Goal: Task Accomplishment & Management: Manage account settings

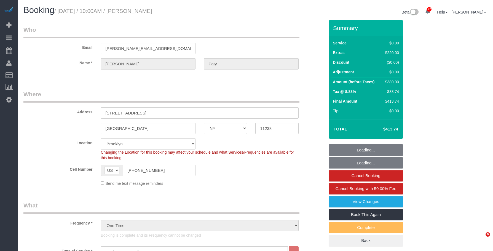
select select "NY"
select select "1"
select select "number:89"
select select "number:90"
select select "number:15"
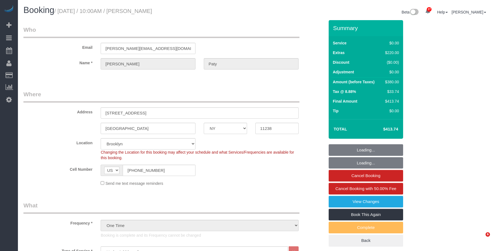
select select "number:5"
select select "spot6"
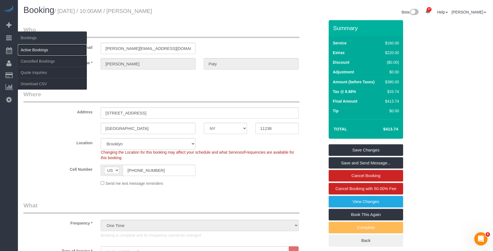
click at [32, 50] on link "Active Bookings" at bounding box center [52, 49] width 69 height 11
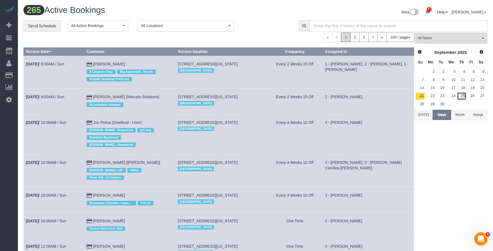
click at [462, 96] on link "25" at bounding box center [461, 95] width 9 height 7
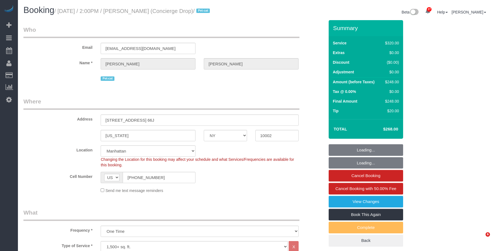
select select "NY"
select select "number:89"
select select "number:90"
select select "number:15"
select select "number:6"
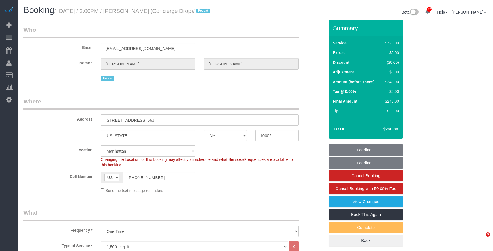
select select "object:1093"
select select "spot1"
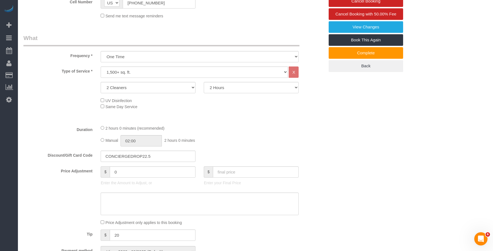
scroll to position [221, 0]
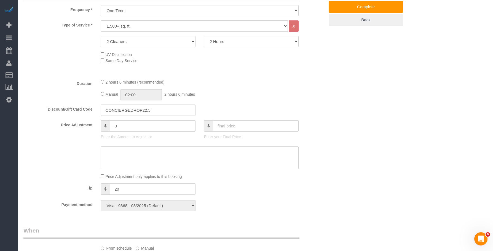
click at [334, 74] on div "Who Email support@conciergedrop.com Name * Benjamin Rudnitsky Pet-cat Where Add…" at bounding box center [255, 230] width 464 height 860
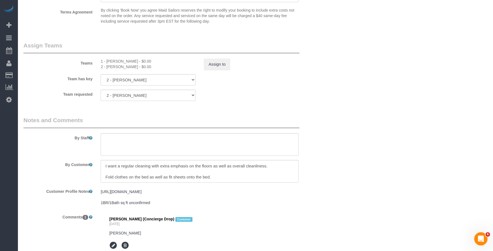
scroll to position [634, 0]
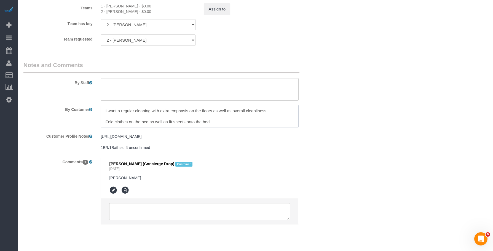
click at [246, 122] on textarea at bounding box center [200, 116] width 198 height 23
click at [211, 125] on textarea "To enrich screen reader interactions, please activate Accessibility in Grammarl…" at bounding box center [200, 116] width 198 height 23
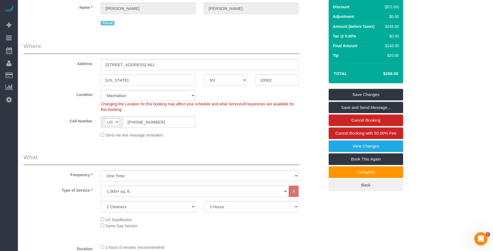
scroll to position [55, 0]
click at [101, 128] on div "AF AL DZ AD AO AI AQ AG AR AM AW AU AT AZ BS BH BD BB BY BE BZ BJ BM BT BO BA B…" at bounding box center [148, 122] width 95 height 11
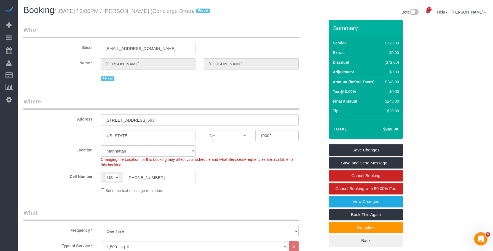
drag, startPoint x: 139, startPoint y: 10, endPoint x: 186, endPoint y: 9, distance: 47.2
click at [186, 9] on small "/ September 25, 2025 / 2:00PM / Benjamin Rudnitsky (Concierge Drop) / Pet-cat" at bounding box center [132, 11] width 157 height 6
drag, startPoint x: 189, startPoint y: 11, endPoint x: 139, endPoint y: 10, distance: 50.2
click at [139, 10] on small "/ September 25, 2025 / 2:00PM / Benjamin Rudnitsky (Concierge Drop) / Pet-cat" at bounding box center [132, 11] width 157 height 6
copy small "Benjamin Rudnitsky"
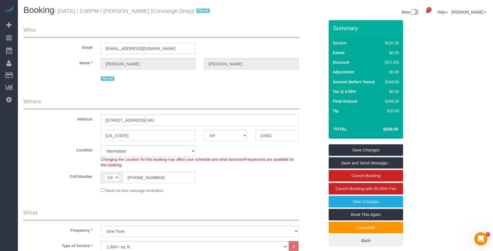
click at [167, 54] on input "support@conciergedrop.com" at bounding box center [148, 48] width 95 height 11
drag, startPoint x: 160, startPoint y: 57, endPoint x: 44, endPoint y: 55, distance: 115.3
click at [44, 54] on div "Email support@conciergedrop.com" at bounding box center [173, 40] width 309 height 28
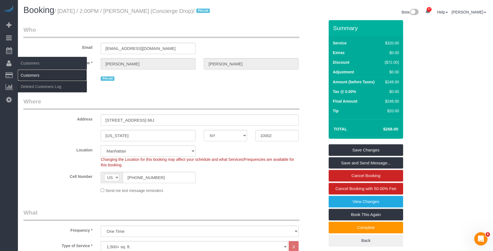
click at [37, 76] on link "Customers" at bounding box center [52, 75] width 69 height 11
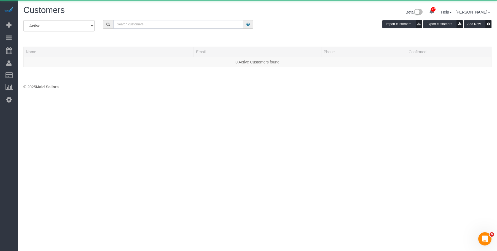
click at [226, 25] on input "text" at bounding box center [178, 24] width 130 height 9
paste input "support@conciergedrop.com"
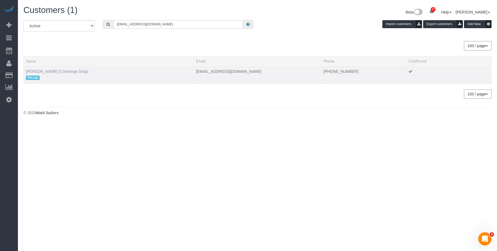
type input "support@conciergedrop.com"
click at [53, 71] on link "Benjamin Rudnitsky (Concierge Drop)" at bounding box center [57, 71] width 62 height 4
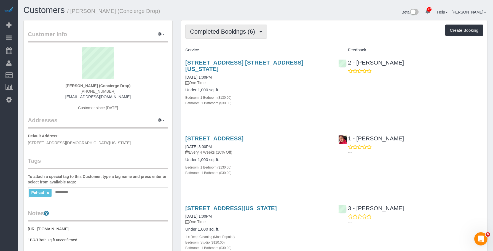
click at [229, 30] on span "Completed Bookings (6)" at bounding box center [224, 31] width 68 height 7
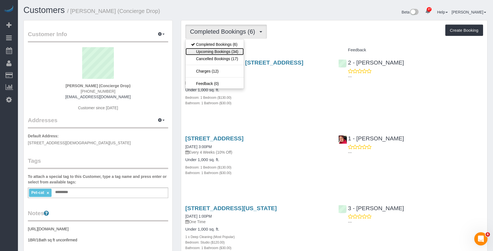
click at [221, 52] on link "Upcoming Bookings (34)" at bounding box center [215, 51] width 58 height 7
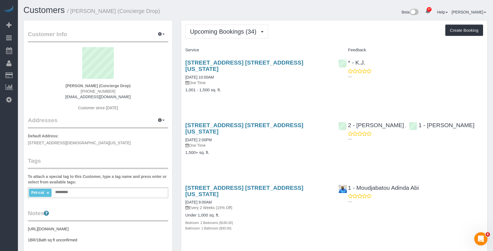
click at [276, 79] on div "225 Cherry Street, Apt. 50c, New York, NY 10002 09/25/2025 10:00AM One Time 1,0…" at bounding box center [257, 79] width 153 height 49
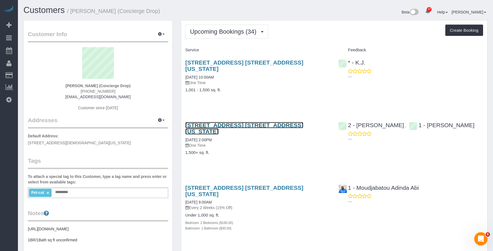
click at [286, 122] on link "225 Cherry Street, Apt. 66j, New York, NY 10002" at bounding box center [244, 128] width 118 height 13
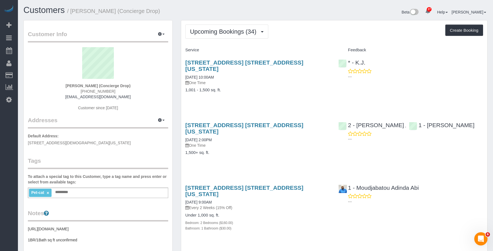
click at [264, 89] on div "225 Cherry Street, Apt. 50c, New York, NY 10002 09/25/2025 10:00AM One Time 1,0…" at bounding box center [257, 79] width 153 height 49
click at [233, 61] on link "225 Cherry Street, Apt. 50c, New York, NY 10002" at bounding box center [244, 65] width 118 height 13
click at [229, 28] on button "Upcoming Bookings (34)" at bounding box center [226, 32] width 83 height 14
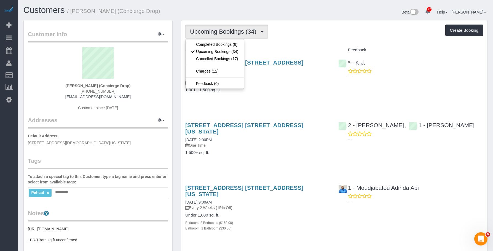
click at [281, 79] on div "225 Cherry Street, Apt. 50c, New York, NY 10002 09/25/2025 10:00AM One Time 1,0…" at bounding box center [257, 79] width 153 height 49
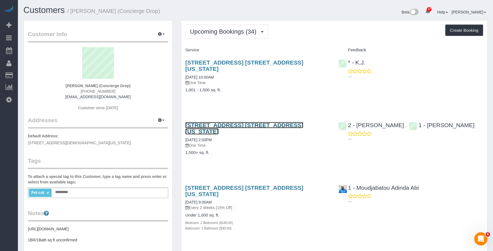
click at [280, 122] on link "225 Cherry Street, Apt. 66j, New York, NY 10002" at bounding box center [244, 128] width 118 height 13
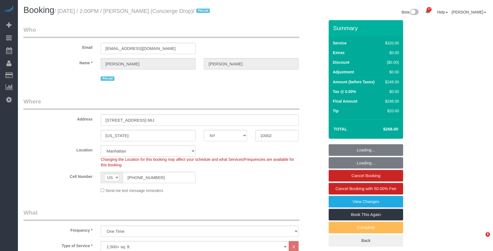
select select "NY"
select select "spot1"
select select "number:89"
select select "number:90"
select select "number:15"
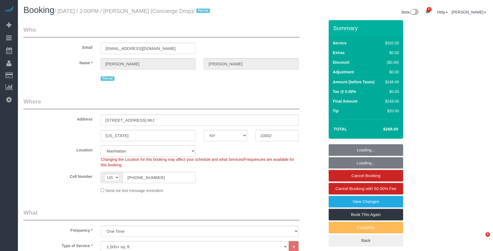
select select "number:6"
select select "spot38"
click at [114, 183] on div "AF AL DZ AD AO AI AQ AG AR AM AW AU AT AZ BS BH BD BB BY BE BZ BJ BM BT BO BA B…" at bounding box center [148, 177] width 95 height 11
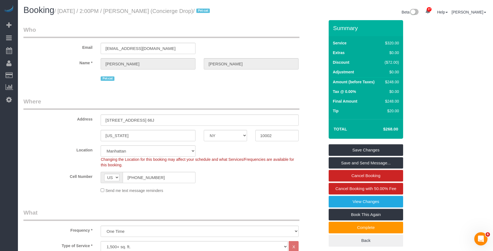
drag, startPoint x: 263, startPoint y: 12, endPoint x: 293, endPoint y: 1, distance: 32.1
click at [264, 12] on div "Beta 27 Your Notifications You have 0 alerts × You have 2 to charge for 09/24/2…" at bounding box center [374, 13] width 236 height 15
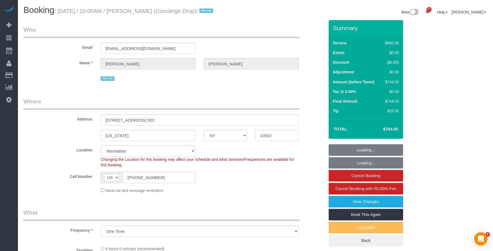
select select "NY"
select select "3"
select select "240"
select select "spot1"
select select "number:89"
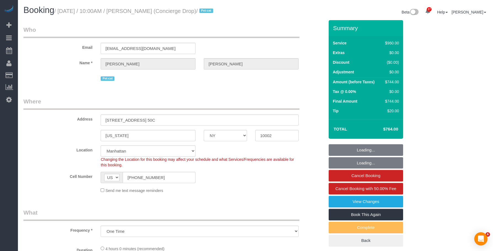
select select "number:90"
select select "number:15"
select select "number:6"
select select "NY"
select select "number:89"
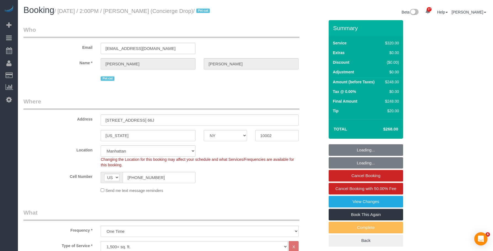
select select "number:90"
select select "number:15"
select select "number:6"
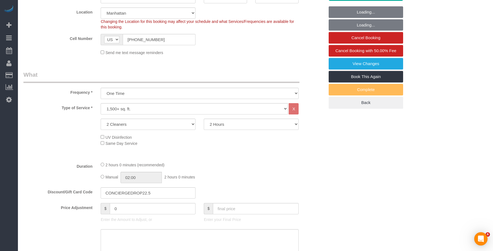
select select "spot1"
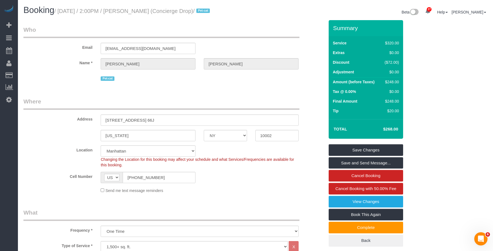
drag, startPoint x: 60, startPoint y: 10, endPoint x: 187, endPoint y: 14, distance: 126.9
click at [187, 14] on h1 "Booking / September 25, 2025 / 2:00PM / Benjamin Rudnitsky (Concierge Drop) / P…" at bounding box center [137, 10] width 228 height 9
copy small "September 25, 2025 / 2:00PM / Benjamin Rudnitsky"
drag, startPoint x: 245, startPoint y: 28, endPoint x: 239, endPoint y: 44, distance: 17.8
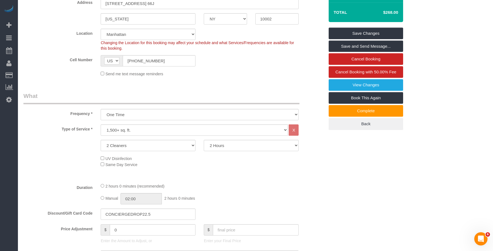
scroll to position [138, 0]
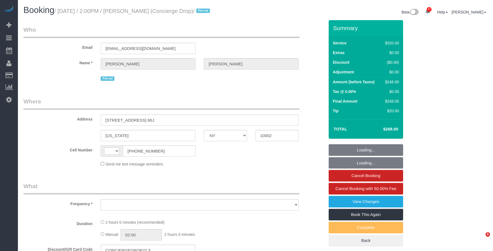
select select "NY"
select select "object:576"
select select "number:89"
select select "number:90"
select select "number:15"
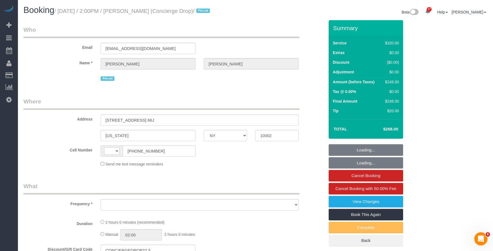
select select "number:6"
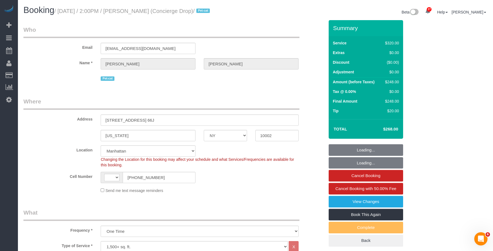
select select "string:stripe-pm_1RaQn24VGloSiKo7zeOF73Wj"
select select "object:818"
select select "string:[GEOGRAPHIC_DATA]"
select select "spot1"
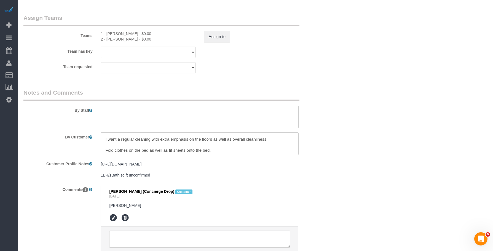
scroll to position [33, 0]
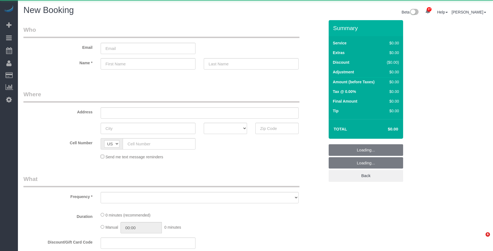
select select "number:89"
select select "number:90"
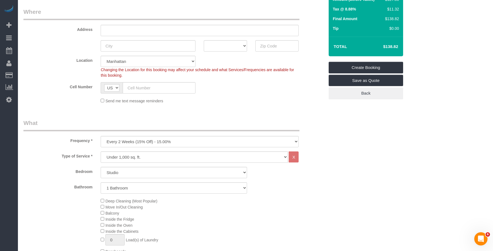
scroll to position [83, 0]
click at [139, 138] on select "One Time Weekly (20% Off) - 20.00% Every 2 Weeks (15% Off) - 15.00% Every 4 Wee…" at bounding box center [200, 141] width 198 height 11
select select "object:6446"
click at [101, 136] on select "One Time Weekly (20% Off) - 20.00% Every 2 Weeks (15% Off) - 15.00% Every 4 Wee…" at bounding box center [200, 141] width 198 height 11
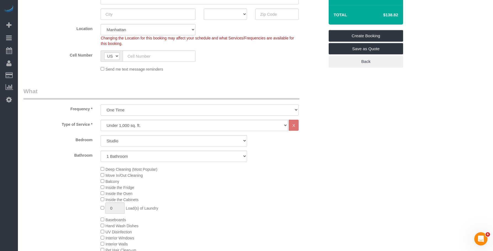
scroll to position [165, 0]
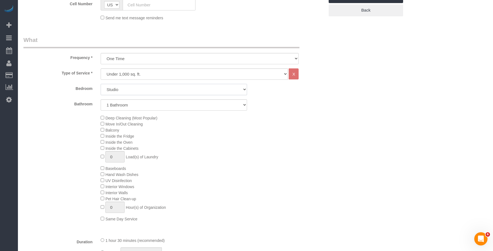
click at [135, 91] on select "Studio 1 Bedroom 2 Bedrooms 3 Bedrooms" at bounding box center [174, 89] width 146 height 11
select select "3"
click at [101, 84] on select "Studio 1 Bedroom 2 Bedrooms 3 Bedrooms" at bounding box center [174, 89] width 146 height 11
drag, startPoint x: 153, startPoint y: 100, endPoint x: 148, endPoint y: 109, distance: 10.1
click at [153, 100] on select "1 Bathroom 2 Bathrooms" at bounding box center [174, 104] width 146 height 11
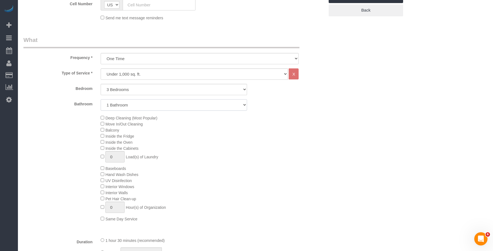
select select "2"
click at [101, 99] on select "1 Bathroom 2 Bathrooms" at bounding box center [174, 104] width 146 height 11
drag, startPoint x: 268, startPoint y: 155, endPoint x: 239, endPoint y: 150, distance: 29.1
click at [268, 155] on div "Deep Cleaning (Most Popular) Move In/Out Cleaning Balcony Inside the Fridge Ins…" at bounding box center [213, 168] width 232 height 107
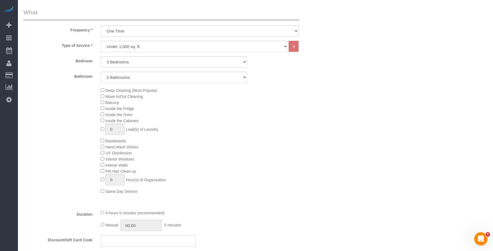
click at [235, 135] on div "Deep Cleaning (Most Popular) Move In/Out Cleaning Balcony Inside the Fridge Ins…" at bounding box center [213, 140] width 232 height 107
click at [292, 124] on div "Deep Cleaning (Most Popular) Move In/Out Cleaning Balcony Inside the Fridge Ins…" at bounding box center [213, 140] width 232 height 107
drag, startPoint x: 338, startPoint y: 80, endPoint x: 313, endPoint y: 73, distance: 25.8
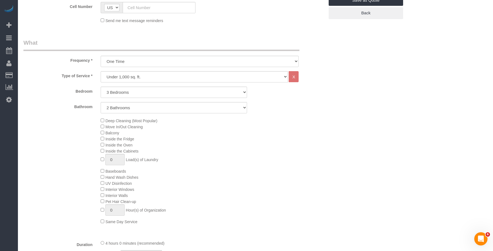
scroll to position [165, 0]
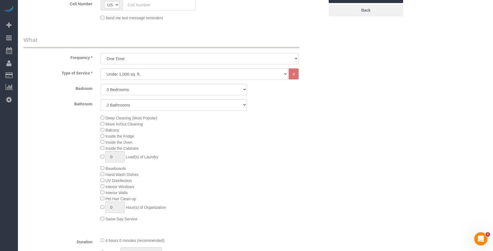
click at [136, 59] on select "One Time Weekly (20% Off) - 20.00% Every 2 Weeks (15% Off) - 15.00% Every 4 Wee…" at bounding box center [200, 58] width 198 height 11
click at [148, 75] on select "Under 1,000 sq. ft. 1,001 - 1,500 sq. ft. 1,500+ sq. ft. Custom Cleaning Office…" at bounding box center [194, 73] width 187 height 11
select select "212"
click at [101, 68] on select "Under 1,000 sq. ft. 1,001 - 1,500 sq. ft. 1,500+ sq. ft. Custom Cleaning Office…" at bounding box center [194, 73] width 187 height 11
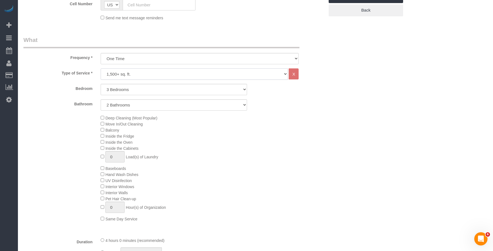
select select "2"
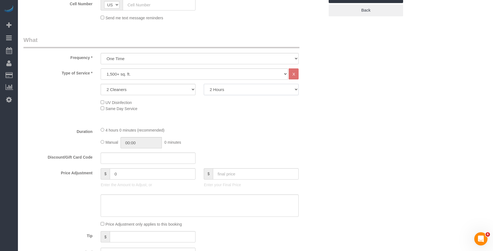
click at [238, 90] on select "2 Hours 2.5 Hours 3 Hours 3.5 Hours 4 Hours 4.5 Hours 5 Hours 5.5 Hours 6 Hours…" at bounding box center [251, 89] width 95 height 11
select select "210"
click at [204, 84] on select "2 Hours 2.5 Hours 3 Hours 3.5 Hours 4 Hours 4.5 Hours 5 Hours 5.5 Hours 6 Hours…" at bounding box center [251, 89] width 95 height 11
click at [370, 139] on div "Who Email Name * Where Address AK AL AR AZ CA CO CT DC DE FL GA HI IA ID IL IN …" at bounding box center [255, 247] width 464 height 785
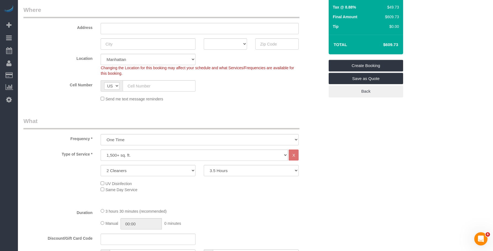
scroll to position [83, 0]
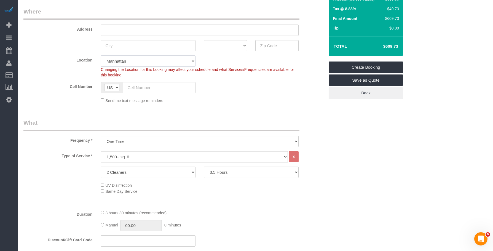
drag, startPoint x: 135, startPoint y: 58, endPoint x: 135, endPoint y: 61, distance: 2.8
click at [135, 58] on select "Manhattan Austin Boston Bronx Brooklyn Charlotte Denver New Jersey Portland Que…" at bounding box center [148, 60] width 95 height 11
select select "11"
click at [101, 55] on select "Manhattan Austin Boston Bronx Brooklyn Charlotte Denver New Jersey Portland Que…" at bounding box center [148, 60] width 95 height 11
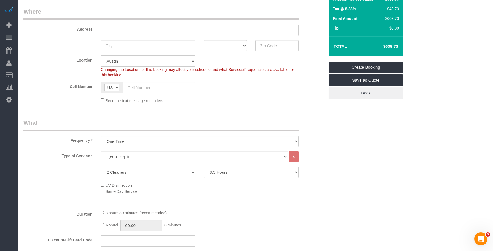
scroll to position [0, 0]
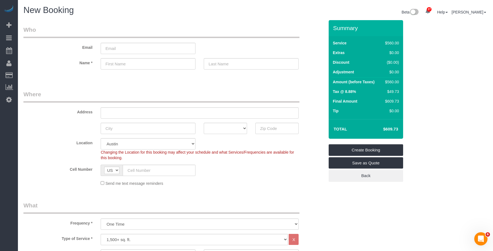
select select "object:6569"
drag, startPoint x: 384, startPoint y: 82, endPoint x: 393, endPoint y: 82, distance: 8.8
click at [393, 82] on div "$560.00" at bounding box center [391, 82] width 16 height 6
copy div "$560"
click at [231, 30] on legend "Who" at bounding box center [161, 32] width 276 height 12
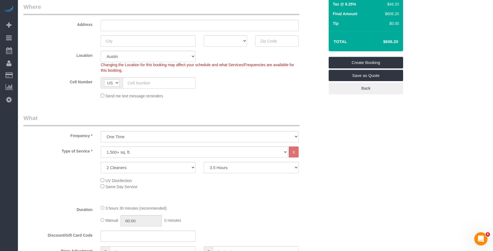
scroll to position [110, 0]
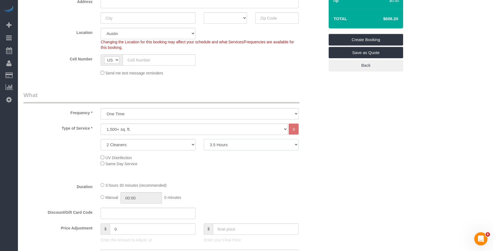
click at [230, 147] on select "2 Hours 2.5 Hours 3 Hours 3.5 Hours 4 Hours 4.5 Hours 5 Hours 5.5 Hours 6 Hours…" at bounding box center [251, 144] width 95 height 11
select select "240"
click at [204, 139] on select "2 Hours 2.5 Hours 3 Hours 3.5 Hours 4 Hours 4.5 Hours 5 Hours 5.5 Hours 6 Hours…" at bounding box center [251, 144] width 95 height 11
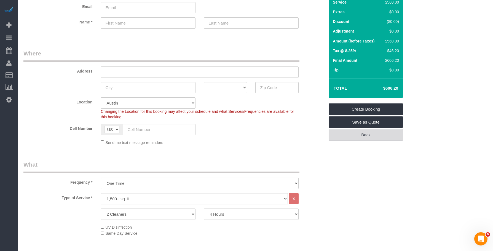
scroll to position [0, 0]
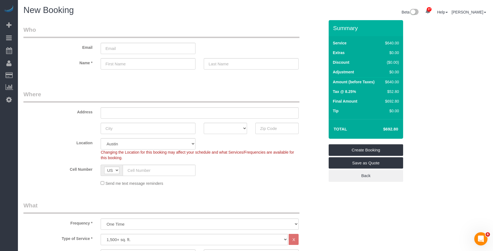
drag, startPoint x: 136, startPoint y: 17, endPoint x: 154, endPoint y: 12, distance: 18.8
click at [136, 17] on div "New Booking Beta 27 Your Notifications You have 0 alerts × You have 2 to charge…" at bounding box center [255, 13] width 472 height 15
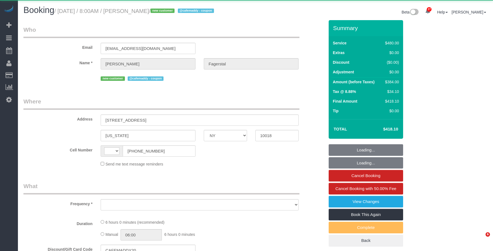
select select "NY"
select select "number:56"
select select "number:70"
select select "number:15"
select select "number:5"
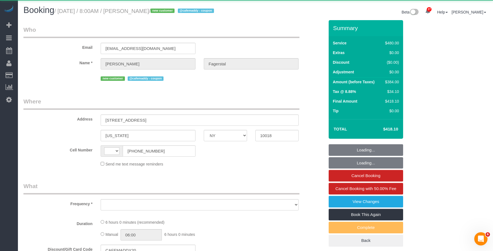
select select "object:725"
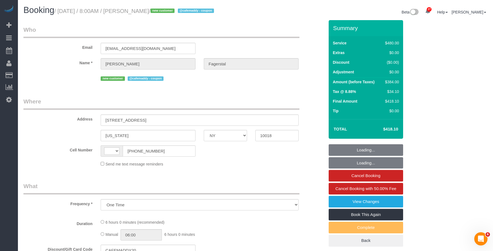
select select "spot1"
select select "string:[GEOGRAPHIC_DATA]"
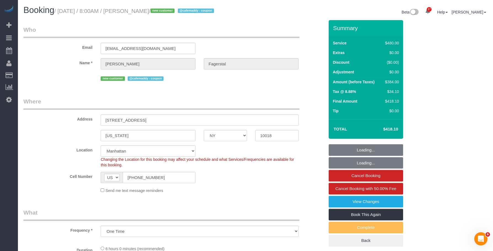
select select "spot37"
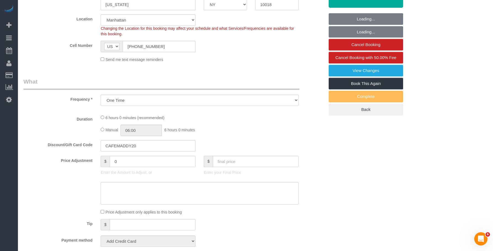
select select "object:1112"
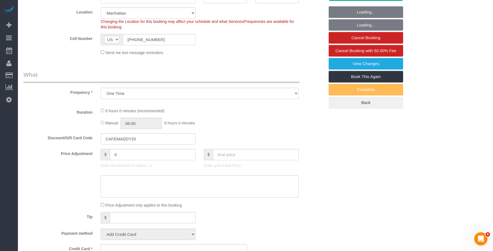
select select "360"
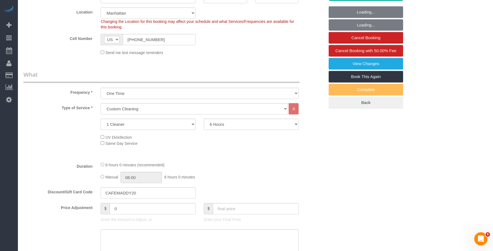
select select "string:stripe-pm_1SAgBp4VGloSiKo7GebCEJYy"
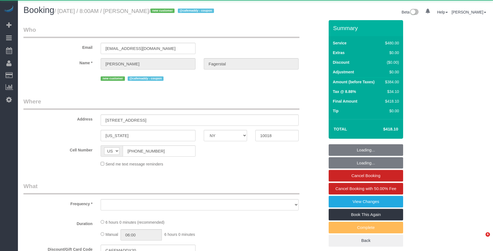
select select "NY"
select select "object:752"
select select "string:stripe-pm_1SAgBp4VGloSiKo7GebCEJYy"
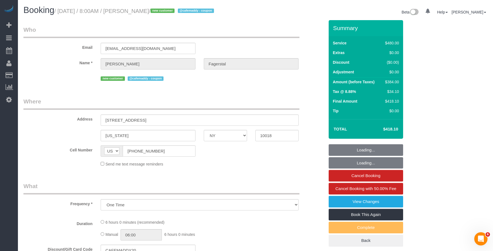
select select "360"
select select "spot1"
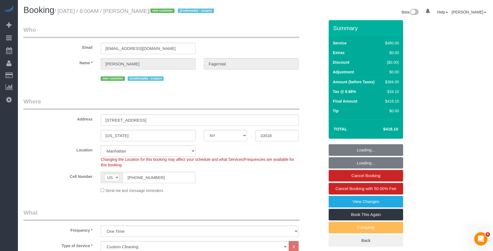
select select "object:1402"
select select "spot37"
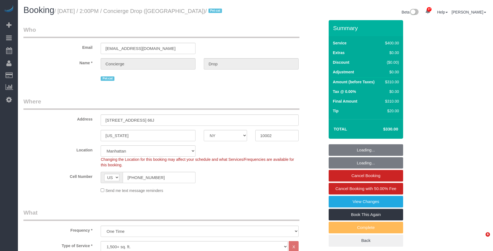
select select "NY"
select select "150"
select select "number:89"
select select "number:90"
select select "number:15"
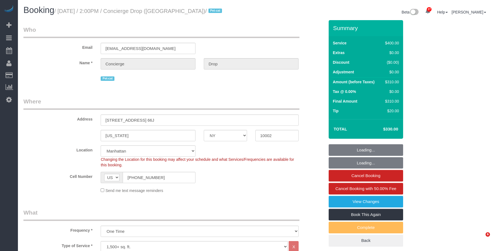
select select "number:6"
select select "object:1528"
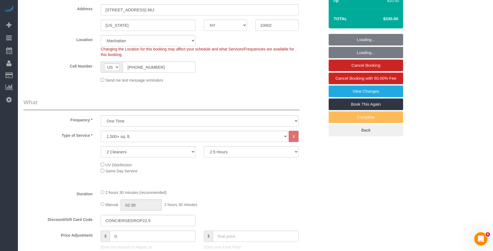
select select "spot1"
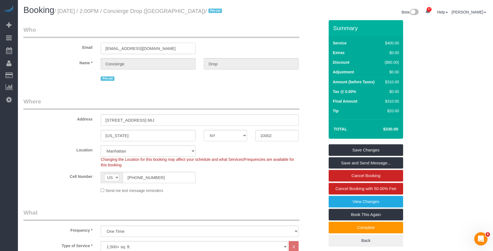
drag, startPoint x: 93, startPoint y: 49, endPoint x: 48, endPoint y: 42, distance: 46.2
click at [48, 42] on div "Email [EMAIL_ADDRESS][DOMAIN_NAME]" at bounding box center [173, 40] width 309 height 28
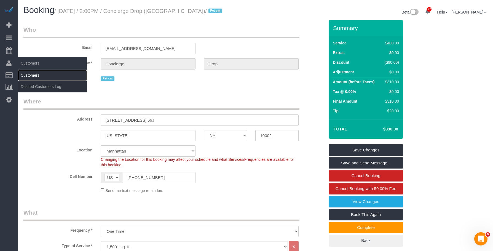
drag, startPoint x: 28, startPoint y: 75, endPoint x: 39, endPoint y: 73, distance: 11.0
click at [28, 75] on link "Customers" at bounding box center [52, 75] width 69 height 11
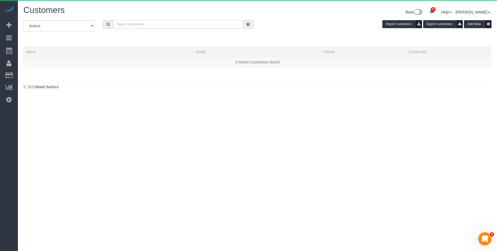
click at [208, 23] on input "text" at bounding box center [178, 24] width 130 height 9
paste input "[EMAIL_ADDRESS][DOMAIN_NAME]"
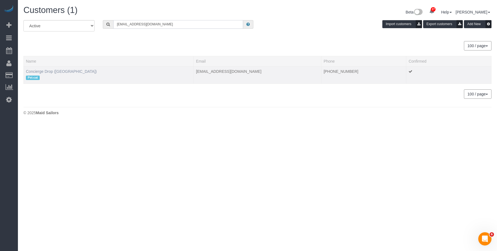
type input "[EMAIL_ADDRESS][DOMAIN_NAME]"
click at [43, 72] on link "Concierge Drop ([GEOGRAPHIC_DATA])" at bounding box center [61, 71] width 71 height 4
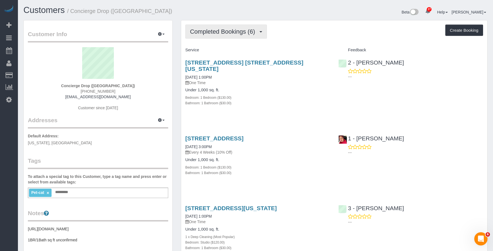
click at [245, 30] on span "Completed Bookings (6)" at bounding box center [224, 31] width 68 height 7
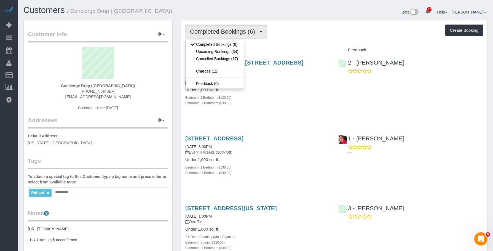
click at [278, 88] on div "Under 1,000 sq. ft. Bedroom: 1 Bedroom ($130.00) Bathroom: 1 Bathroom ($30.00)" at bounding box center [257, 97] width 145 height 18
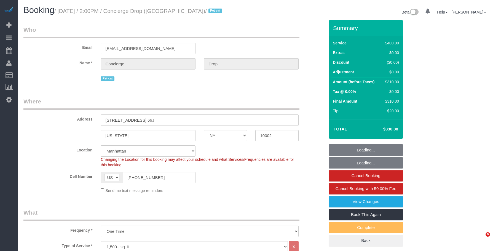
select select "NY"
select select "150"
select select "spot1"
select select "number:89"
select select "number:90"
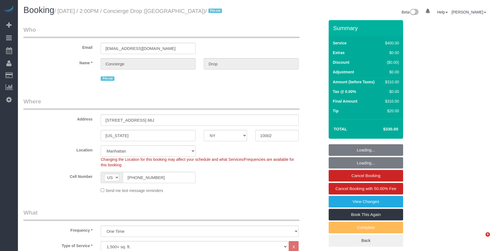
select select "number:15"
select select "number:6"
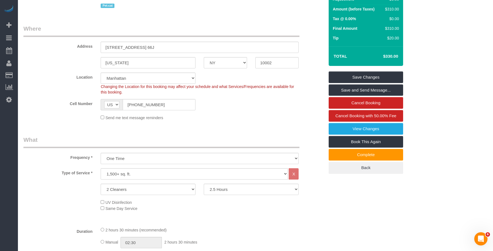
scroll to position [110, 0]
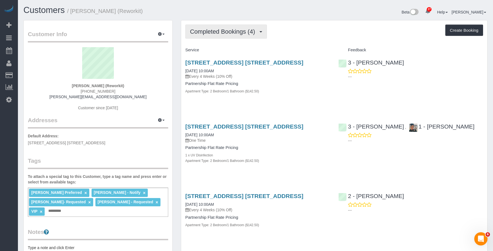
click at [204, 31] on span "Completed Bookings (4)" at bounding box center [224, 31] width 68 height 7
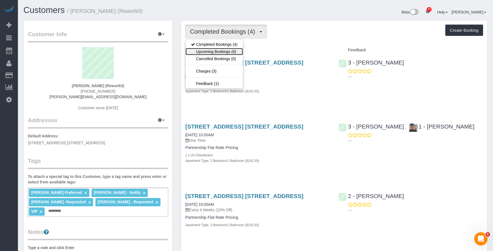
click at [202, 50] on link "Upcoming Bookings (6)" at bounding box center [214, 51] width 57 height 7
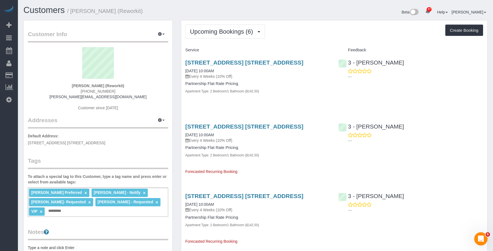
click at [312, 84] on h4 "Partnership Flat Rate Pricing" at bounding box center [257, 83] width 145 height 5
drag, startPoint x: 72, startPoint y: 12, endPoint x: 99, endPoint y: 10, distance: 27.4
click at [99, 10] on small "/ [PERSON_NAME] (Reworkit)" at bounding box center [105, 11] width 76 height 6
copy small "[PERSON_NAME]"
click at [230, 29] on span "Upcoming Bookings (6)" at bounding box center [223, 31] width 66 height 7
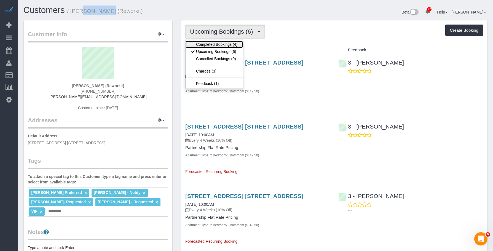
click at [213, 45] on link "Completed Bookings (4)" at bounding box center [214, 44] width 57 height 7
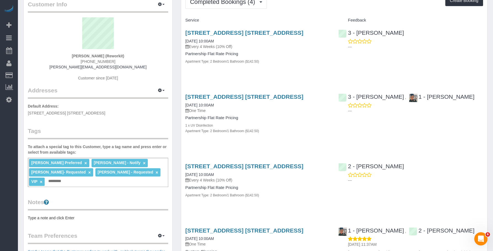
scroll to position [28, 0]
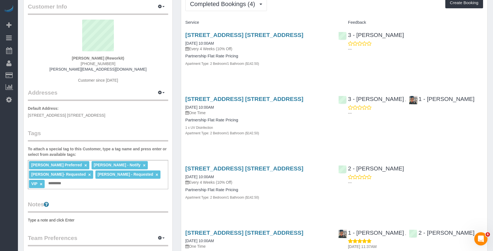
click at [307, 70] on div "86 Fleet Place, Apt. 29r, Brooklyn, NY 11201 09/08/2025 10:00AM Every 4 Weeks (…" at bounding box center [257, 52] width 153 height 50
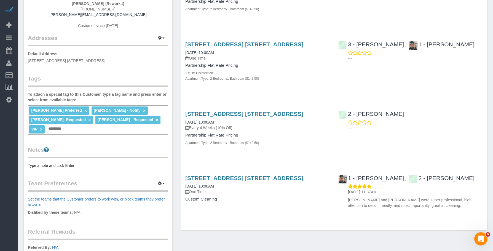
scroll to position [83, 0]
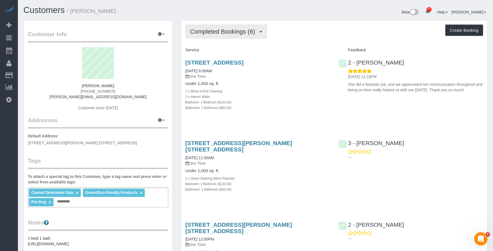
click at [225, 26] on button "Completed Bookings (6)" at bounding box center [226, 32] width 82 height 14
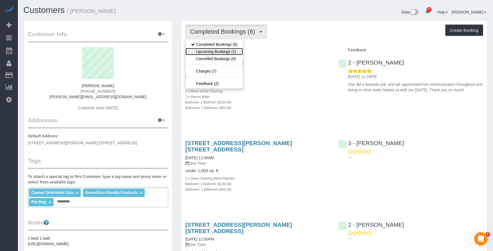
click at [221, 50] on link "Upcoming Bookings (1)" at bounding box center [214, 51] width 57 height 7
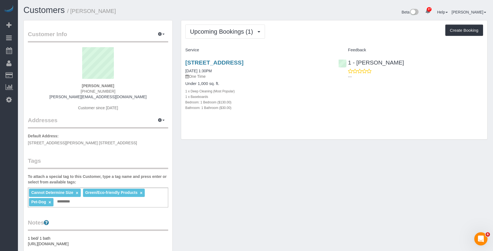
click at [288, 94] on div "1 x Baseboards" at bounding box center [257, 97] width 145 height 6
drag, startPoint x: 292, startPoint y: 89, endPoint x: 284, endPoint y: 77, distance: 14.8
click at [292, 89] on div "1 x Deep Cleaning (Most Popular)" at bounding box center [257, 91] width 145 height 6
click at [244, 60] on link "[STREET_ADDRESS]" at bounding box center [214, 62] width 58 height 6
drag, startPoint x: 406, startPoint y: 63, endPoint x: 357, endPoint y: 63, distance: 48.5
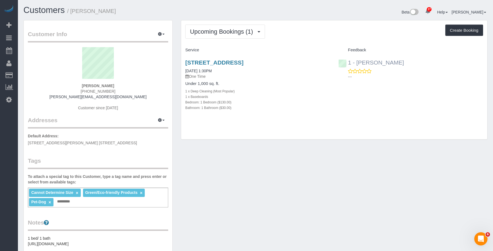
click at [357, 63] on div "1 - [PERSON_NAME] ---" at bounding box center [410, 68] width 153 height 27
copy link "[PERSON_NAME]"
click at [204, 27] on button "Upcoming Bookings (1)" at bounding box center [225, 32] width 80 height 14
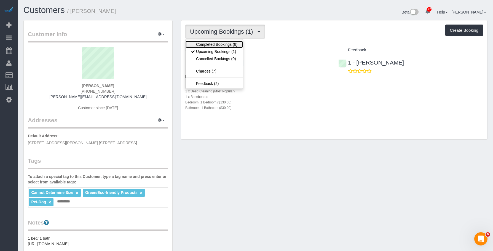
click at [199, 44] on link "Completed Bookings (6)" at bounding box center [214, 44] width 57 height 7
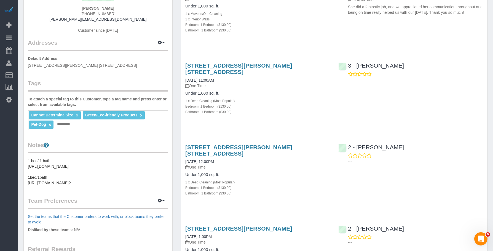
scroll to position [28, 0]
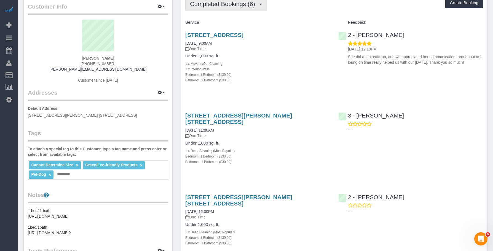
click at [209, 7] on span "Completed Bookings (6)" at bounding box center [224, 4] width 68 height 7
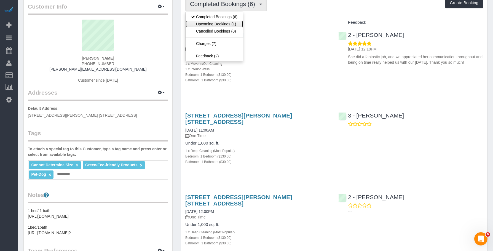
drag, startPoint x: 206, startPoint y: 23, endPoint x: 386, endPoint y: 125, distance: 207.4
click at [206, 23] on link "Upcoming Bookings (1)" at bounding box center [214, 23] width 57 height 7
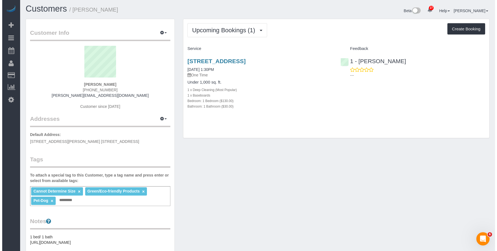
scroll to position [0, 0]
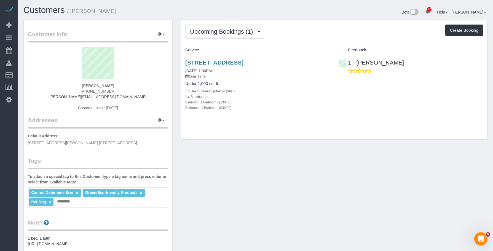
drag, startPoint x: 44, startPoint y: 52, endPoint x: 132, endPoint y: 30, distance: 89.7
click at [44, 52] on link "Active Bookings" at bounding box center [52, 49] width 69 height 11
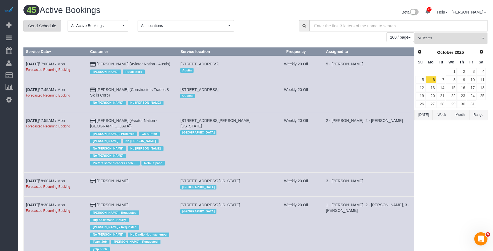
click at [42, 23] on link "Send Schedule" at bounding box center [42, 26] width 38 height 12
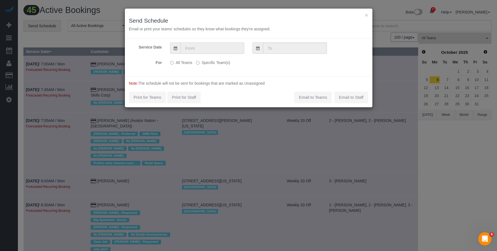
click at [203, 49] on input "text" at bounding box center [213, 47] width 64 height 11
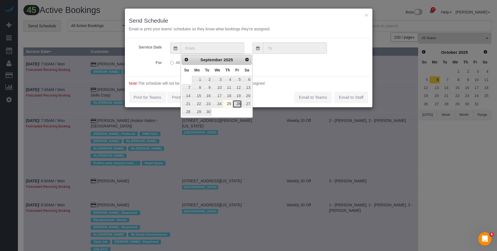
click at [238, 105] on link "26" at bounding box center [237, 103] width 9 height 7
type input "[DATE]"
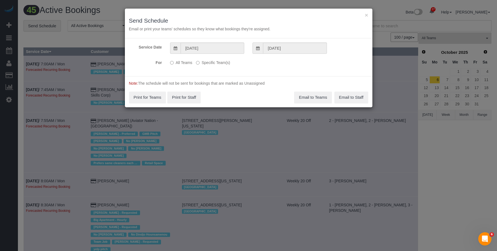
click at [225, 61] on label "Specific Team(s)" at bounding box center [213, 61] width 34 height 7
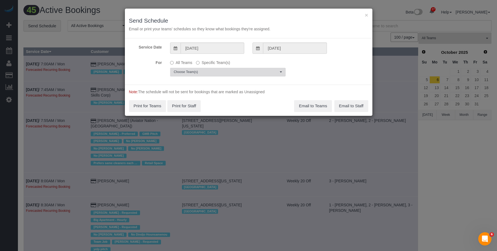
click at [257, 72] on span "Choose Team(s)" at bounding box center [226, 72] width 105 height 5
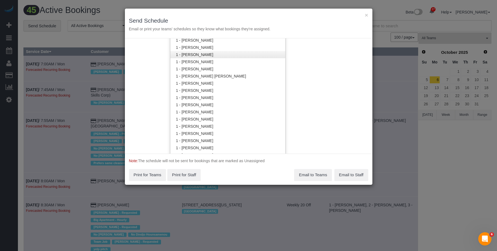
scroll to position [222, 0]
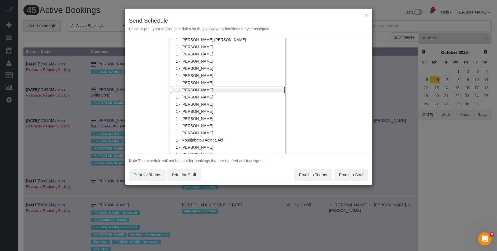
drag, startPoint x: 204, startPoint y: 87, endPoint x: 232, endPoint y: 38, distance: 56.4
click at [205, 87] on link "1 - [PERSON_NAME]" at bounding box center [227, 89] width 115 height 7
click at [235, 24] on h3 "Send Schedule" at bounding box center [248, 20] width 239 height 6
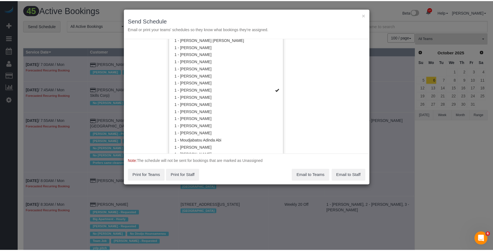
scroll to position [0, 0]
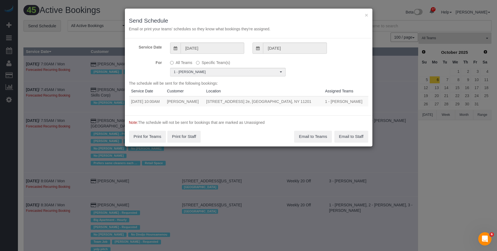
drag, startPoint x: 331, startPoint y: 100, endPoint x: 362, endPoint y: 101, distance: 30.3
click at [362, 101] on td "1 - Joselin Cecilio Unassigned" at bounding box center [345, 101] width 45 height 10
copy td "Joselin Cecilio"
click at [367, 14] on button "×" at bounding box center [366, 15] width 3 height 6
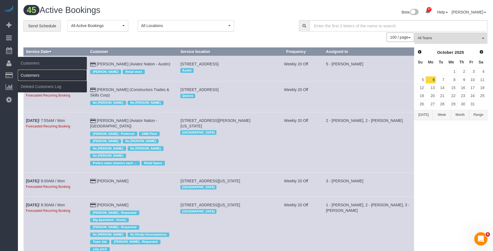
click at [41, 76] on link "Customers" at bounding box center [52, 75] width 69 height 11
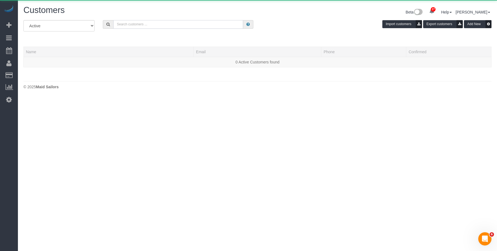
click at [136, 23] on input "text" at bounding box center [178, 24] width 130 height 9
paste input "Jess Wass"
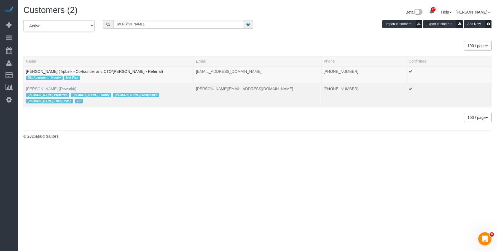
type input "Jess Wass"
click at [52, 88] on link "Jess Wass (Reworkit)" at bounding box center [51, 89] width 50 height 4
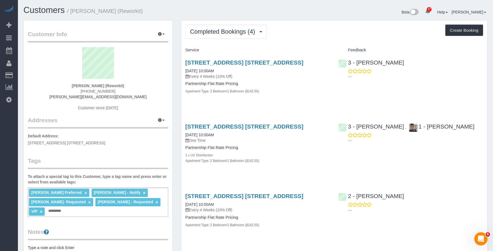
click at [257, 89] on div "Apartment Type: 2 Bedroom/1 Bathroom ($142.50)" at bounding box center [257, 91] width 145 height 6
drag, startPoint x: 83, startPoint y: 90, endPoint x: 161, endPoint y: 51, distance: 87.1
click at [133, 93] on div "Jess Wass (Reworkit) (631) 219-9079 jess@reworkit.co Customer since 2025" at bounding box center [98, 81] width 140 height 69
copy span "(631) 219-9079"
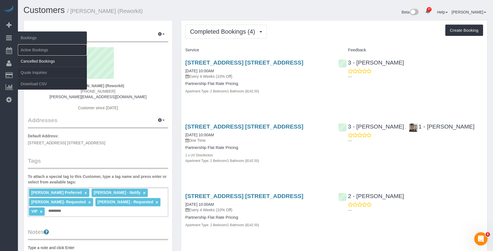
drag, startPoint x: 28, startPoint y: 49, endPoint x: 54, endPoint y: 59, distance: 27.3
click at [28, 49] on link "Active Bookings" at bounding box center [52, 49] width 69 height 11
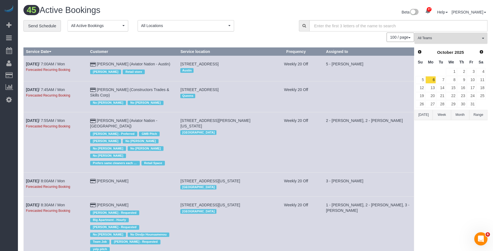
click at [447, 38] on span "All Teams" at bounding box center [449, 38] width 63 height 5
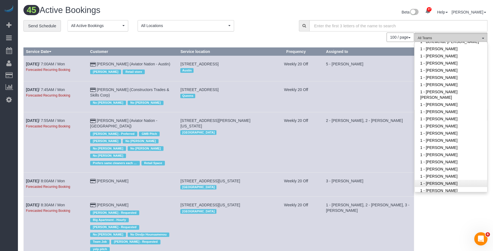
scroll to position [193, 0]
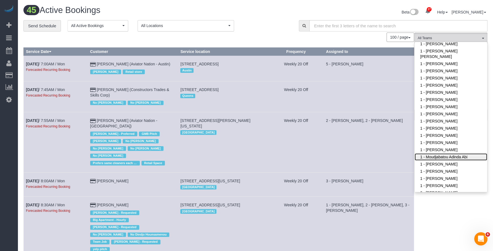
click at [446, 153] on link "1 - Moudjabatou Adinda Abi" at bounding box center [451, 156] width 73 height 7
click at [267, 26] on div "**********" at bounding box center [156, 26] width 267 height 12
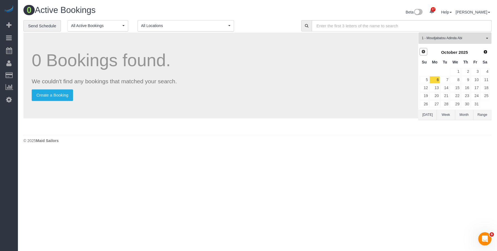
click at [424, 53] on span "Prev" at bounding box center [423, 51] width 4 height 4
click at [477, 94] on link "26" at bounding box center [475, 95] width 9 height 7
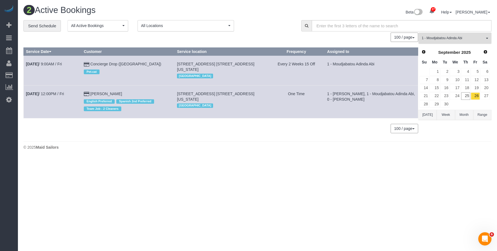
drag, startPoint x: 475, startPoint y: 36, endPoint x: 473, endPoint y: 56, distance: 20.2
click at [475, 36] on span "1 - Moudjabatou Adinda Abi" at bounding box center [453, 38] width 63 height 5
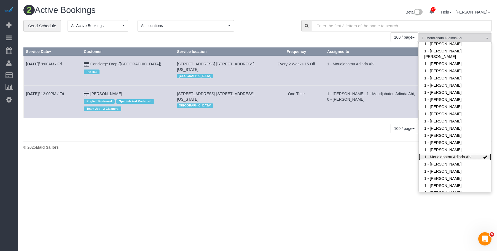
click at [447, 153] on link "1 - Moudjabatou Adinda Abi" at bounding box center [455, 156] width 73 height 7
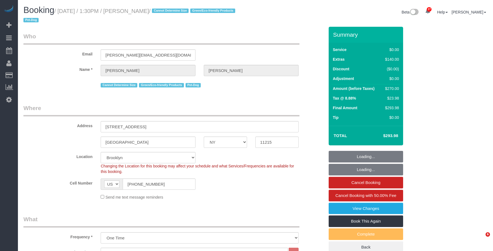
select select "NY"
select select "1"
select select "string:stripe-pm_1QWOL84VGloSiKo7qjqhUyLr"
select select "number:60"
select select "number:74"
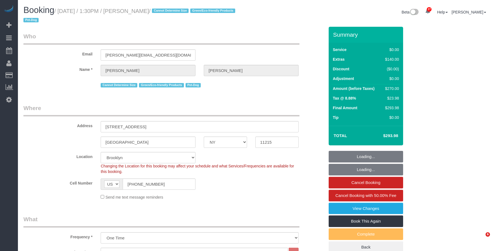
select select "number:13"
select select "number:5"
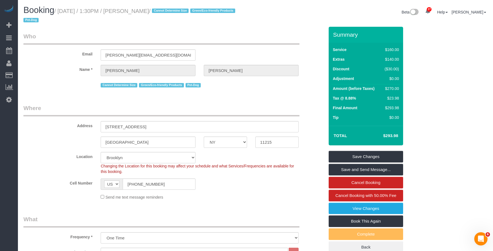
drag, startPoint x: 61, startPoint y: 11, endPoint x: 182, endPoint y: 12, distance: 121.6
click at [182, 12] on small "/ [DATE] / 1:30PM / [PERSON_NAME] / Cannot Determine Size Green/Eco-friendly Pr…" at bounding box center [129, 15] width 213 height 15
copy small "[DATE] / 1:30PM / [PERSON_NAME]"
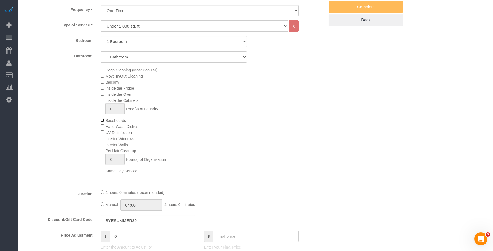
scroll to position [268, 0]
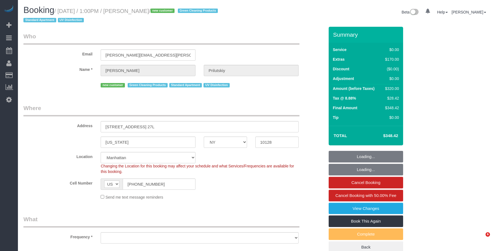
select select "NY"
select select "string:stripe-pm_1SAHCP4VGloSiKo7mwKCMnL8"
select select "object:936"
select select "spot1"
select select "number:60"
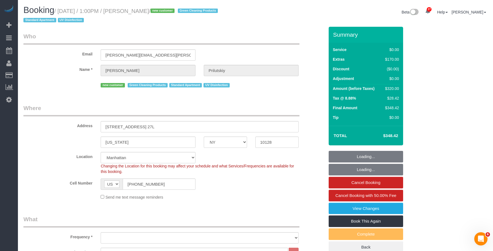
select select "number:74"
select select "number:15"
select select "number:6"
select select "object:1559"
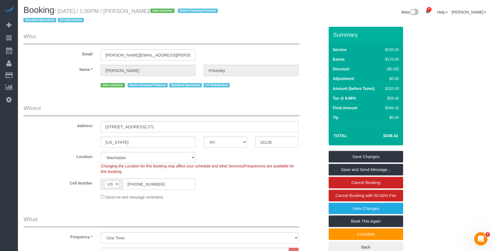
drag, startPoint x: 156, startPoint y: 11, endPoint x: 180, endPoint y: 10, distance: 23.2
click at [180, 10] on small "/ [DATE] / 1:00PM / [PERSON_NAME] / new customer Green Cleaning Products Standa…" at bounding box center [121, 15] width 196 height 15
drag, startPoint x: 60, startPoint y: 12, endPoint x: 178, endPoint y: 10, distance: 118.3
click at [178, 10] on small "/ [DATE] / 1:00PM / [PERSON_NAME] / new customer Green Cleaning Products Standa…" at bounding box center [121, 15] width 196 height 15
copy small "[DATE] / 1:00PM / [PERSON_NAME]"
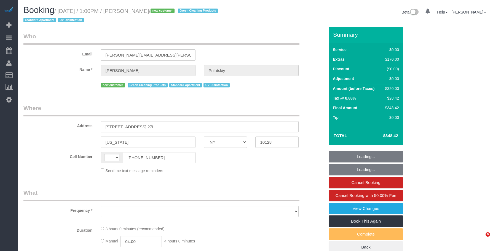
select select "NY"
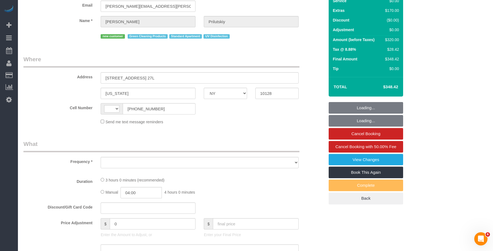
scroll to position [218, 0]
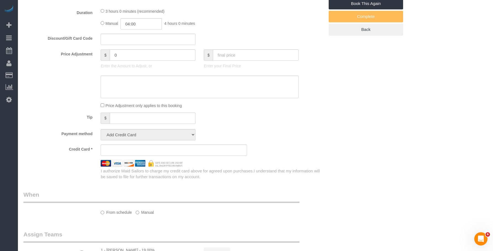
select select "number:60"
select select "number:74"
select select "number:15"
select select "number:6"
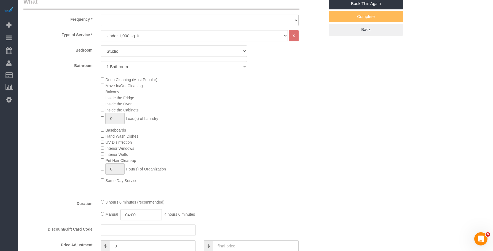
select select "string:[GEOGRAPHIC_DATA]"
select select "string:stripe-pm_1SAHCP4VGloSiKo7mwKCMnL8"
select select "object:1081"
select select "spot1"
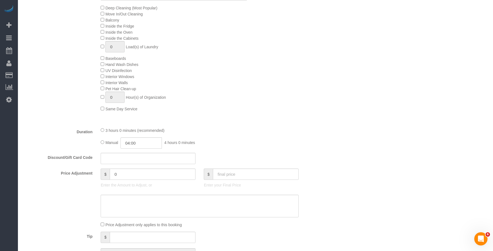
select select "object:1559"
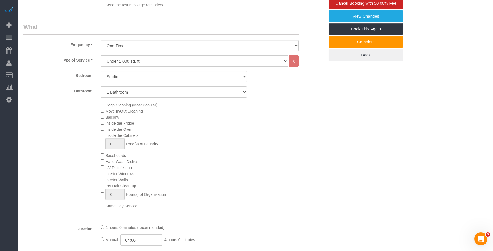
scroll to position [165, 0]
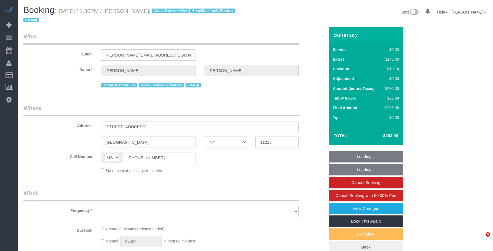
select select "NY"
select select "string:stripe-pm_1QWOL84VGloSiKo7qjqhUyLr"
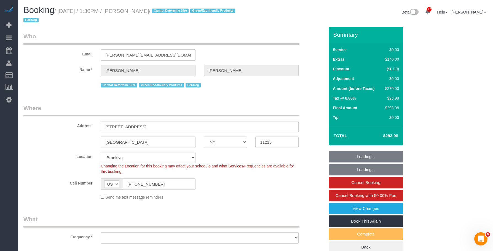
select select "object:829"
select select "number:60"
select select "number:74"
select select "number:13"
select select "number:5"
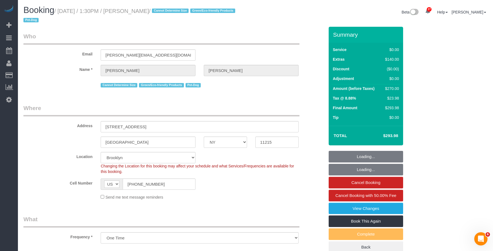
select select "object:1493"
select select "1"
drag, startPoint x: 154, startPoint y: 56, endPoint x: 28, endPoint y: 67, distance: 127.0
click at [58, 43] on fieldset "Who Email [PERSON_NAME][EMAIL_ADDRESS][DOMAIN_NAME] Name * [PERSON_NAME] Cannot…" at bounding box center [173, 62] width 301 height 61
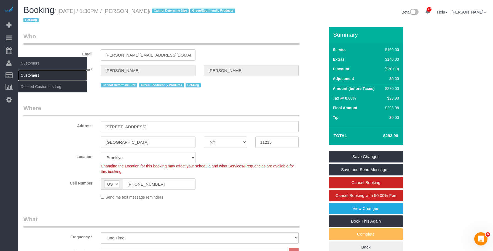
click at [33, 73] on link "Customers" at bounding box center [52, 75] width 69 height 11
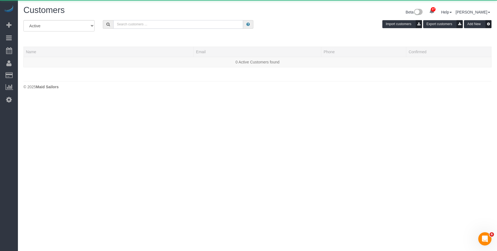
click at [203, 28] on input "text" at bounding box center [178, 24] width 130 height 9
paste input "[PERSON_NAME][EMAIL_ADDRESS][DOMAIN_NAME]"
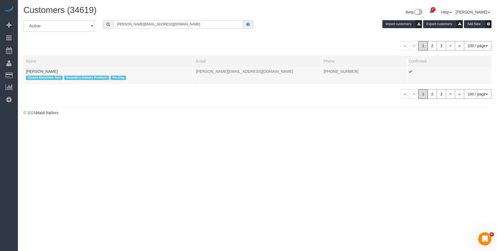
type input "[PERSON_NAME][EMAIL_ADDRESS][DOMAIN_NAME]"
click at [47, 73] on link "[PERSON_NAME]" at bounding box center [42, 71] width 32 height 4
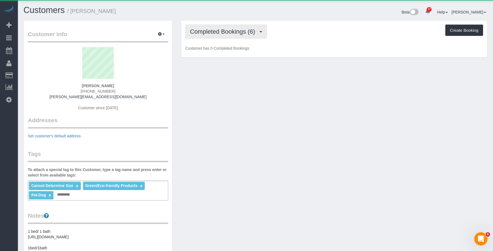
click at [228, 32] on span "Completed Bookings (6)" at bounding box center [224, 31] width 68 height 7
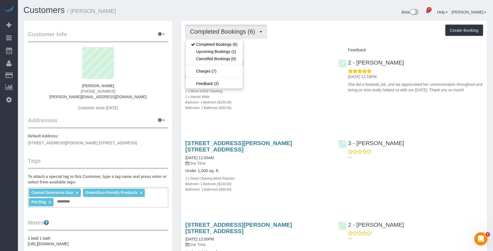
click at [323, 36] on div "Completed Bookings (6) Completed Bookings (6) Upcoming Bookings (1) Cancelled B…" at bounding box center [334, 32] width 298 height 14
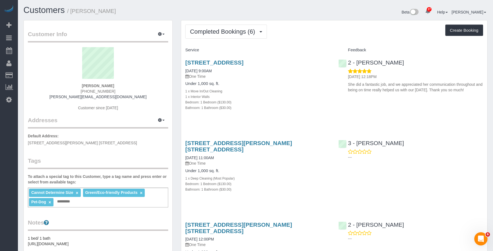
click at [273, 97] on div "1 x Interior Walls" at bounding box center [257, 97] width 145 height 6
click at [207, 25] on button "Completed Bookings (6)" at bounding box center [226, 32] width 82 height 14
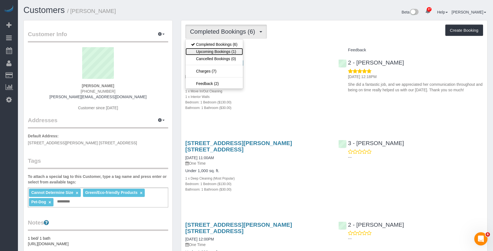
click at [199, 50] on link "Upcoming Bookings (1)" at bounding box center [214, 51] width 57 height 7
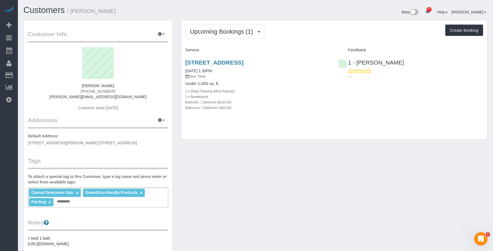
drag, startPoint x: 179, startPoint y: 56, endPoint x: 313, endPoint y: 60, distance: 133.8
click at [313, 60] on div "Upcoming Bookings (1) Completed Bookings (6) Upcoming Bookings (1) Cancelled Bo…" at bounding box center [334, 82] width 315 height 125
copy link "[STREET_ADDRESS]"
drag, startPoint x: 217, startPoint y: 28, endPoint x: 212, endPoint y: 36, distance: 9.6
click at [217, 28] on button "Upcoming Bookings (1)" at bounding box center [225, 32] width 80 height 14
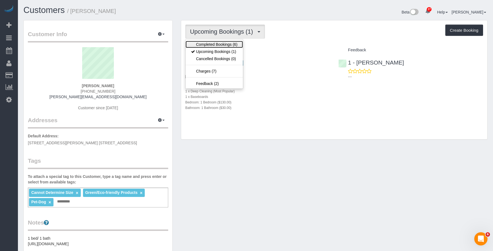
click at [211, 42] on link "Completed Bookings (6)" at bounding box center [214, 44] width 57 height 7
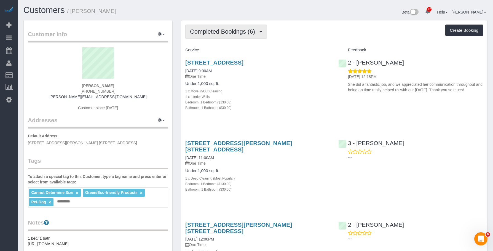
drag, startPoint x: 211, startPoint y: 34, endPoint x: 208, endPoint y: 43, distance: 9.7
click at [211, 34] on span "Completed Bookings (6)" at bounding box center [224, 31] width 68 height 7
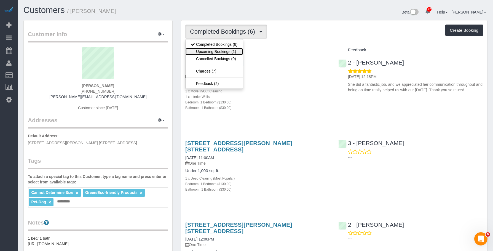
click at [208, 51] on link "Upcoming Bookings (1)" at bounding box center [214, 51] width 57 height 7
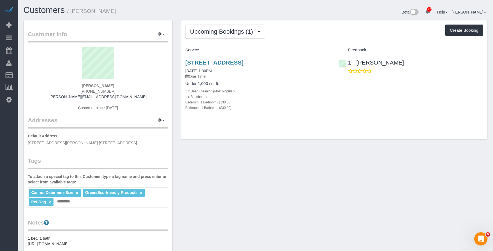
click at [295, 100] on div "Bedroom: 1 Bedroom ($130.00)" at bounding box center [257, 102] width 145 height 6
click at [244, 62] on link "408 8th Avenue, Apt 2c, Brooklyn, NY 11215" at bounding box center [214, 62] width 58 height 6
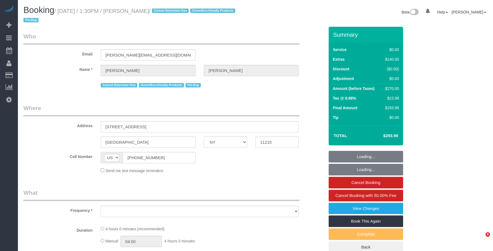
select select "NY"
select select "object:827"
select select "string:stripe-pm_1QWOL84VGloSiKo7qjqhUyLr"
select select "1"
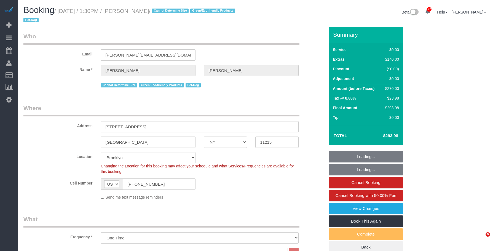
select select "number:60"
select select "number:74"
select select "number:13"
select select "number:5"
select select "object:1131"
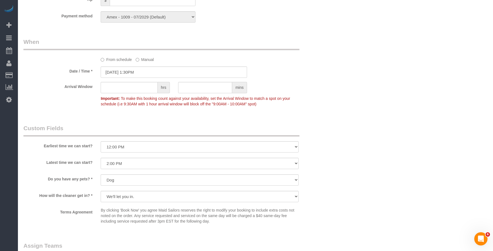
scroll to position [524, 0]
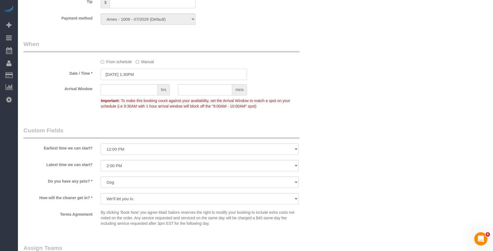
click at [157, 74] on input "09/26/2025 1:30PM" at bounding box center [174, 74] width 146 height 11
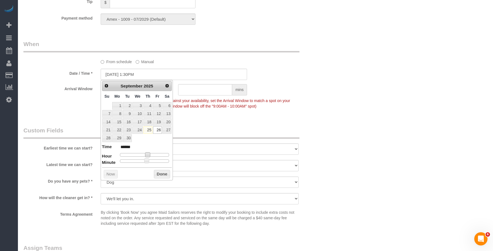
type input "09/26/2025 2:30PM"
type input "******"
type input "09/26/2025 3:30PM"
type input "******"
drag, startPoint x: 149, startPoint y: 155, endPoint x: 154, endPoint y: 155, distance: 4.7
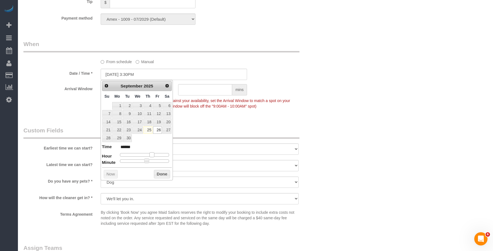
click at [154, 155] on span at bounding box center [151, 154] width 5 height 5
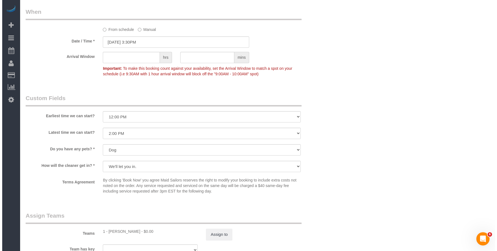
scroll to position [607, 0]
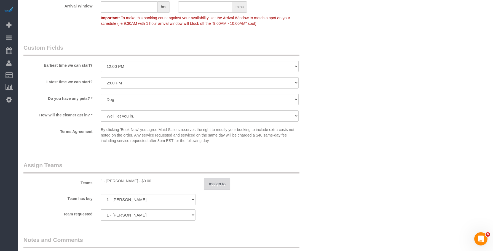
click at [223, 184] on button "Assign to" at bounding box center [217, 184] width 26 height 12
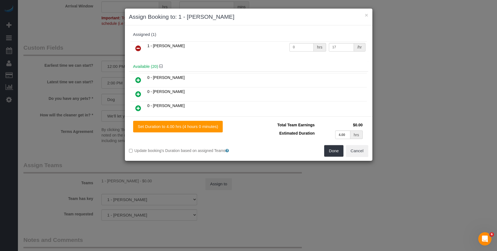
click at [137, 48] on icon at bounding box center [138, 48] width 6 height 7
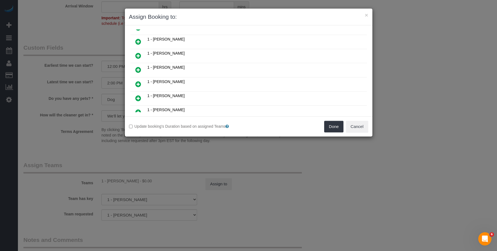
scroll to position [193, 0]
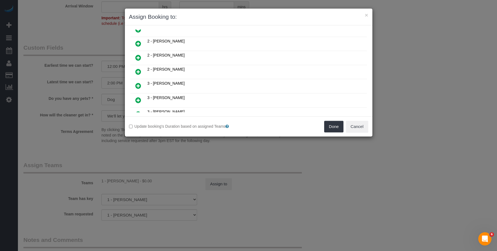
click at [136, 70] on icon at bounding box center [138, 71] width 6 height 7
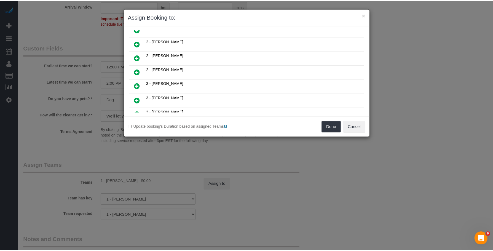
scroll to position [234, 0]
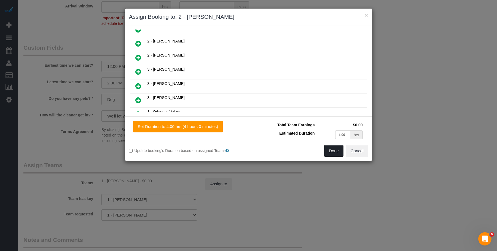
click at [338, 151] on button "Done" at bounding box center [333, 151] width 19 height 12
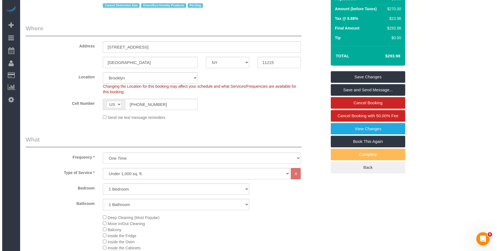
scroll to position [0, 0]
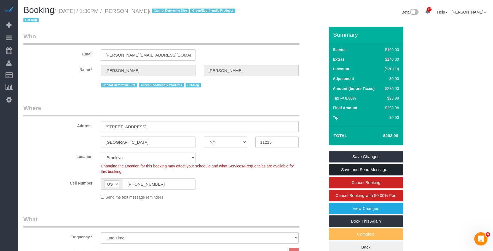
click at [367, 167] on link "Save and Send Message..." at bounding box center [366, 170] width 74 height 12
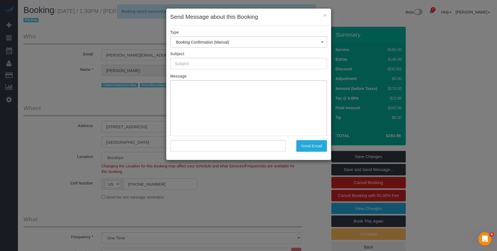
type input "Cleaning Confirmed for 09/26/2025 at 3:30pm"
type input ""Michelle Morrisey" <michelle.morrisey11@gmail.com>"
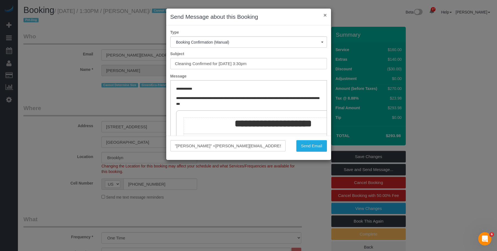
click at [325, 14] on button "×" at bounding box center [324, 15] width 3 height 6
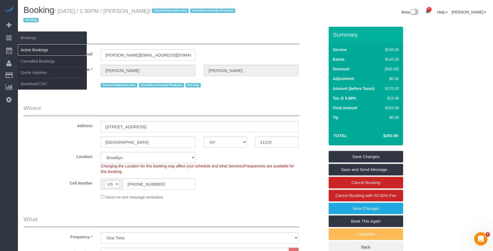
drag, startPoint x: 33, startPoint y: 50, endPoint x: 196, endPoint y: 96, distance: 170.2
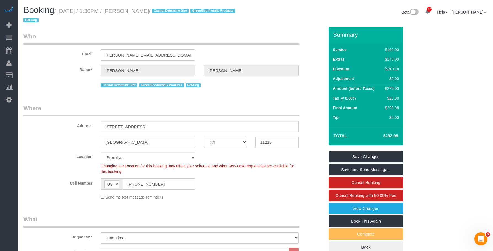
click at [33, 50] on link "Active Bookings" at bounding box center [52, 49] width 69 height 11
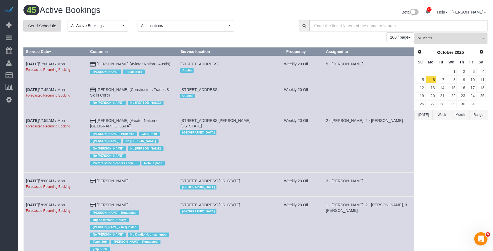
click at [48, 29] on link "Send Schedule" at bounding box center [42, 26] width 38 height 12
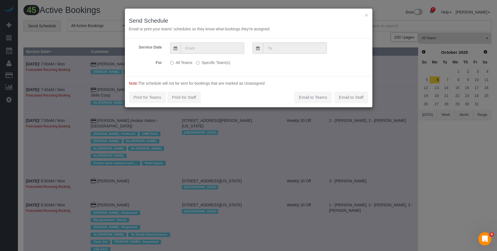
click at [201, 46] on input "text" at bounding box center [213, 47] width 64 height 11
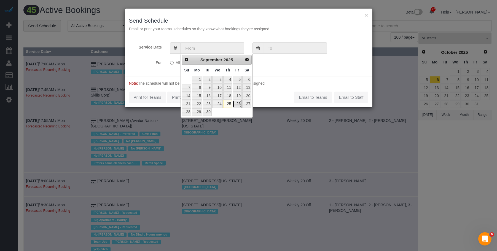
click at [238, 104] on link "26" at bounding box center [237, 103] width 9 height 7
type input "[DATE]"
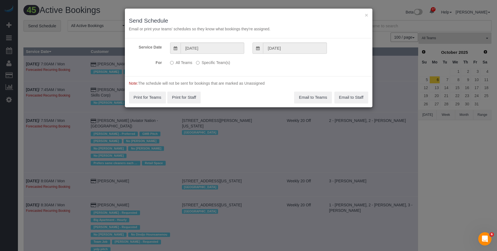
click at [221, 64] on label "Specific Team(s)" at bounding box center [213, 61] width 34 height 7
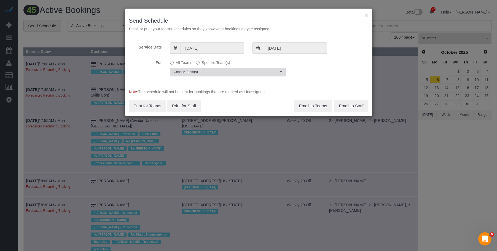
click at [236, 70] on span "Choose Team(s)" at bounding box center [226, 72] width 105 height 5
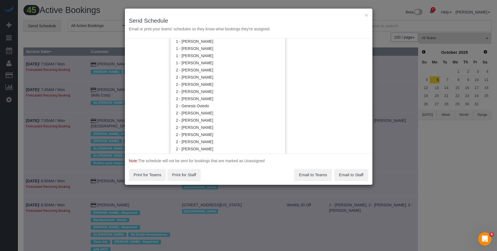
scroll to position [360, 0]
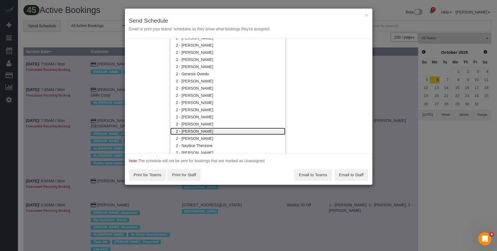
click at [217, 129] on link "2 - [PERSON_NAME]" at bounding box center [227, 131] width 115 height 7
click at [256, 11] on div "× Send Schedule Email or print your teams' schedules so they know what bookings…" at bounding box center [249, 24] width 248 height 30
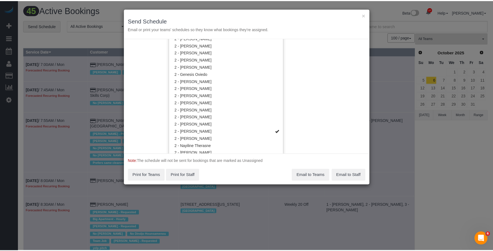
scroll to position [0, 0]
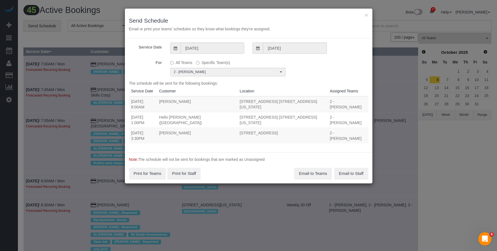
drag, startPoint x: 152, startPoint y: 101, endPoint x: 310, endPoint y: 99, distance: 158.3
click at [310, 99] on tr "09/26/2025 8:00AM Lisa Byrns 45 West 60th Street, Apt. 31f, New York, NY 10023 …" at bounding box center [248, 104] width 239 height 16
copy tr "8:00AM Lisa Byrns 45 West 60th Street, Apt. 31f, New York, NY 10023"
drag, startPoint x: 152, startPoint y: 111, endPoint x: 323, endPoint y: 110, distance: 171.0
click at [323, 112] on tr "09/26/2025 1:00PM Hello Alfred (NYC) 19 Dutch Street, Apt. 12g, New York, NY 10…" at bounding box center [248, 120] width 239 height 16
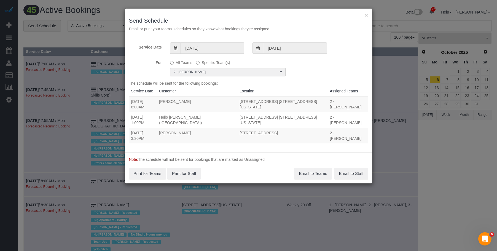
copy tr "1:00PM Hello Alfred (NYC) 19 Dutch Street, Apt. 12g, New York, NY 10038"
drag, startPoint x: 152, startPoint y: 123, endPoint x: 304, endPoint y: 122, distance: 152.5
click at [304, 128] on tr "09/26/2025 3:30PM Michelle Morrisey 408 8th Avenue, Apt 2c, Brooklyn, NY 11215 …" at bounding box center [248, 136] width 239 height 16
copy tr "3:30PM Michelle Morrisey 408 8th Avenue, Apt 2c, Brooklyn, NY 11215"
click at [306, 168] on button "Email to Teams" at bounding box center [313, 174] width 38 height 12
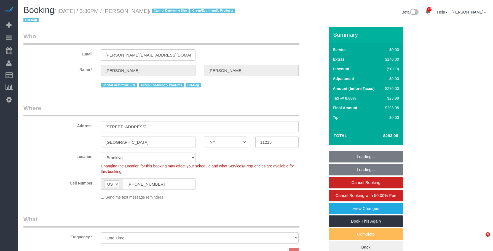
select select "NY"
select select "1"
select select "string:stripe-pm_1QWOL84VGloSiKo7qjqhUyLr"
select select "number:60"
select select "number:74"
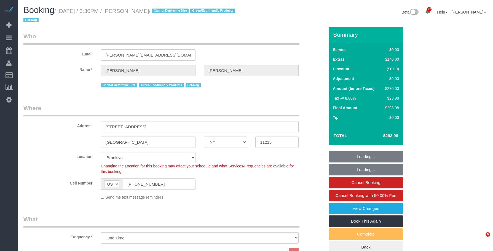
select select "number:13"
select select "number:5"
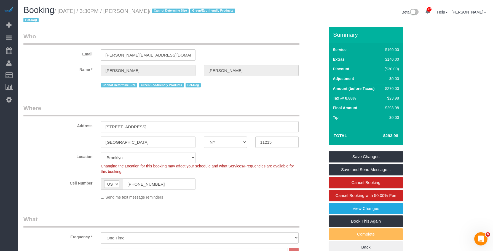
click at [219, 36] on legend "Who" at bounding box center [161, 38] width 276 height 12
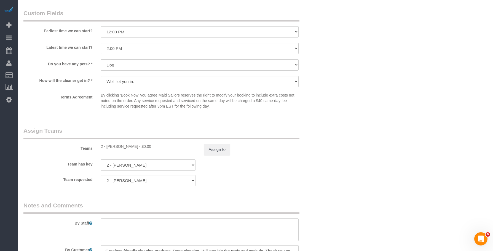
scroll to position [689, 0]
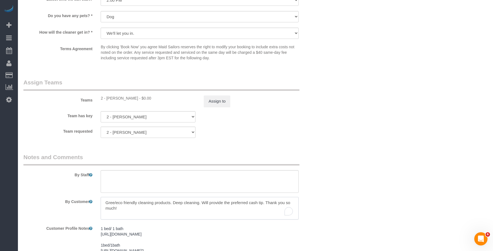
drag, startPoint x: 104, startPoint y: 202, endPoint x: 171, endPoint y: 203, distance: 67.3
click at [171, 203] on textarea "To enrich screen reader interactions, please activate Accessibility in Grammarl…" at bounding box center [200, 208] width 198 height 23
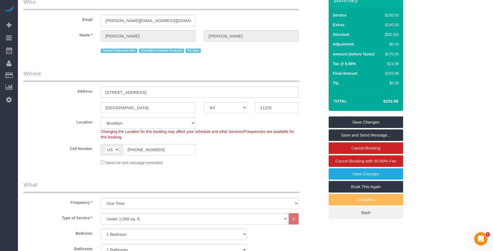
scroll to position [0, 0]
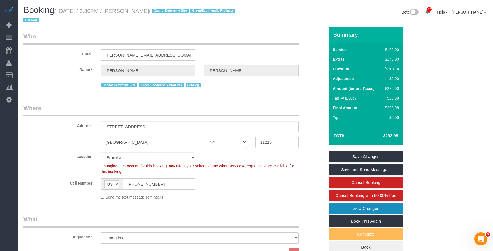
click at [337, 208] on link "View Changes" at bounding box center [366, 209] width 74 height 12
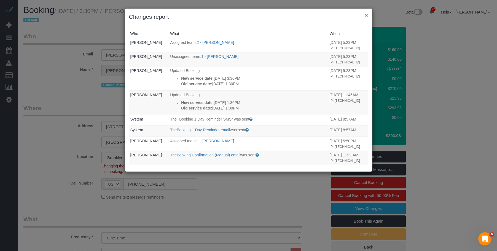
click at [366, 14] on button "×" at bounding box center [366, 15] width 3 height 6
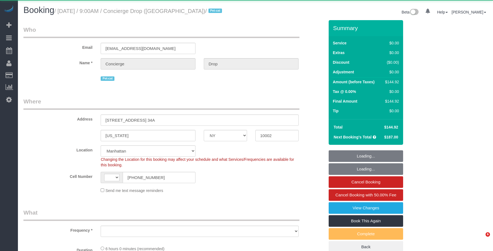
select select "NY"
select select "string:US"
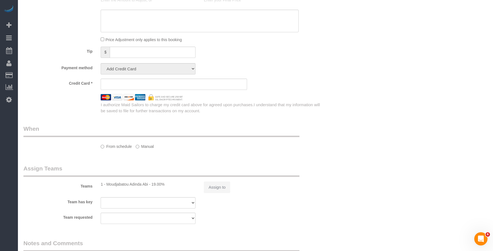
select select "number:89"
select select "number:90"
select select "number:15"
select select "number:6"
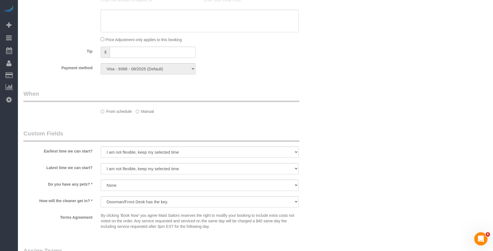
select select "string:stripe-pm_1RaQn24VGloSiKo7zeOF73Wj"
select select "2"
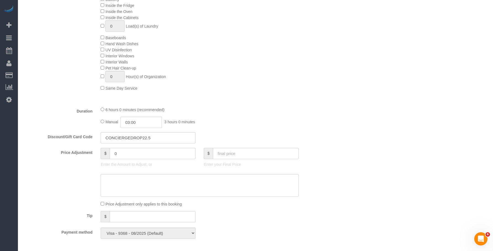
select select "object:1505"
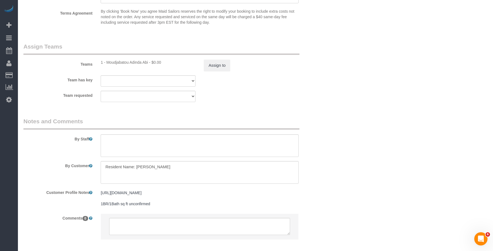
select select "spot1"
select select "2"
select select "object:1550"
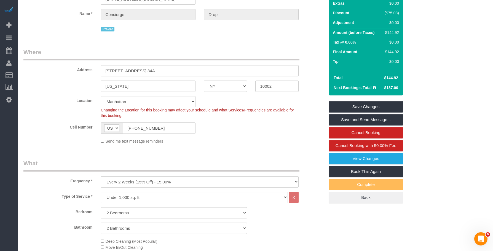
scroll to position [110, 0]
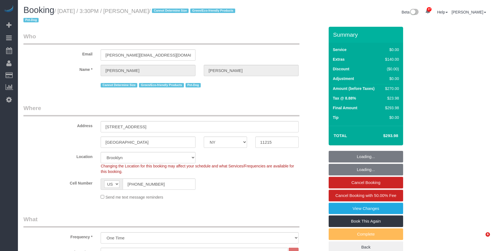
select select "NY"
select select "1"
select select "string:stripe-pm_1QWOL84VGloSiKo7qjqhUyLr"
select select "number:60"
select select "number:74"
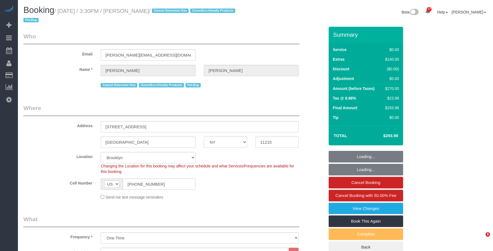
select select "number:13"
select select "number:5"
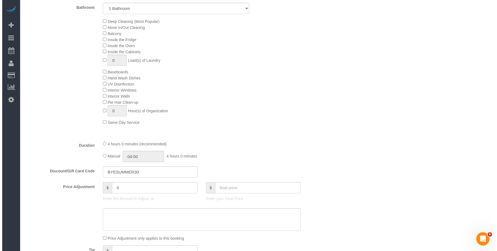
scroll to position [83, 0]
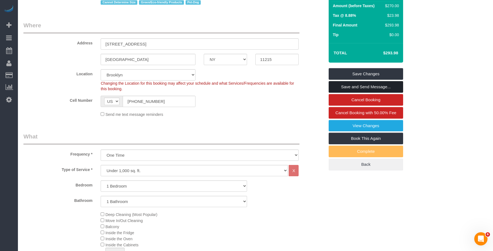
click at [364, 88] on link "Save and Send Message..." at bounding box center [366, 87] width 74 height 12
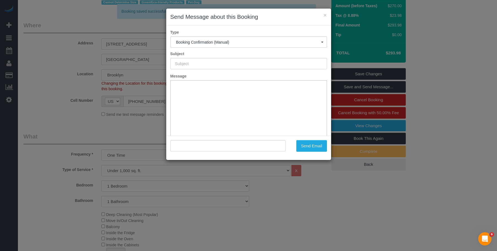
type input "Cleaning Confirmed for [DATE] 3:30pm"
type input ""[PERSON_NAME]" <[PERSON_NAME][EMAIL_ADDRESS][DOMAIN_NAME]>"
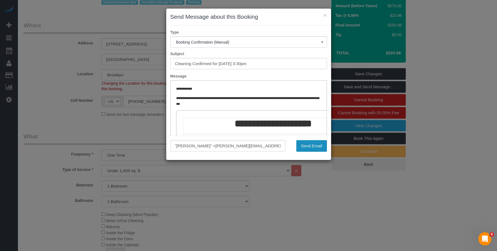
click at [309, 146] on button "Send Email" at bounding box center [311, 146] width 31 height 12
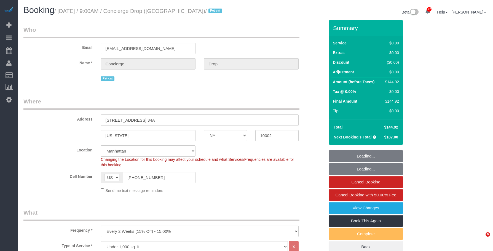
select select "NY"
select select "2"
select select "spot1"
select select "number:89"
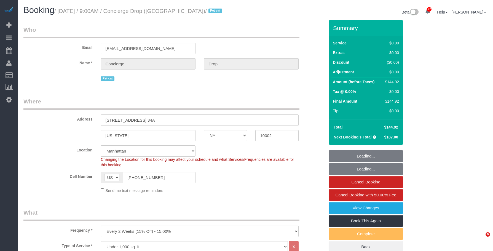
select select "number:90"
select select "number:15"
select select "number:6"
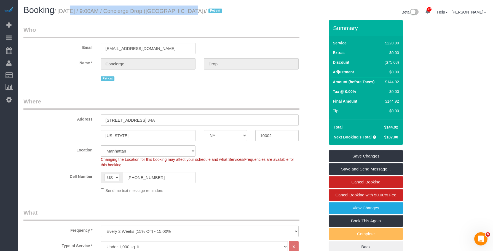
drag, startPoint x: 62, startPoint y: 10, endPoint x: 179, endPoint y: 13, distance: 116.4
click at [179, 13] on small "/ September 26, 2025 / 9:00AM / Concierge Drop (NYC) / Pet-cat" at bounding box center [138, 11] width 169 height 6
click at [263, 29] on legend "Who" at bounding box center [161, 32] width 276 height 12
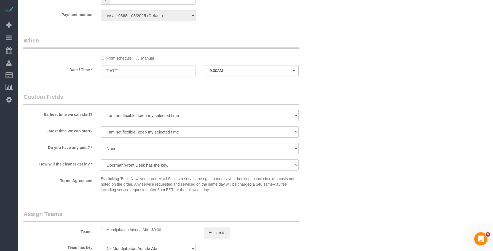
scroll to position [524, 0]
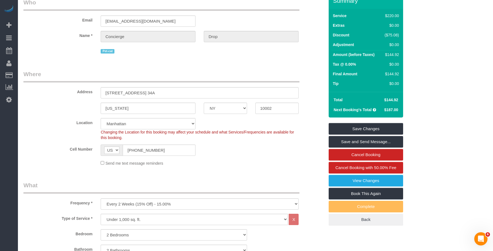
scroll to position [0, 0]
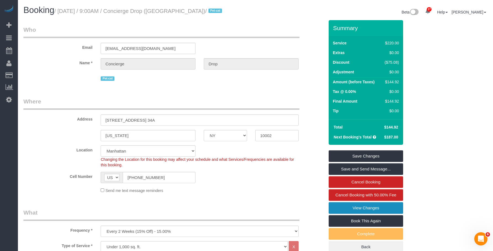
drag, startPoint x: 339, startPoint y: 205, endPoint x: 315, endPoint y: 195, distance: 26.3
click at [339, 205] on link "View Changes" at bounding box center [366, 208] width 74 height 12
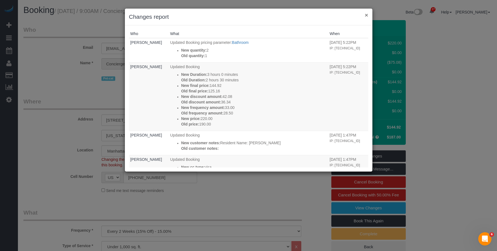
click at [366, 14] on button "×" at bounding box center [366, 15] width 3 height 6
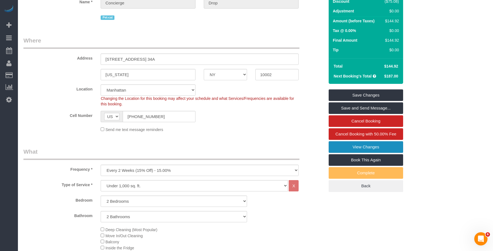
scroll to position [110, 0]
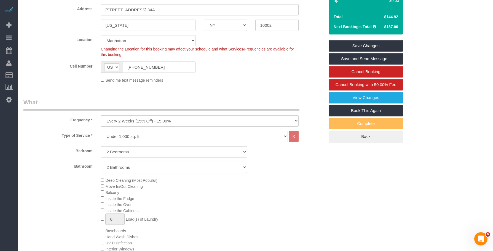
click at [137, 171] on select "1 Bathroom 2 Bathrooms" at bounding box center [174, 167] width 146 height 11
click at [140, 170] on select "1 Bathroom 2 Bathrooms" at bounding box center [174, 167] width 146 height 11
select select "1"
click at [101, 162] on select "1 Bathroom 2 Bathrooms" at bounding box center [174, 167] width 146 height 11
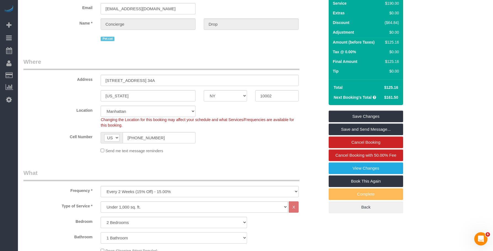
scroll to position [0, 0]
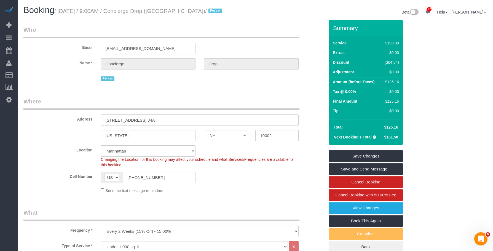
drag, startPoint x: 166, startPoint y: 49, endPoint x: 62, endPoint y: 43, distance: 103.9
click at [62, 43] on div "Email support@conciergedrop.com" at bounding box center [173, 40] width 309 height 28
drag, startPoint x: 30, startPoint y: 73, endPoint x: 64, endPoint y: 46, distance: 43.4
click at [30, 73] on link "Customers" at bounding box center [52, 75] width 69 height 11
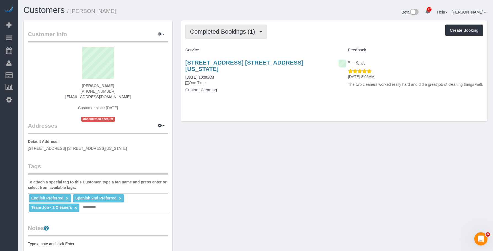
click at [205, 30] on span "Completed Bookings (1)" at bounding box center [224, 31] width 68 height 7
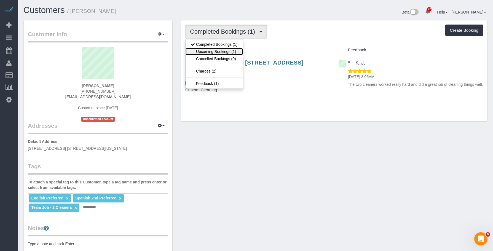
click at [204, 51] on link "Upcoming Bookings (1)" at bounding box center [214, 51] width 57 height 7
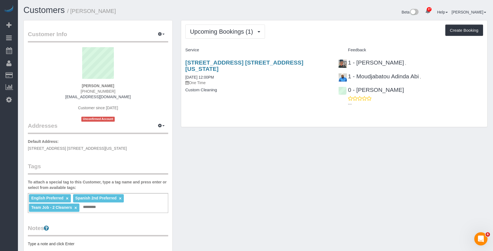
click at [252, 88] on h4 "Custom Cleaning" at bounding box center [257, 90] width 145 height 5
click at [272, 80] on p "One Time" at bounding box center [257, 83] width 145 height 6
click at [290, 39] on div "Upcoming Bookings (1) Completed Bookings (1) Upcoming Bookings (1) Cancelled Bo…" at bounding box center [334, 73] width 306 height 107
click at [229, 80] on p "One Time" at bounding box center [257, 83] width 145 height 6
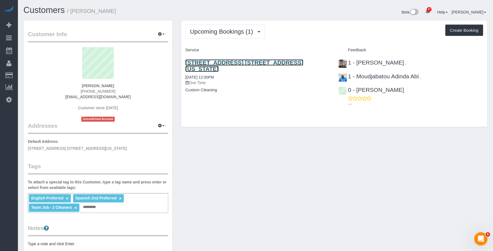
click at [247, 63] on link "[STREET_ADDRESS] [STREET_ADDRESS][US_STATE]" at bounding box center [244, 65] width 118 height 13
click at [232, 23] on div "Upcoming Bookings (1) Completed Bookings (1) Upcoming Bookings (1) Cancelled Bo…" at bounding box center [334, 73] width 306 height 107
drag, startPoint x: 72, startPoint y: 10, endPoint x: 109, endPoint y: 11, distance: 37.5
click at [109, 11] on h1 "Customers / [PERSON_NAME]" at bounding box center [137, 10] width 228 height 9
copy small "[PERSON_NAME]"
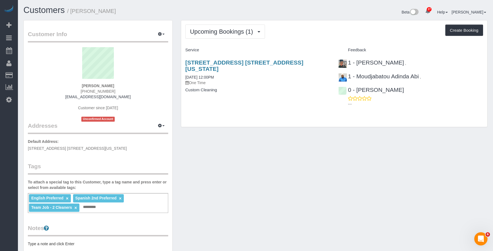
click at [240, 57] on div "[STREET_ADDRESS] [STREET_ADDRESS][US_STATE] [DATE] 12:00PM One Time Custom Clea…" at bounding box center [257, 79] width 153 height 49
click at [235, 28] on span "Upcoming Bookings (1)" at bounding box center [223, 31] width 66 height 7
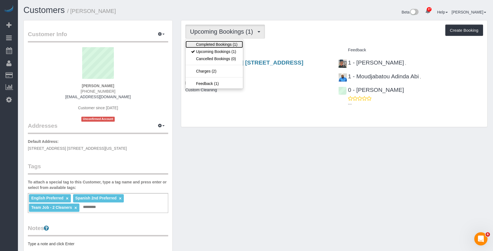
click at [224, 45] on link "Completed Bookings (1)" at bounding box center [214, 44] width 57 height 7
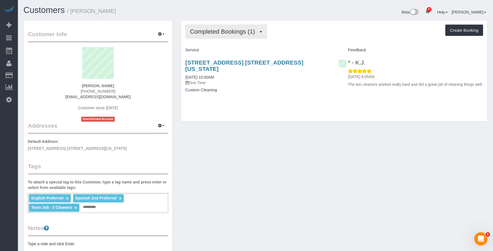
click at [223, 37] on button "Completed Bookings (1)" at bounding box center [226, 32] width 82 height 14
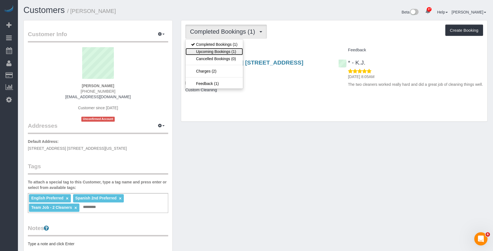
click at [216, 52] on link "Upcoming Bookings (1)" at bounding box center [214, 51] width 57 height 7
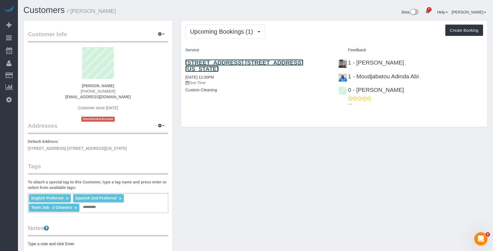
click at [272, 61] on link "[STREET_ADDRESS] [STREET_ADDRESS][US_STATE]" at bounding box center [244, 65] width 118 height 13
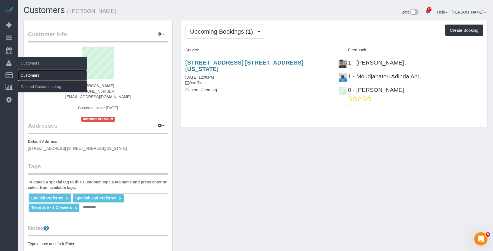
click at [35, 74] on link "Customers" at bounding box center [52, 75] width 69 height 11
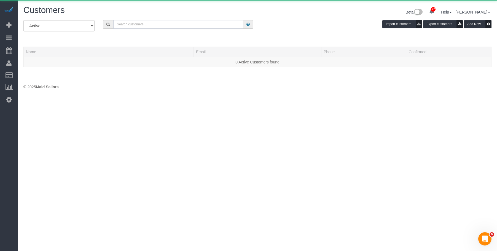
click at [159, 25] on input "text" at bounding box center [178, 24] width 130 height 9
paste input "David Kupferberg"
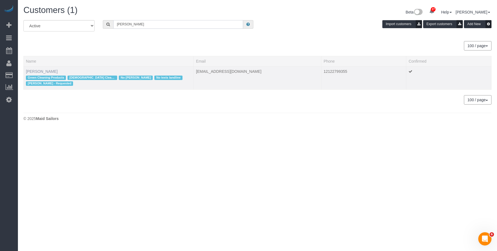
type input "David Kupferberg"
click at [50, 72] on link "David Kupferberg" at bounding box center [42, 71] width 32 height 4
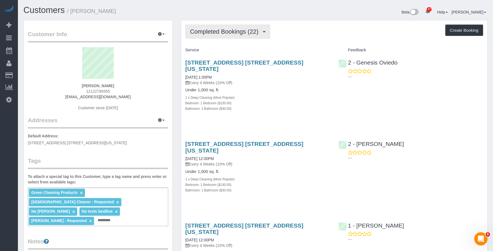
click at [223, 26] on button "Completed Bookings (22)" at bounding box center [227, 32] width 85 height 14
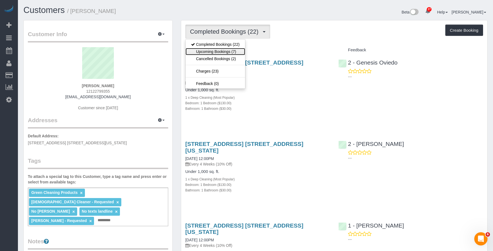
click at [215, 52] on link "Upcoming Bookings (7)" at bounding box center [216, 51] width 60 height 7
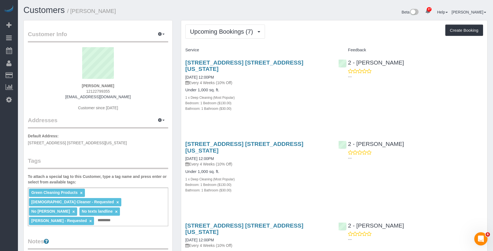
click at [278, 88] on h4 "Under 1,000 sq. ft." at bounding box center [257, 90] width 145 height 5
click at [228, 31] on span "Upcoming Bookings (7)" at bounding box center [223, 31] width 66 height 7
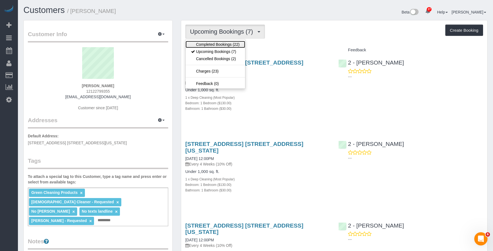
click at [217, 44] on link "Completed Bookings (22)" at bounding box center [216, 44] width 60 height 7
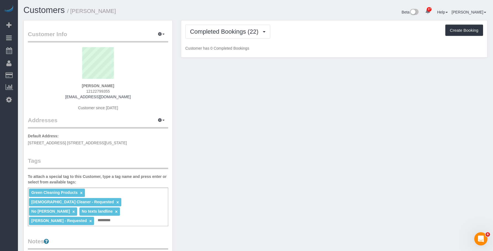
drag, startPoint x: 73, startPoint y: 11, endPoint x: 119, endPoint y: 7, distance: 46.2
click at [119, 7] on h1 "Customers / David Kupferberg" at bounding box center [137, 10] width 228 height 9
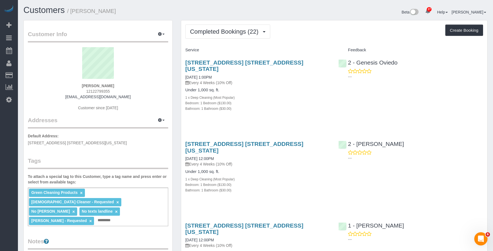
copy small "David Kupferberg"
click at [210, 32] on span "Completed Bookings (22)" at bounding box center [225, 31] width 71 height 7
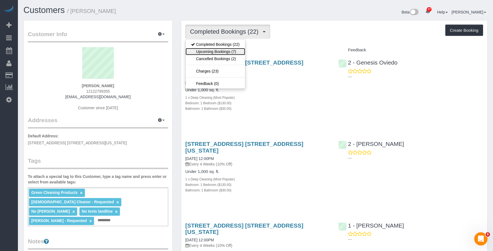
click at [207, 50] on link "Upcoming Bookings (7)" at bounding box center [216, 51] width 60 height 7
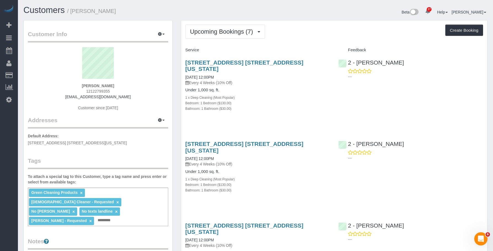
click at [280, 88] on h4 "Under 1,000 sq. ft." at bounding box center [257, 90] width 145 height 5
click at [251, 63] on link "484 West 43rd Street, Apt. 45q, New York, NY 10036" at bounding box center [244, 65] width 118 height 13
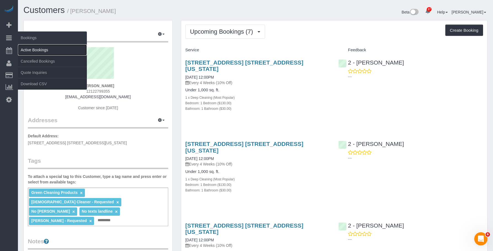
drag, startPoint x: 30, startPoint y: 47, endPoint x: 44, endPoint y: 51, distance: 14.9
click at [30, 47] on link "Active Bookings" at bounding box center [52, 49] width 69 height 11
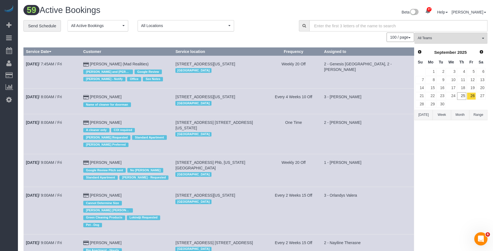
click at [147, 7] on h1 "59 Active Bookings" at bounding box center [137, 10] width 228 height 9
click at [46, 29] on link "Send Schedule" at bounding box center [42, 26] width 38 height 12
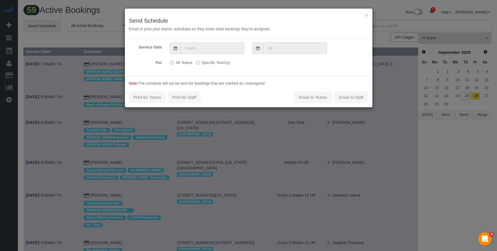
click at [201, 49] on input "text" at bounding box center [213, 47] width 64 height 11
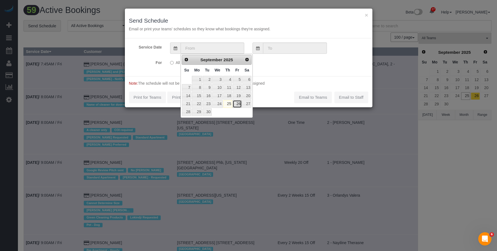
click at [237, 103] on link "26" at bounding box center [237, 103] width 9 height 7
type input "[DATE]"
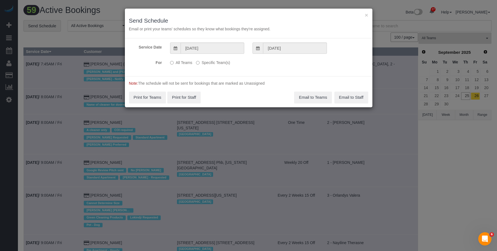
click at [219, 63] on label "Specific Team(s)" at bounding box center [213, 61] width 34 height 7
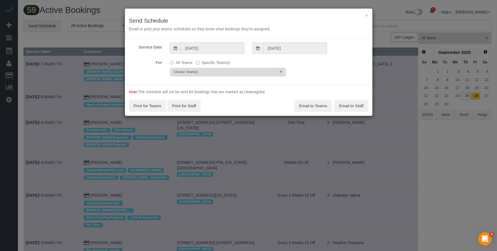
click at [241, 69] on button "Choose Team(s)" at bounding box center [228, 72] width 116 height 9
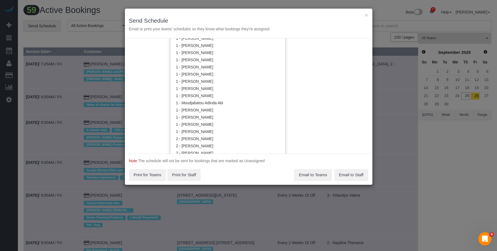
scroll to position [249, 0]
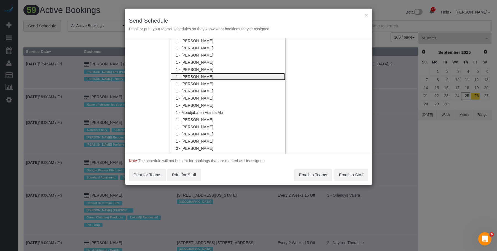
click at [203, 76] on link "1 - [PERSON_NAME]" at bounding box center [227, 76] width 115 height 7
click at [201, 15] on div "× Send Schedule Email or print your teams' schedules so they know what bookings…" at bounding box center [249, 24] width 248 height 30
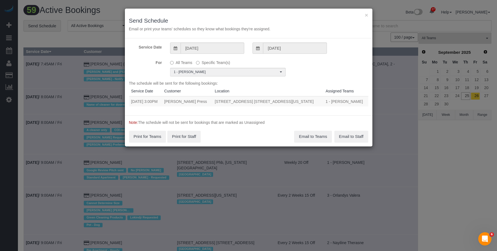
drag, startPoint x: 207, startPoint y: 102, endPoint x: 172, endPoint y: 101, distance: 34.8
click at [172, 101] on tr "09/26/2025 3:00PM Casey Press 41 Avenue B Apt. 4b, New York, NY 10009 1 - Karil…" at bounding box center [248, 101] width 239 height 10
copy tr "Casey Press"
drag, startPoint x: 305, startPoint y: 23, endPoint x: 331, endPoint y: 24, distance: 26.2
click at [305, 23] on h3 "Send Schedule" at bounding box center [248, 20] width 239 height 6
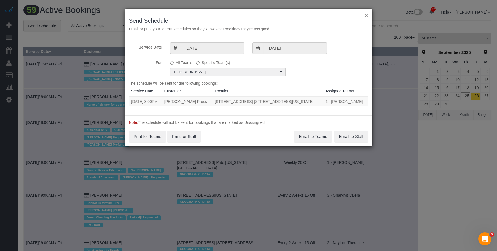
click at [368, 15] on button "×" at bounding box center [366, 15] width 3 height 6
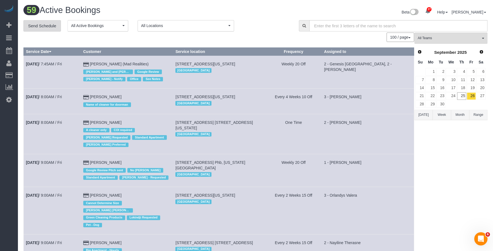
click at [43, 25] on link "Send Schedule" at bounding box center [42, 26] width 38 height 12
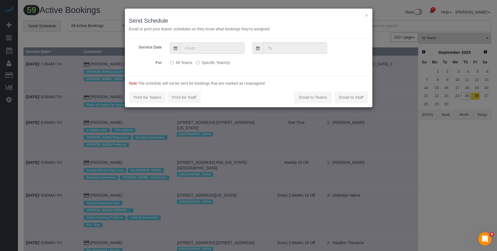
click at [217, 50] on input "text" at bounding box center [213, 47] width 64 height 11
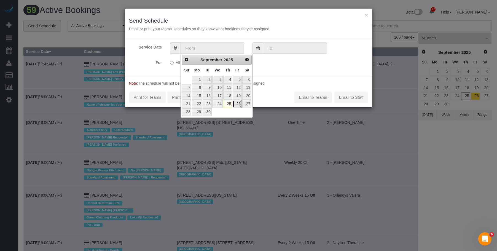
click at [237, 103] on link "26" at bounding box center [237, 103] width 9 height 7
type input "[DATE]"
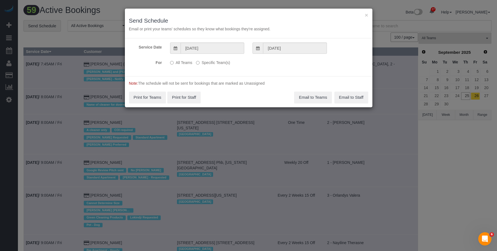
click at [220, 63] on label "Specific Team(s)" at bounding box center [213, 61] width 34 height 7
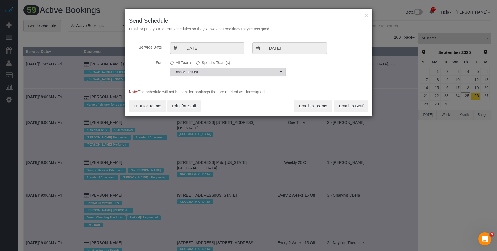
drag, startPoint x: 237, startPoint y: 70, endPoint x: 236, endPoint y: 73, distance: 2.9
click at [237, 71] on span "Choose Team(s)" at bounding box center [226, 72] width 105 height 5
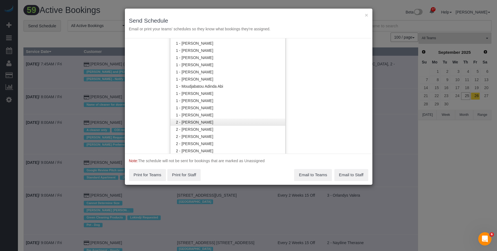
scroll to position [249, 0]
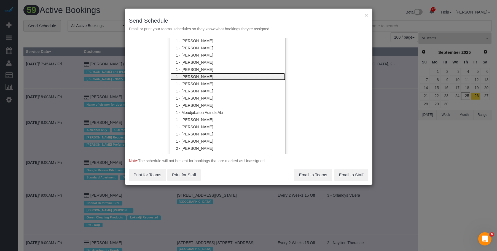
click at [205, 77] on link "1 - [PERSON_NAME]" at bounding box center [227, 76] width 115 height 7
click at [216, 17] on h3 "Send Schedule" at bounding box center [248, 20] width 239 height 6
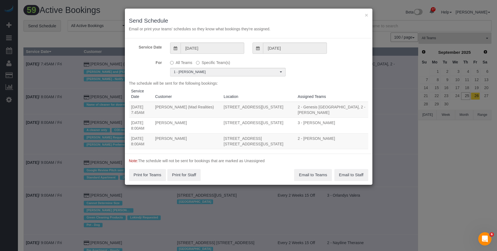
scroll to position [0, 0]
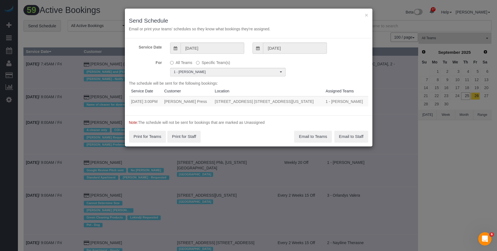
click at [360, 9] on div "× Send Schedule Email or print your teams' schedules so they know what bookings…" at bounding box center [249, 24] width 248 height 30
click at [364, 14] on div "× Send Schedule Email or print your teams' schedules so they know what bookings…" at bounding box center [249, 24] width 248 height 30
drag, startPoint x: 204, startPoint y: 103, endPoint x: 213, endPoint y: 4, distance: 99.4
click at [175, 101] on tr "09/26/2025 3:00PM Casey Press 41 Avenue B Apt. 4b, New York, NY 10009 1 - Karil…" at bounding box center [248, 101] width 239 height 10
copy tr "[PERSON_NAME] Press"
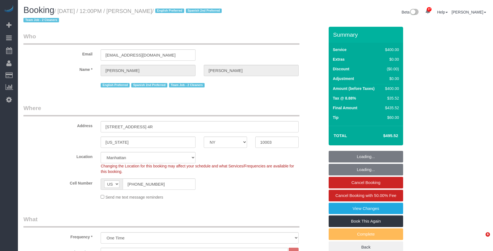
select select "NY"
select select "2"
select select "150"
select select "spot1"
select select "number:89"
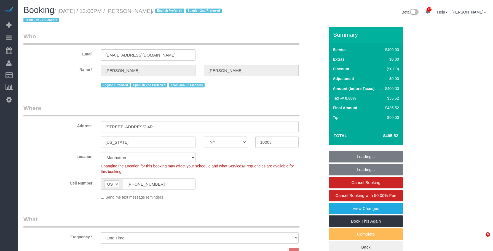
select select "number:74"
select select "number:15"
select select "number:7"
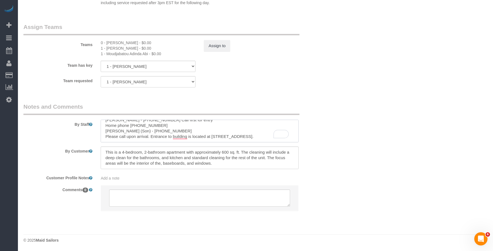
scroll to position [22, 0]
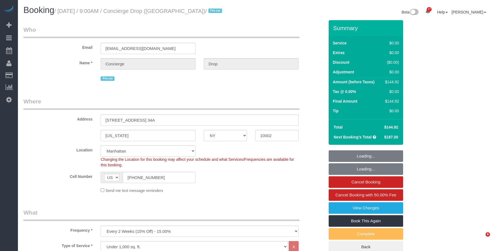
select select "NY"
select select "2"
select select "number:89"
select select "number:90"
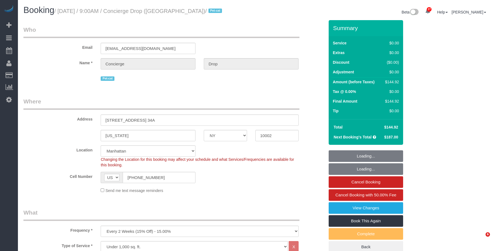
select select "number:15"
select select "number:6"
select select "spot1"
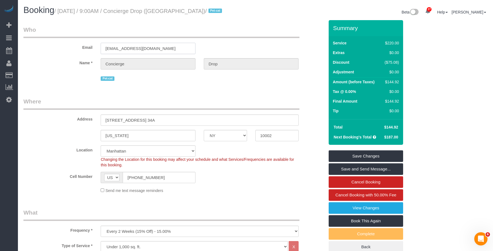
drag, startPoint x: 174, startPoint y: 50, endPoint x: 22, endPoint y: 41, distance: 152.5
click at [22, 41] on div "Email [EMAIL_ADDRESS][DOMAIN_NAME]" at bounding box center [173, 40] width 309 height 28
click at [61, 12] on small "/ [DATE] / 9:00AM / Concierge Drop ([GEOGRAPHIC_DATA]) / Pet-cat" at bounding box center [138, 11] width 169 height 6
click at [80, 13] on small "/ [DATE] / 9:00AM / Concierge Drop ([GEOGRAPHIC_DATA]) / Pet-cat" at bounding box center [138, 11] width 169 height 6
click at [61, 12] on small "/ [DATE] / 9:00AM / Concierge Drop ([GEOGRAPHIC_DATA]) / Pet-cat" at bounding box center [138, 11] width 169 height 6
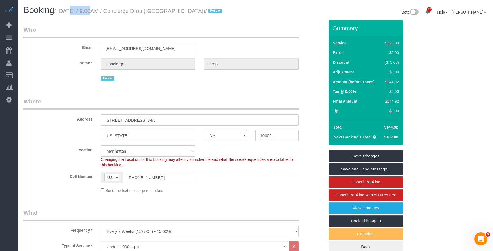
click at [62, 12] on small "/ [DATE] / 9:00AM / Concierge Drop ([GEOGRAPHIC_DATA]) / Pet-cat" at bounding box center [138, 11] width 169 height 6
click at [77, 12] on small "/ [DATE] / 9:00AM / Concierge Drop ([GEOGRAPHIC_DATA]) / Pet-cat" at bounding box center [138, 11] width 169 height 6
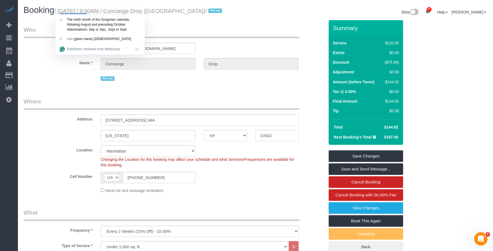
drag, startPoint x: 60, startPoint y: 12, endPoint x: 195, endPoint y: 11, distance: 135.1
click at [195, 11] on small "/ [DATE] / 9:00AM / Concierge Drop ([GEOGRAPHIC_DATA]) / Pet-cat" at bounding box center [138, 11] width 169 height 6
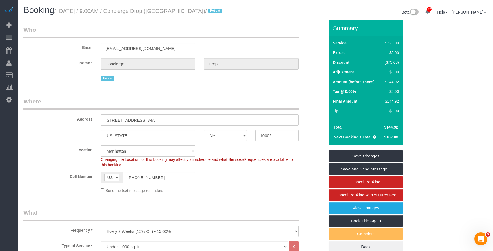
copy small "[DATE] / 9:00AM / Concierge Drop ([GEOGRAPHIC_DATA])"
drag, startPoint x: 160, startPoint y: 51, endPoint x: 60, endPoint y: 49, distance: 99.8
click at [60, 49] on div "Email [EMAIL_ADDRESS][DOMAIN_NAME]" at bounding box center [173, 40] width 309 height 28
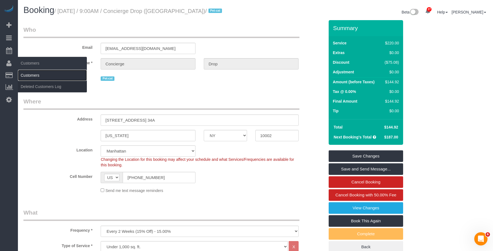
click at [30, 76] on link "Customers" at bounding box center [52, 75] width 69 height 11
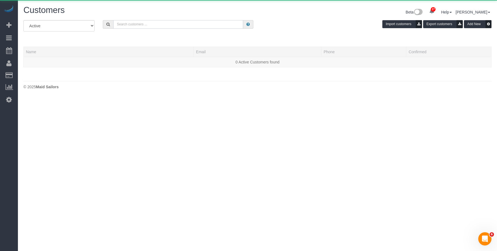
click at [197, 26] on input "text" at bounding box center [178, 24] width 130 height 9
paste input "[EMAIL_ADDRESS][DOMAIN_NAME]"
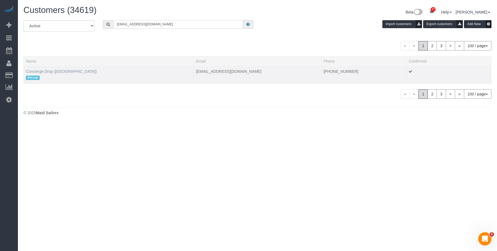
type input "[EMAIL_ADDRESS][DOMAIN_NAME]"
click at [46, 70] on link "Concierge Drop ([GEOGRAPHIC_DATA])" at bounding box center [61, 71] width 71 height 4
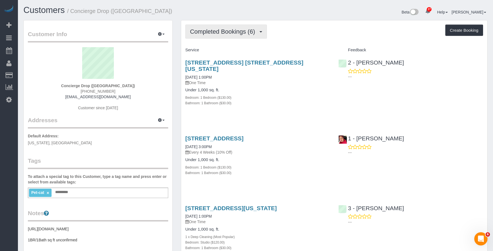
click at [197, 30] on span "Completed Bookings (6)" at bounding box center [224, 31] width 68 height 7
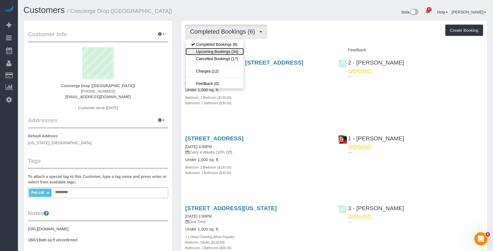
click at [200, 50] on link "Upcoming Bookings (34)" at bounding box center [215, 51] width 58 height 7
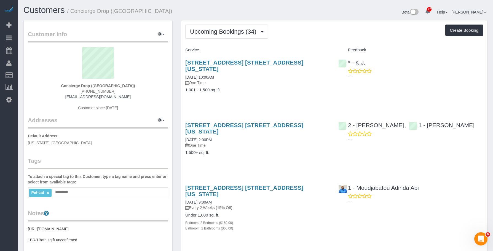
click at [163, 15] on div "Customers / Concierge Drop ([GEOGRAPHIC_DATA])" at bounding box center [137, 12] width 236 height 12
drag, startPoint x: 237, startPoint y: 31, endPoint x: 224, endPoint y: 51, distance: 23.9
click at [236, 32] on span "Upcoming Bookings (34)" at bounding box center [224, 31] width 69 height 7
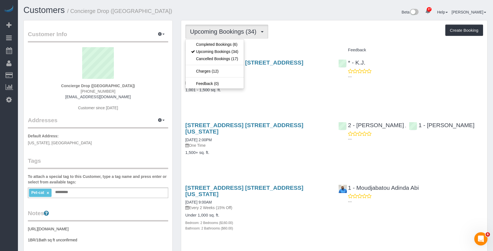
drag, startPoint x: 161, startPoint y: 8, endPoint x: 168, endPoint y: 9, distance: 7.5
click at [161, 8] on h1 "Customers / Concierge Drop ([GEOGRAPHIC_DATA])" at bounding box center [137, 10] width 228 height 9
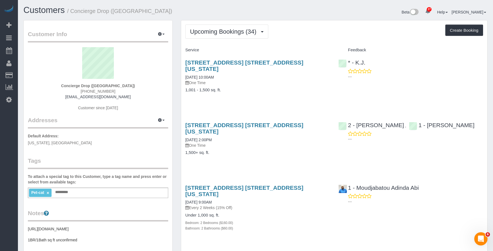
click at [317, 29] on div "Upcoming Bookings (34) Completed Bookings (6) Upcoming Bookings (34) Cancelled …" at bounding box center [334, 32] width 298 height 14
drag, startPoint x: 230, startPoint y: 24, endPoint x: 227, endPoint y: 25, distance: 3.2
drag, startPoint x: 223, startPoint y: 32, endPoint x: 216, endPoint y: 56, distance: 24.9
click at [222, 33] on span "Upcoming Bookings (34)" at bounding box center [224, 31] width 69 height 7
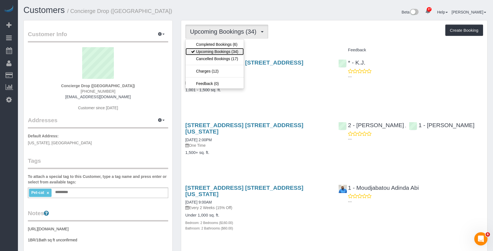
click at [220, 52] on link "Upcoming Bookings (34)" at bounding box center [215, 51] width 58 height 7
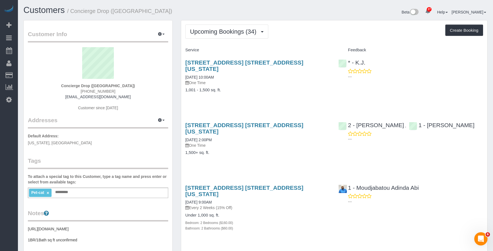
click at [262, 80] on p "One Time" at bounding box center [257, 83] width 145 height 6
click at [279, 93] on div "[STREET_ADDRESS] [STREET_ADDRESS][US_STATE] [DATE] 10:00AM One Time 1,001 - 1,5…" at bounding box center [257, 79] width 153 height 49
click at [254, 152] on div "[STREET_ADDRESS] [STREET_ADDRESS][US_STATE] [DATE] 2:00PM One Time 1,500+ sq. f…" at bounding box center [257, 141] width 153 height 49
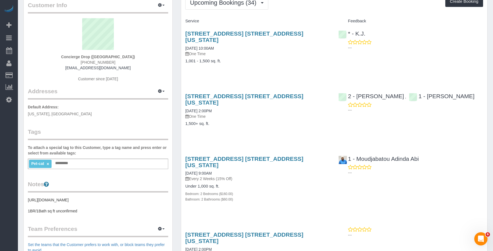
scroll to position [83, 0]
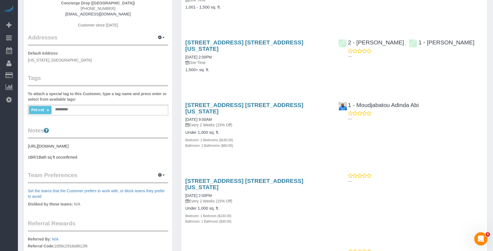
click at [270, 137] on div "Bedroom: 2 Bedrooms ($160.00)" at bounding box center [257, 140] width 145 height 6
drag, startPoint x: 456, startPoint y: 109, endPoint x: 470, endPoint y: 130, distance: 25.6
click at [456, 109] on div "1 - Moudjabatou Adinda Abi ---" at bounding box center [410, 110] width 153 height 27
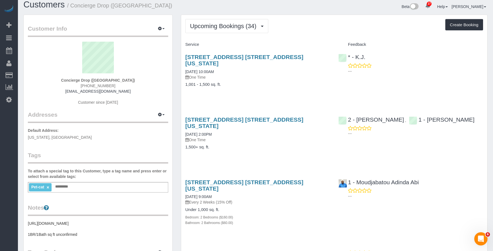
scroll to position [0, 0]
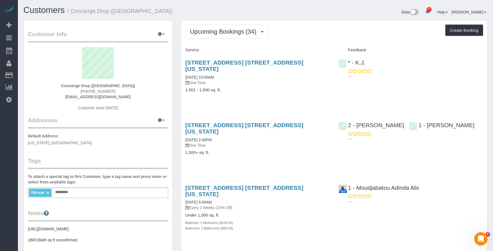
click at [317, 28] on div "Upcoming Bookings (34) Completed Bookings (6) Upcoming Bookings (34) Cancelled …" at bounding box center [334, 32] width 298 height 14
click at [312, 31] on div "Upcoming Bookings (34) Completed Bookings (6) Upcoming Bookings (34) Cancelled …" at bounding box center [334, 32] width 298 height 14
click at [226, 30] on span "Upcoming Bookings (34)" at bounding box center [224, 31] width 69 height 7
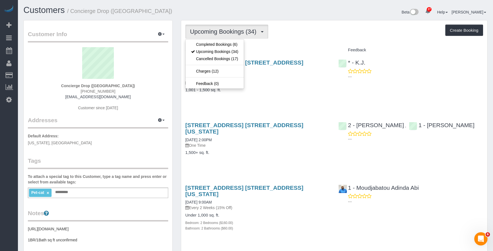
click at [277, 143] on div "[STREET_ADDRESS] [STREET_ADDRESS][US_STATE] [DATE] 2:00PM One Time 1,500+ sq. f…" at bounding box center [257, 141] width 153 height 49
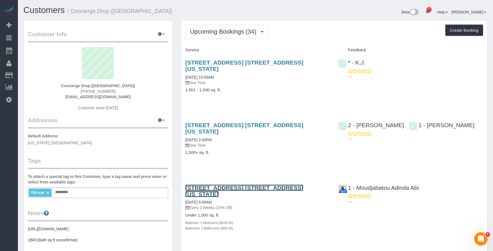
click at [282, 184] on link "[STREET_ADDRESS] [STREET_ADDRESS][US_STATE]" at bounding box center [244, 190] width 118 height 13
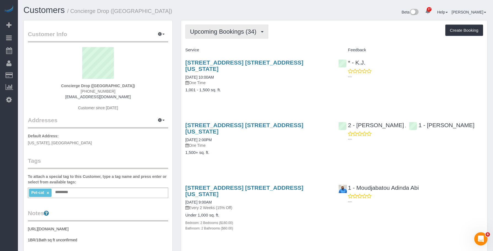
drag, startPoint x: 207, startPoint y: 28, endPoint x: 206, endPoint y: 47, distance: 19.7
click at [207, 28] on button "Upcoming Bookings (34)" at bounding box center [226, 32] width 83 height 14
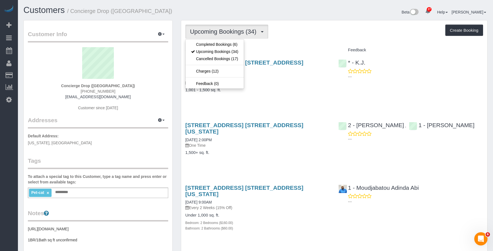
click at [294, 87] on div "[STREET_ADDRESS] [STREET_ADDRESS][US_STATE] [DATE] 10:00AM One Time 1,001 - 1,5…" at bounding box center [257, 79] width 153 height 49
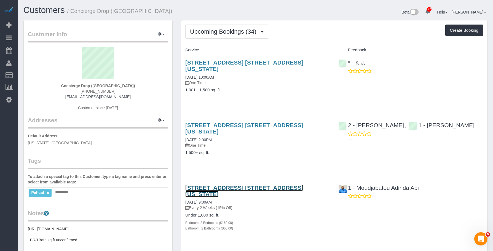
click at [258, 184] on link "[STREET_ADDRESS] [STREET_ADDRESS][US_STATE]" at bounding box center [244, 190] width 118 height 13
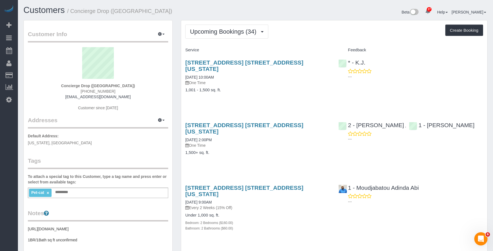
click at [321, 28] on div "Upcoming Bookings (34) Completed Bookings (6) Upcoming Bookings (34) Cancelled …" at bounding box center [334, 32] width 298 height 14
drag, startPoint x: 309, startPoint y: 32, endPoint x: 305, endPoint y: 33, distance: 3.6
click at [309, 32] on div "Upcoming Bookings (34) Completed Bookings (6) Upcoming Bookings (34) Cancelled …" at bounding box center [334, 32] width 298 height 14
drag, startPoint x: 144, startPoint y: 9, endPoint x: 112, endPoint y: 1, distance: 33.1
click at [145, 9] on h1 "Customers / Concierge Drop ([GEOGRAPHIC_DATA])" at bounding box center [137, 10] width 228 height 9
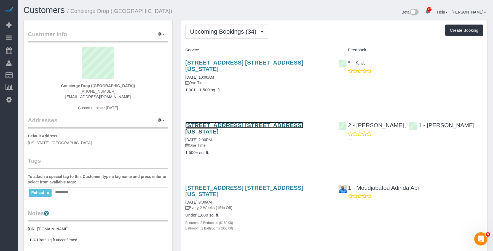
click at [282, 122] on link "[STREET_ADDRESS] [STREET_ADDRESS][US_STATE]" at bounding box center [244, 128] width 118 height 13
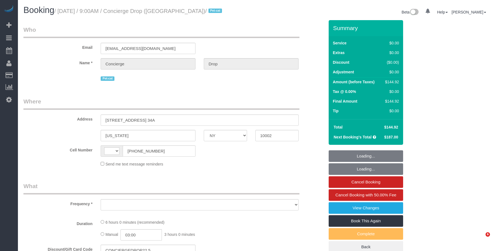
select select "NY"
select select "string:[GEOGRAPHIC_DATA]"
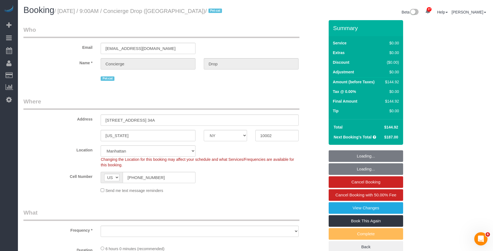
select select "2"
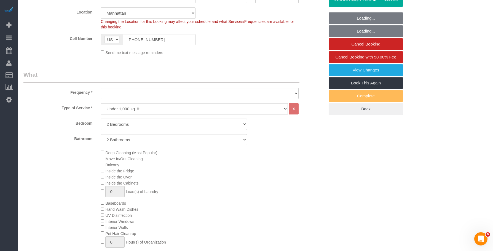
select select "object:927"
select select "number:89"
select select "number:90"
select select "number:15"
select select "number:6"
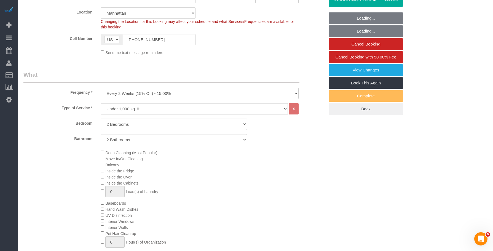
select select "object:1514"
select select "spot1"
select select "2"
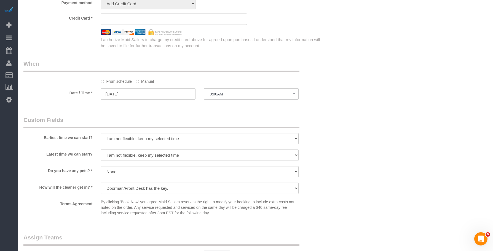
scroll to position [579, 0]
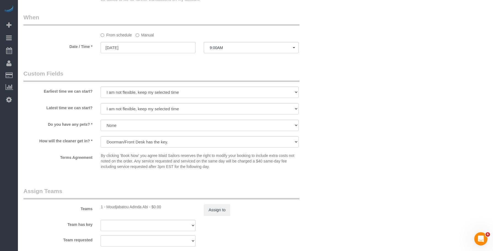
select select "string:stripe-pm_1RaQn24VGloSiKo7zeOF73Wj"
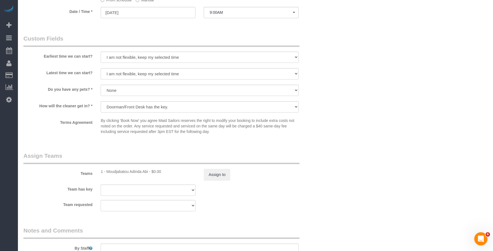
click at [120, 170] on div "1 - Moudjabatou Adinda Abi - $0.00" at bounding box center [148, 172] width 95 height 6
copy div "Moudjabatou"
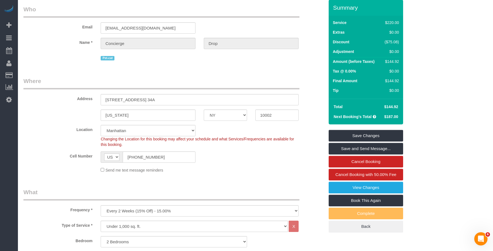
scroll to position [0, 0]
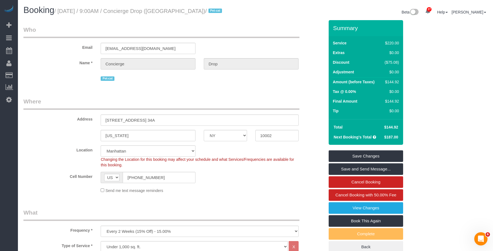
click at [209, 84] on fieldset "Who Email support@conciergedrop.com Name * Concierge Drop Pet-cat" at bounding box center [173, 56] width 301 height 61
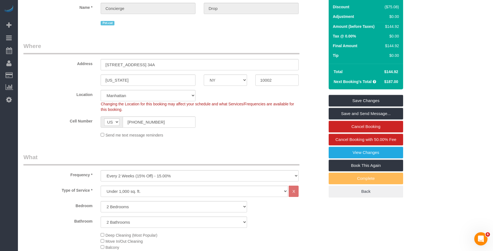
scroll to position [55, 0]
drag, startPoint x: 34, startPoint y: 47, endPoint x: 78, endPoint y: 27, distance: 48.5
click at [34, 47] on link "Active Bookings" at bounding box center [52, 49] width 69 height 11
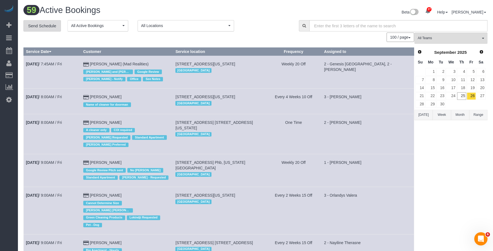
click at [48, 22] on link "Send Schedule" at bounding box center [42, 26] width 38 height 12
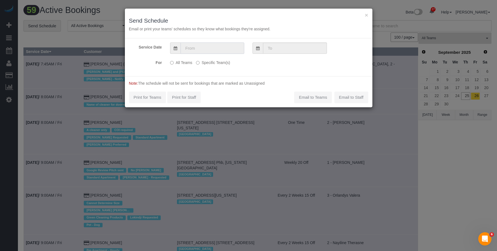
click at [213, 48] on input "text" at bounding box center [213, 47] width 64 height 11
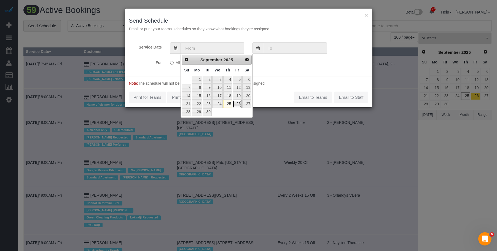
click at [237, 103] on link "26" at bounding box center [237, 103] width 9 height 7
type input "09/26/2025"
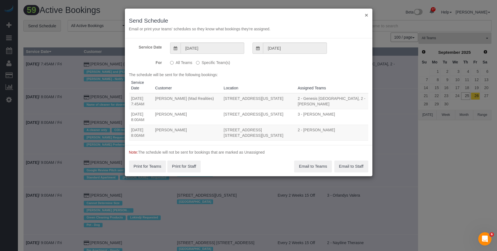
click at [367, 14] on button "×" at bounding box center [366, 15] width 3 height 6
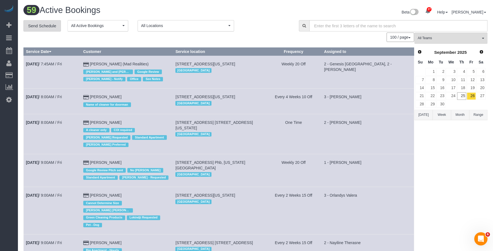
click at [51, 24] on link "Send Schedule" at bounding box center [42, 26] width 38 height 12
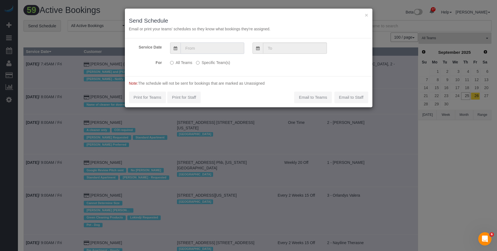
drag, startPoint x: 199, startPoint y: 49, endPoint x: 204, endPoint y: 53, distance: 6.6
click at [199, 49] on input "text" at bounding box center [213, 47] width 64 height 11
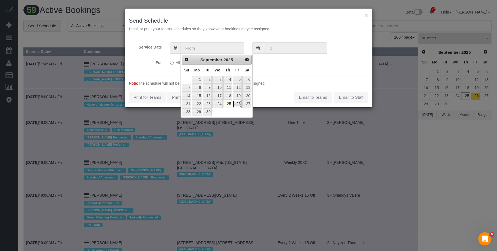
click at [240, 104] on link "26" at bounding box center [237, 103] width 9 height 7
type input "[DATE]"
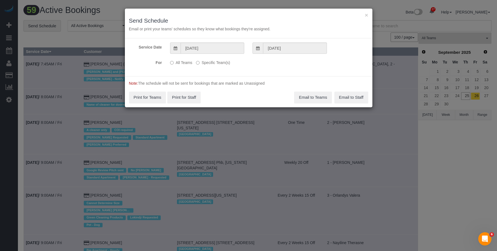
click at [224, 62] on label "Specific Team(s)" at bounding box center [213, 61] width 34 height 7
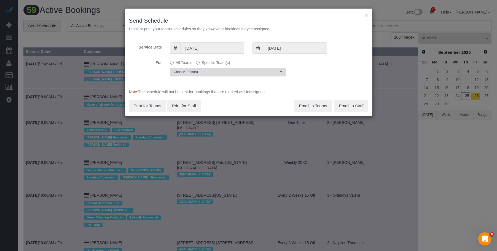
click at [254, 76] on button "Choose Team(s)" at bounding box center [228, 72] width 116 height 9
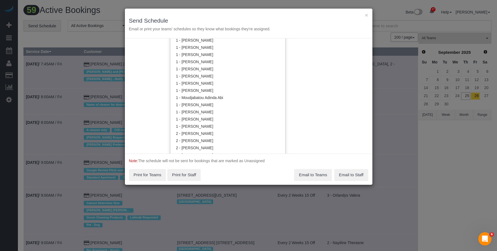
scroll to position [277, 0]
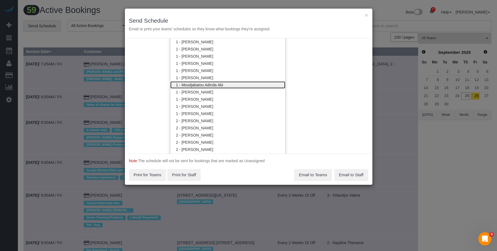
click at [199, 83] on link "1 - Moudjabatou Adinda Abi" at bounding box center [227, 84] width 115 height 7
click at [233, 13] on div "× Send Schedule Email or print your teams' schedules so they know what bookings…" at bounding box center [249, 24] width 248 height 30
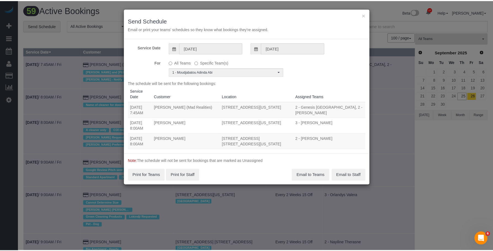
scroll to position [0, 0]
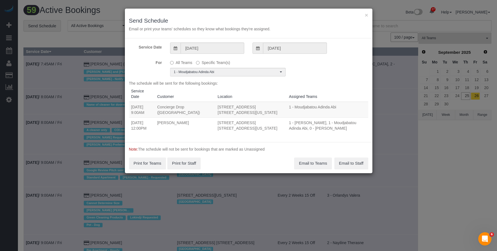
drag, startPoint x: 132, startPoint y: 102, endPoint x: 237, endPoint y: 106, distance: 105.2
click at [237, 106] on tr "09/26/2025 9:00AM Concierge Drop (NYC) 225 Cherry Street, Apt. 34a, New York, N…" at bounding box center [248, 110] width 239 height 16
copy tr "09/26/2025 9:00AM Concierge Drop (NYC) 225 Cherry Street, Apt. 34a, New York, N…"
click at [312, 158] on button "Email to Teams" at bounding box center [313, 163] width 38 height 12
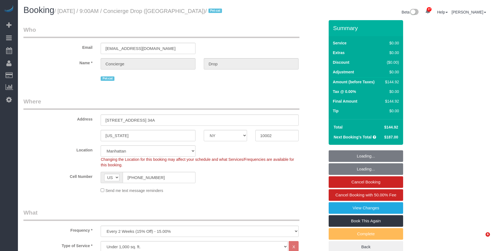
select select "NY"
select select "2"
select select "spot1"
select select "number:89"
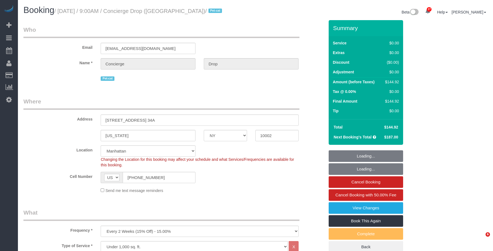
select select "number:90"
select select "number:15"
select select "number:6"
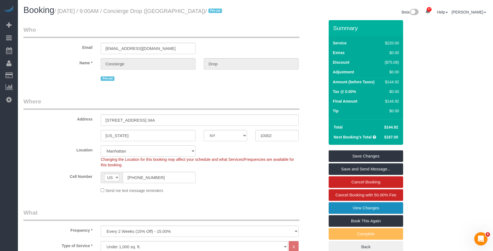
click at [343, 209] on link "View Changes" at bounding box center [366, 208] width 74 height 12
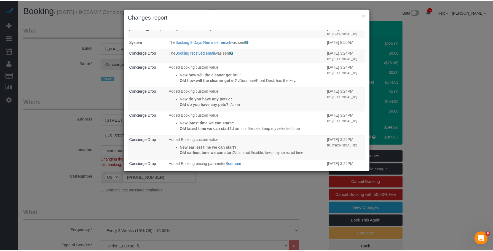
scroll to position [110, 0]
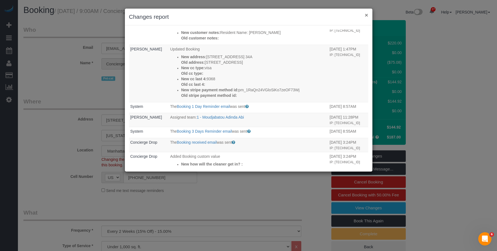
click at [367, 15] on button "×" at bounding box center [366, 15] width 3 height 6
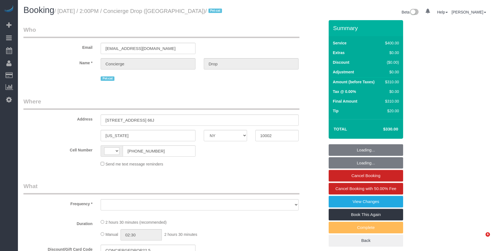
select select "NY"
select select "string:[GEOGRAPHIC_DATA]"
select select "string:stripe-pm_1RaQn24VGloSiKo7zeOF73Wj"
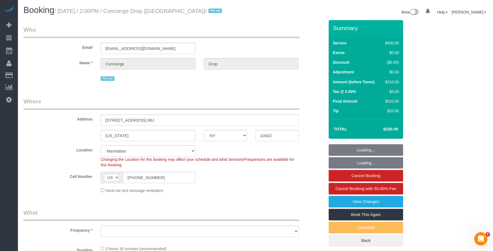
select select "150"
select select "object:939"
select select "spot1"
select select "number:89"
select select "number:90"
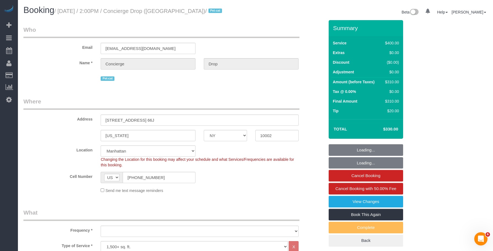
select select "number:15"
select select "number:6"
select select "object:1528"
click at [341, 202] on link "View Changes" at bounding box center [366, 202] width 74 height 12
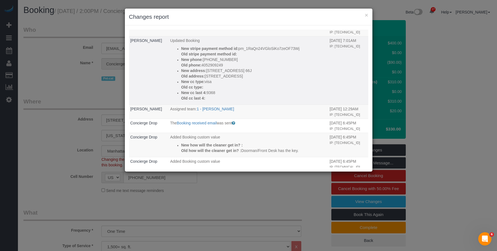
scroll to position [272, 0]
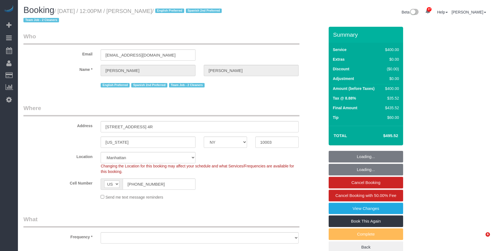
select select "NY"
select select "number:89"
select select "number:74"
select select "number:15"
select select "number:7"
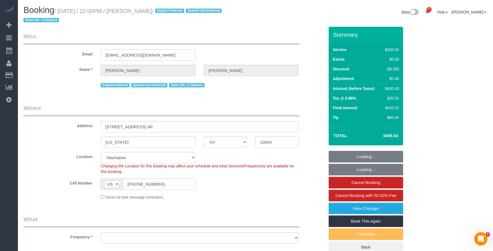
select select "object:991"
select select "string:stripe-pm_1RXQ5M4VGloSiKo7OnvxrPDv"
select select "spot1"
select select "2"
select select "150"
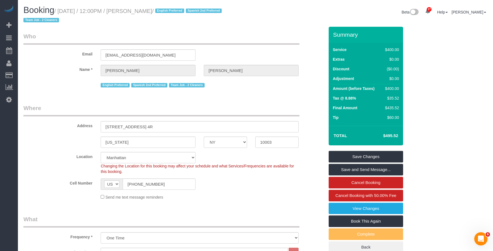
click at [112, 23] on h1 "Booking / [DATE] / 12:00PM / [PERSON_NAME] / English Preferred [DEMOGRAPHIC_DAT…" at bounding box center [137, 15] width 228 height 19
click at [274, 23] on div "Booking / [DATE] / 12:00PM / [PERSON_NAME] / English Preferred [DEMOGRAPHIC_DAT…" at bounding box center [255, 16] width 472 height 21
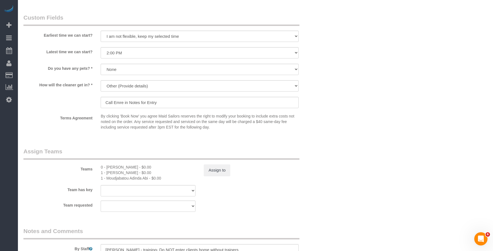
scroll to position [359, 0]
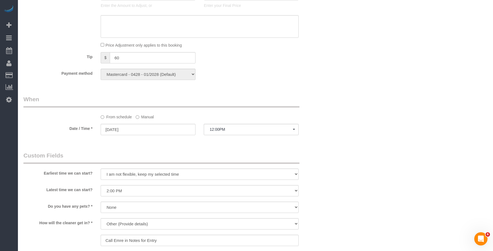
drag, startPoint x: 371, startPoint y: 89, endPoint x: 344, endPoint y: 145, distance: 62.1
click at [371, 89] on div "Who Email [EMAIL_ADDRESS][DOMAIN_NAME] Name * [PERSON_NAME] English Preferred […" at bounding box center [255, 81] width 464 height 826
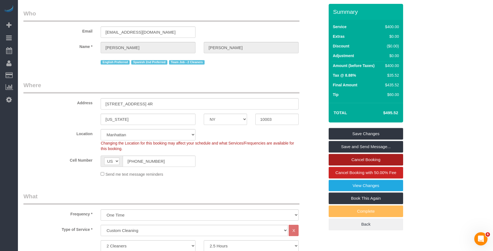
scroll to position [0, 0]
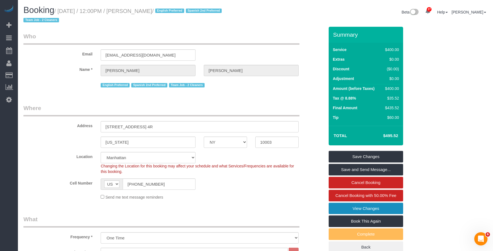
click at [334, 207] on link "View Changes" at bounding box center [366, 209] width 74 height 12
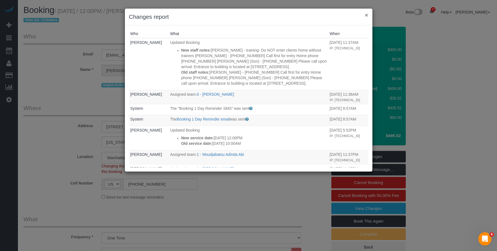
click at [367, 15] on button "×" at bounding box center [366, 15] width 3 height 6
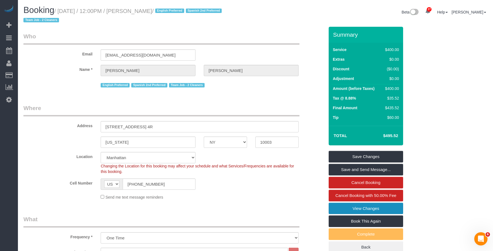
click at [336, 208] on link "View Changes" at bounding box center [366, 209] width 74 height 12
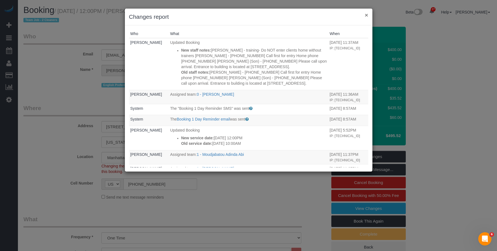
click at [367, 15] on button "×" at bounding box center [366, 15] width 3 height 6
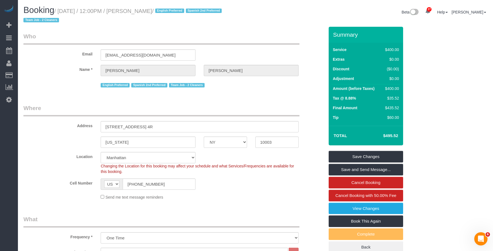
click at [228, 36] on legend "Who" at bounding box center [161, 38] width 276 height 12
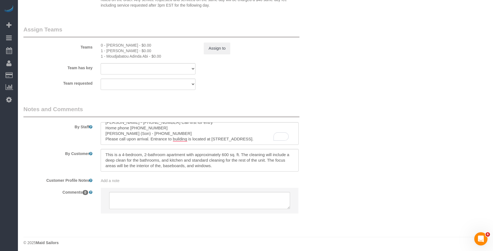
scroll to position [621, 0]
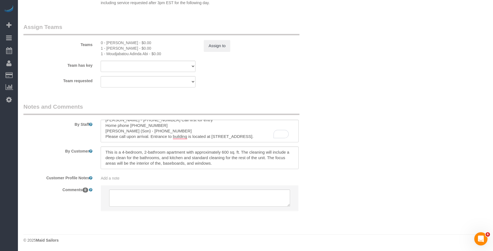
click at [112, 43] on div "0 - [PERSON_NAME] - $0.00" at bounding box center [148, 43] width 95 height 6
copy div "[PERSON_NAME]"
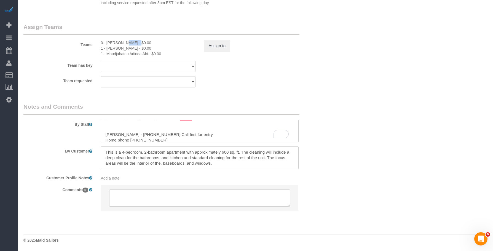
scroll to position [0, 0]
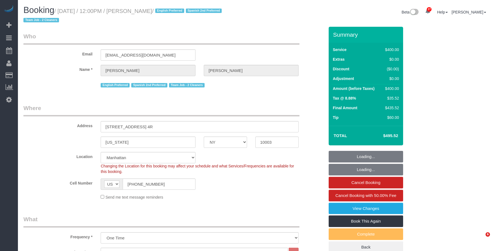
select select "NY"
select select "2"
select select "150"
select select "number:89"
select select "number:74"
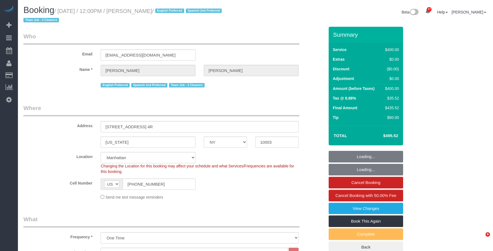
select select "number:15"
select select "number:7"
select select "spot1"
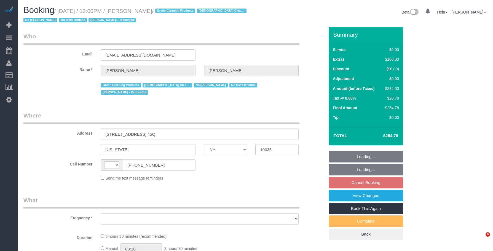
select select "NY"
select select "string:[GEOGRAPHIC_DATA]"
select select "object:509"
select select "1"
select select "number:89"
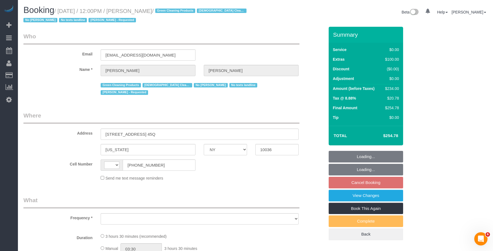
select select "number:90"
select select "number:15"
select select "number:5"
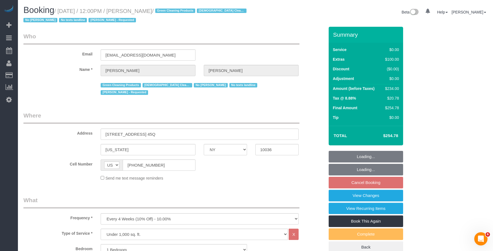
select select "string:stripe-pm_1NqRwV4VGloSiKo7p2e9Rqtz"
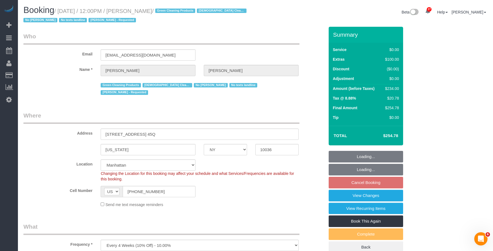
select select "object:1528"
select select "spot5"
select select "1"
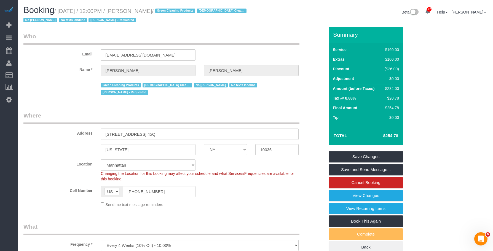
click at [244, 42] on legend "Who" at bounding box center [161, 38] width 276 height 12
drag, startPoint x: 143, startPoint y: 10, endPoint x: 186, endPoint y: 10, distance: 43.9
click at [186, 10] on small "/ [DATE] / 12:00PM / [PERSON_NAME] / Green Cleaning Products [DEMOGRAPHIC_DATA]…" at bounding box center [135, 15] width 225 height 15
copy small "[PERSON_NAME]"
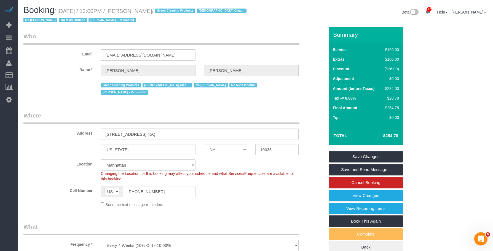
drag, startPoint x: 82, startPoint y: 10, endPoint x: 185, endPoint y: 11, distance: 103.4
click at [185, 11] on small "/ [DATE] / 12:00PM / [PERSON_NAME] / Green Cleaning Products [DEMOGRAPHIC_DATA]…" at bounding box center [135, 15] width 225 height 15
copy small "[DATE] / 12:00PM / [PERSON_NAME]"
click at [359, 196] on link "View Changes" at bounding box center [366, 196] width 74 height 12
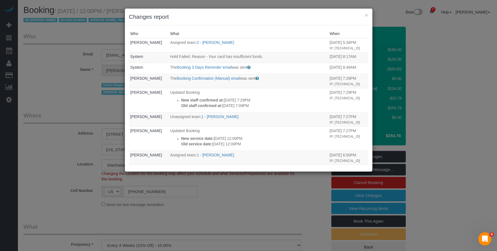
click at [228, 15] on h3 "Changes report" at bounding box center [248, 17] width 239 height 8
click at [367, 16] on button "×" at bounding box center [366, 15] width 3 height 6
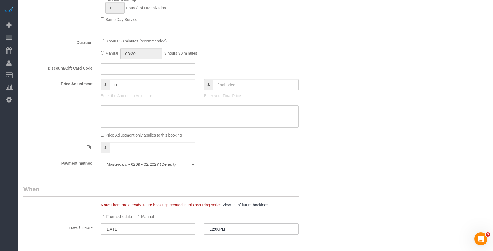
scroll to position [469, 0]
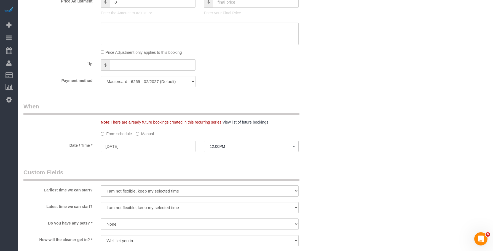
click at [290, 76] on div "Payment method Mastercard - 6269 - 02/2027 (Default) Add Credit Card ──────────…" at bounding box center [173, 81] width 309 height 11
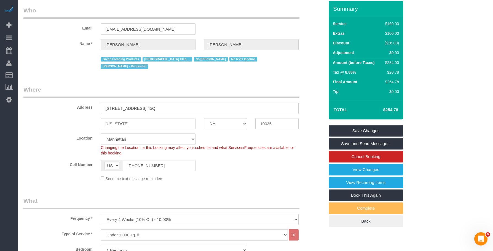
scroll to position [0, 0]
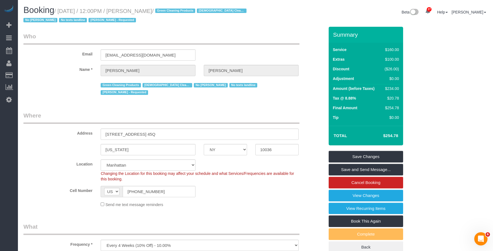
drag, startPoint x: 143, startPoint y: 12, endPoint x: 185, endPoint y: 13, distance: 41.4
click at [185, 13] on small "/ [DATE] / 12:00PM / [PERSON_NAME] / Green Cleaning Products [DEMOGRAPHIC_DATA]…" at bounding box center [135, 15] width 225 height 15
copy small "[PERSON_NAME]"
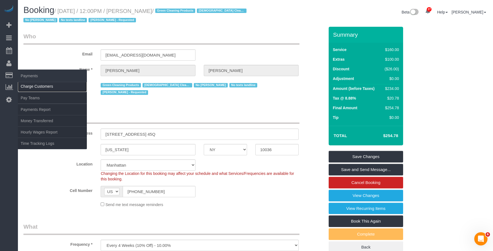
click at [31, 84] on link "Charge Customers" at bounding box center [52, 86] width 69 height 11
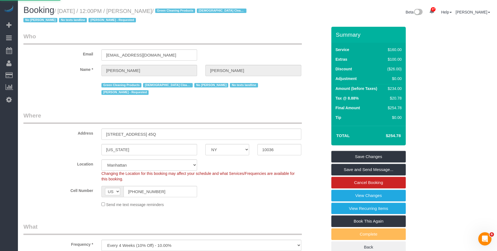
select select
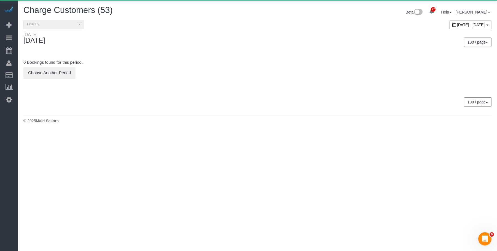
click at [457, 23] on span "[DATE] - [DATE]" at bounding box center [471, 25] width 28 height 4
type input "**********"
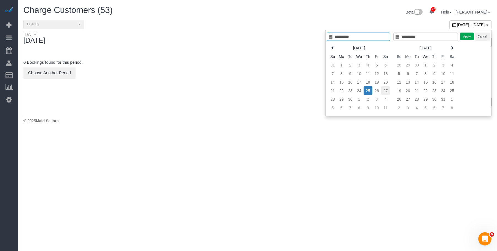
type input "**********"
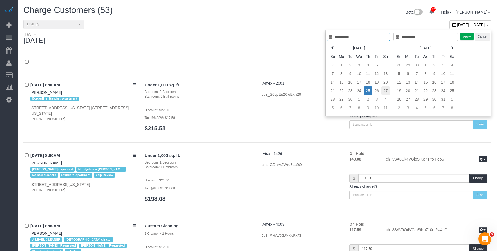
click at [385, 91] on td "27" at bounding box center [385, 90] width 9 height 9
type input "**********"
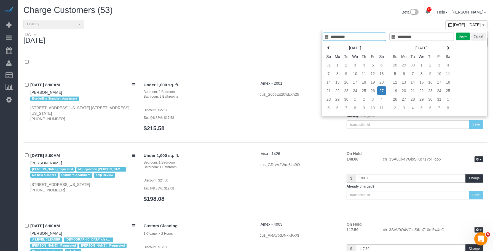
type input "**********"
click at [464, 33] on button "Apply" at bounding box center [463, 37] width 14 height 8
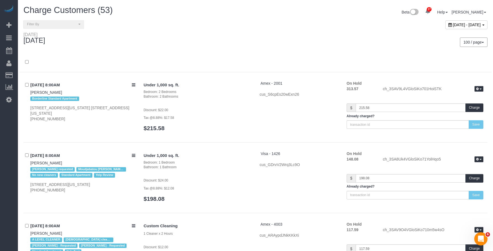
click at [305, 54] on div at bounding box center [255, 62] width 472 height 20
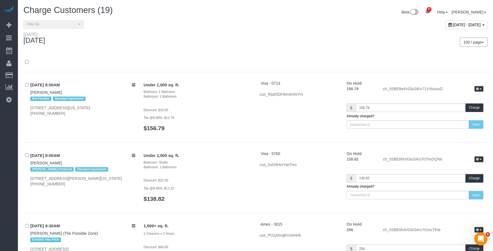
scroll to position [937, 0]
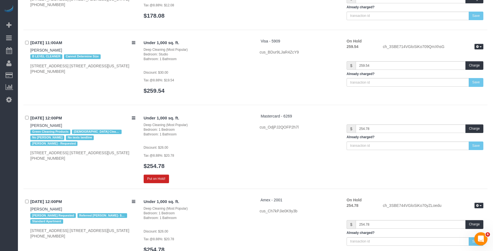
click at [245, 146] on p "Discount: $26.00" at bounding box center [198, 148] width 108 height 6
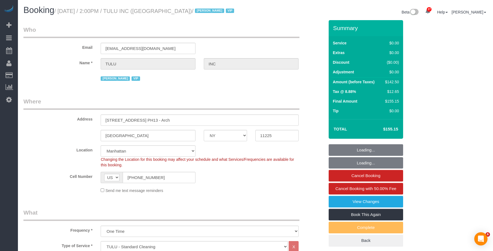
select select "NY"
select select "3"
select select "number:89"
select select "number:90"
select select "number:15"
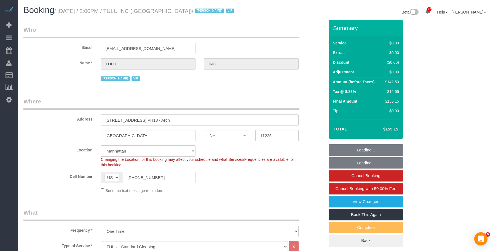
select select "number:5"
select select "object:1508"
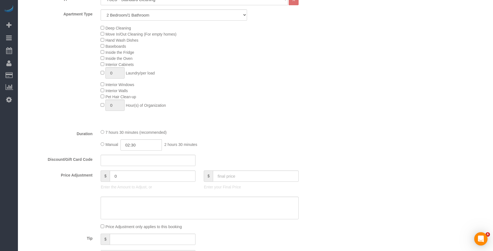
scroll to position [220, 0]
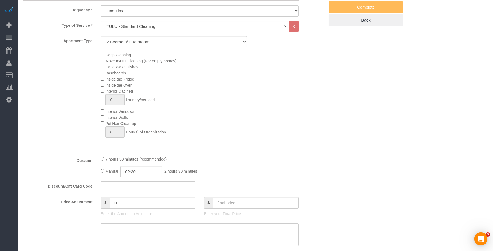
select select "spot1"
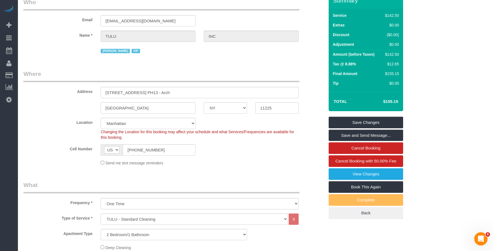
scroll to position [0, 0]
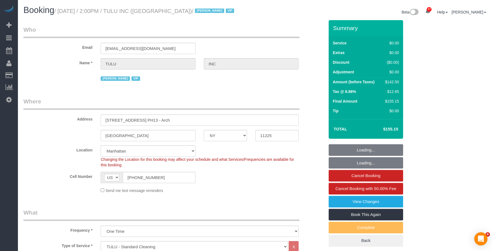
select select "NY"
select select "3"
select select "spot1"
select select "number:89"
select select "number:90"
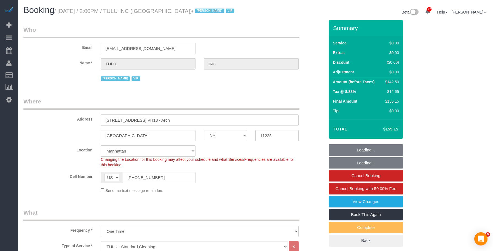
select select "number:15"
select select "number:5"
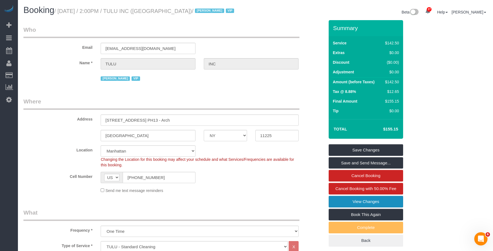
click at [341, 200] on link "View Changes" at bounding box center [366, 202] width 74 height 12
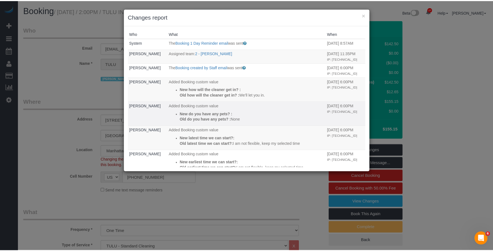
scroll to position [62, 0]
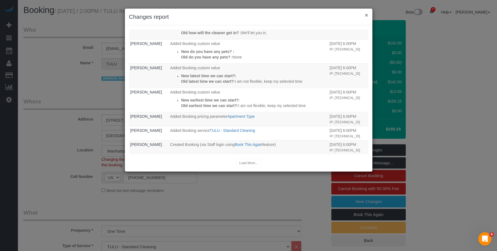
click at [366, 14] on button "×" at bounding box center [366, 15] width 3 height 6
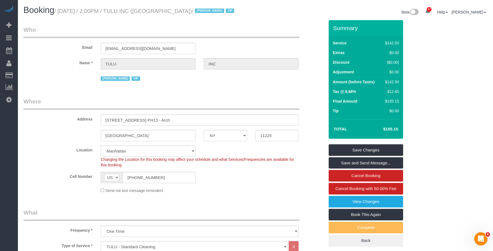
click at [164, 33] on legend "Who" at bounding box center [161, 32] width 276 height 12
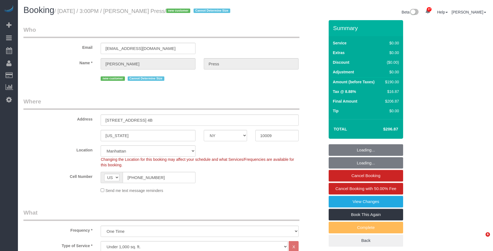
select select "NY"
select select "2"
select select "number:58"
select select "number:75"
select select "number:15"
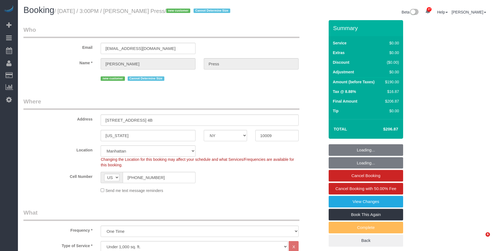
select select "number:5"
select select "spot46"
click at [169, 14] on h1 "Booking / [DATE] / 3:00PM / [PERSON_NAME] Press / new customer Cannot Determine…" at bounding box center [137, 10] width 228 height 9
select select "2"
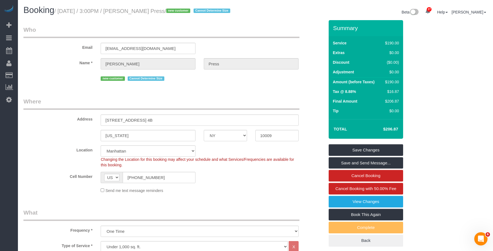
click at [132, 28] on legend "Who" at bounding box center [161, 32] width 276 height 12
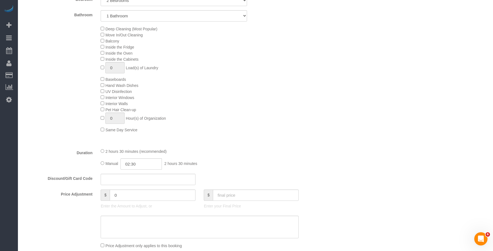
scroll to position [303, 0]
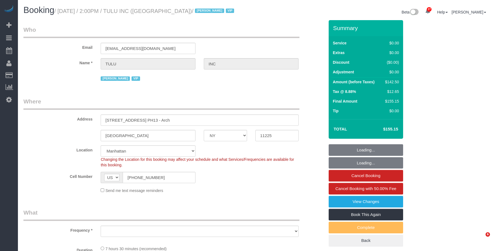
select select "NY"
select select "object:898"
select select "3"
select select "spot1"
select select "number:89"
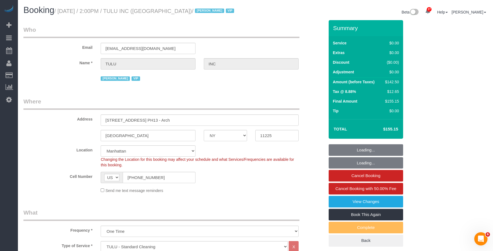
select select "number:90"
select select "number:15"
select select "number:5"
select select "3"
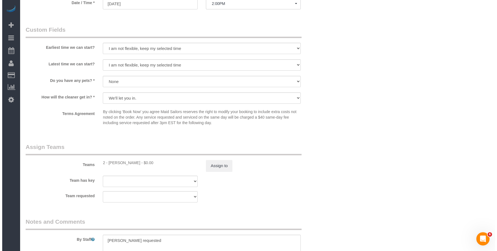
scroll to position [607, 0]
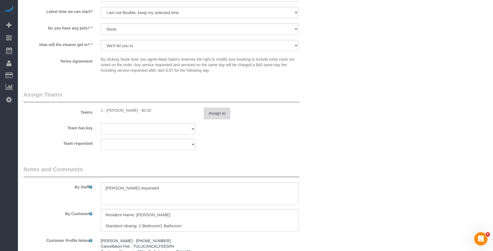
click at [224, 115] on button "Assign to" at bounding box center [217, 114] width 26 height 12
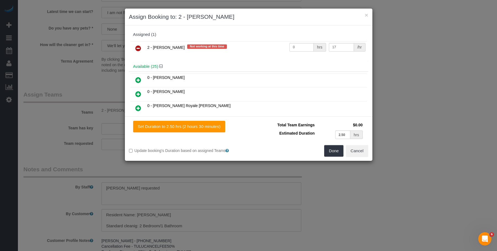
drag, startPoint x: 137, startPoint y: 45, endPoint x: 137, endPoint y: 49, distance: 3.9
click at [137, 45] on icon at bounding box center [138, 48] width 6 height 7
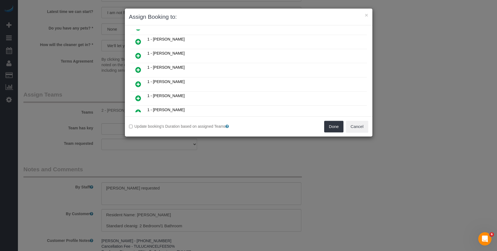
scroll to position [165, 0]
drag, startPoint x: 138, startPoint y: 59, endPoint x: 141, endPoint y: 60, distance: 3.8
click at [138, 59] on icon at bounding box center [138, 56] width 6 height 7
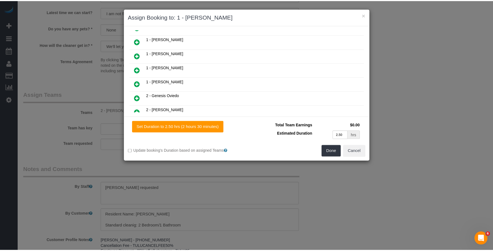
scroll to position [179, 0]
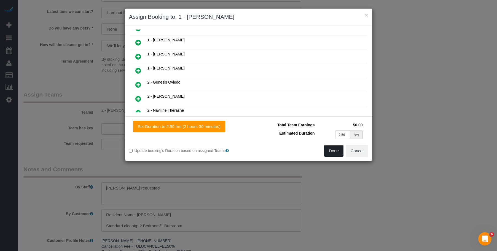
click at [328, 150] on button "Done" at bounding box center [333, 151] width 19 height 12
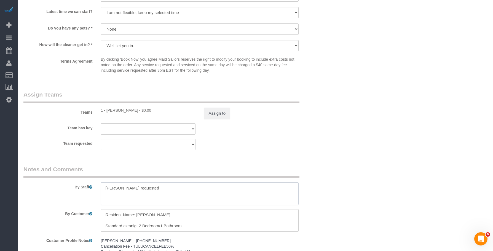
click at [44, 175] on fieldset "Notes and Comments By Staff By Customer Customer Profile Notes Yael Shemer - (3…" at bounding box center [173, 233] width 301 height 137
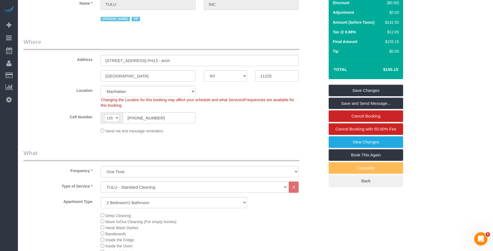
scroll to position [28, 0]
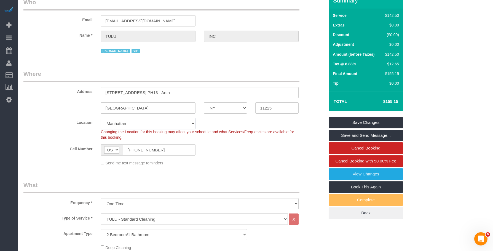
drag, startPoint x: 165, startPoint y: 122, endPoint x: 161, endPoint y: 129, distance: 8.3
click at [165, 122] on select "Manhattan Austin Boston Bronx Brooklyn Charlotte Denver New Jersey Portland Que…" at bounding box center [148, 123] width 95 height 11
select select "6"
click at [101, 118] on select "Manhattan Austin Boston Bronx Brooklyn Charlotte Denver New Jersey Portland Que…" at bounding box center [148, 123] width 95 height 11
click at [248, 167] on fieldset "Where Address 1101 President Street, Apt. PH13 - Arch Brooklyn AK AL AR AZ CA C…" at bounding box center [173, 120] width 301 height 100
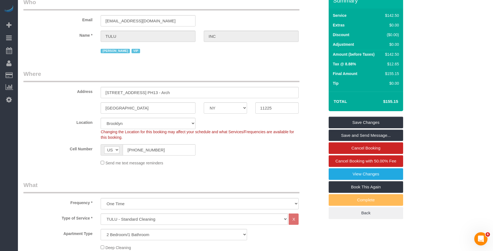
select select "object:3469"
select select "3"
click at [386, 119] on link "Save Changes" at bounding box center [366, 123] width 74 height 12
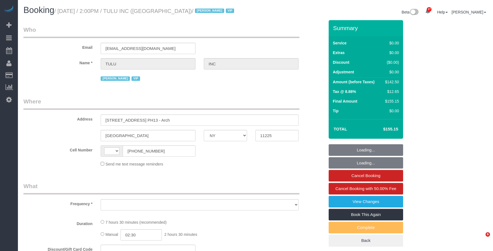
select select "NY"
select select "number:89"
select select "number:90"
select select "number:15"
select select "number:5"
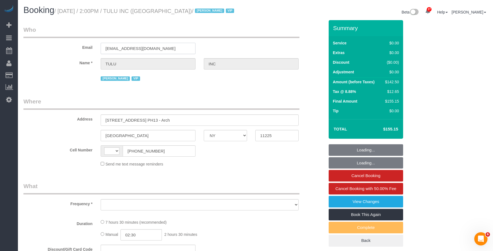
drag, startPoint x: 143, startPoint y: 49, endPoint x: 72, endPoint y: 42, distance: 71.7
click at [72, 42] on div "Email [EMAIL_ADDRESS][DOMAIN_NAME]" at bounding box center [173, 40] width 309 height 28
select select "string:[GEOGRAPHIC_DATA]"
select select "object:705"
select select "3"
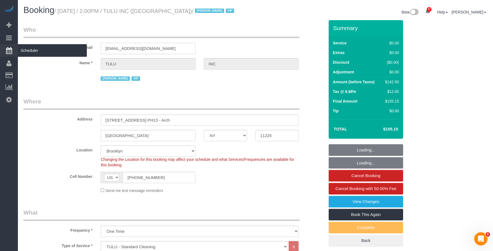
select select "object:1043"
select select "spot1"
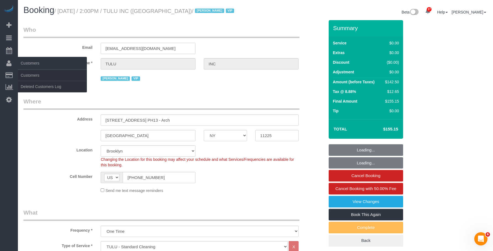
select select "3"
click at [35, 78] on link "Customers" at bounding box center [52, 75] width 69 height 11
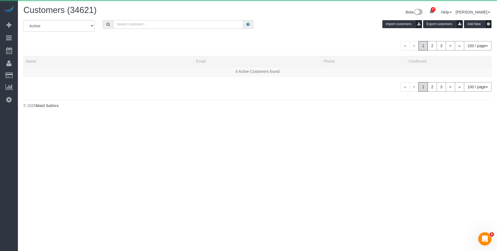
click at [205, 26] on input "text" at bounding box center [178, 24] width 130 height 9
paste input "[EMAIL_ADDRESS][DOMAIN_NAME]"
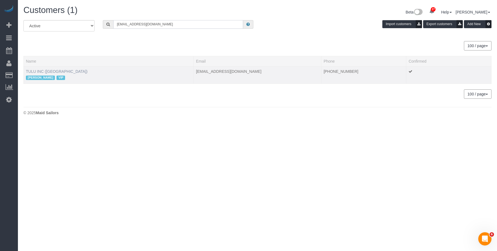
type input "[EMAIL_ADDRESS][DOMAIN_NAME]"
drag, startPoint x: 51, startPoint y: 71, endPoint x: 69, endPoint y: 72, distance: 18.8
click at [51, 71] on link "TULU INC ([GEOGRAPHIC_DATA])" at bounding box center [57, 71] width 62 height 4
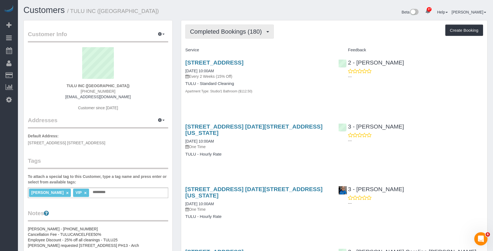
click at [233, 36] on button "Completed Bookings (180)" at bounding box center [229, 32] width 89 height 14
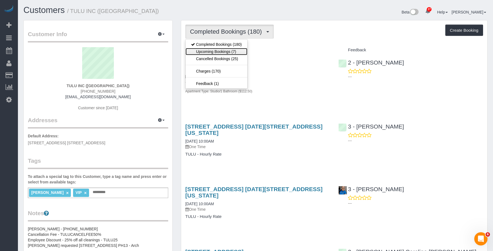
click at [224, 51] on link "Upcoming Bookings (7)" at bounding box center [217, 51] width 62 height 7
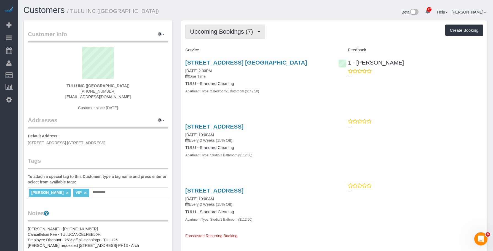
click at [220, 33] on span "Upcoming Bookings (7)" at bounding box center [223, 31] width 66 height 7
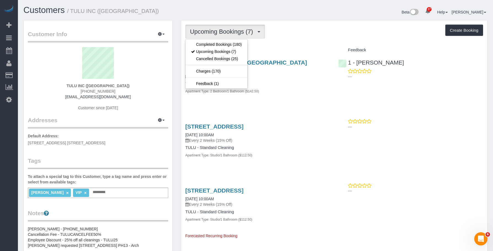
click at [279, 86] on h4 "TULU - Standard Cleaning" at bounding box center [257, 83] width 145 height 5
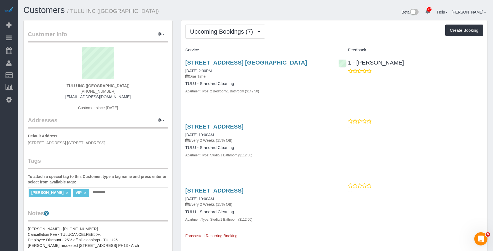
drag, startPoint x: 208, startPoint y: 65, endPoint x: 216, endPoint y: 69, distance: 9.4
click at [216, 69] on div "[STREET_ADDRESS] [GEOGRAPHIC_DATA] [DATE] 2:00PM One Time TULU - Standard Clean…" at bounding box center [257, 80] width 153 height 50
copy link "[STREET_ADDRESS] [GEOGRAPHIC_DATA]"
click at [212, 30] on span "Upcoming Bookings (7)" at bounding box center [223, 31] width 66 height 7
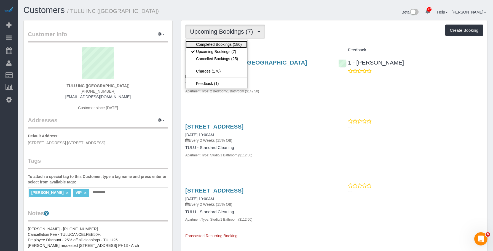
click at [203, 43] on link "Completed Bookings (180)" at bounding box center [217, 44] width 62 height 7
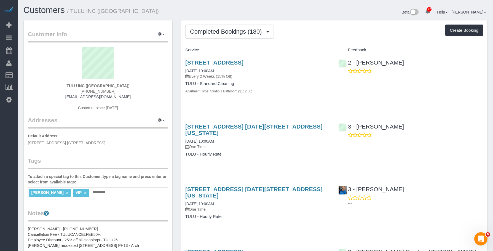
scroll to position [1156, 0]
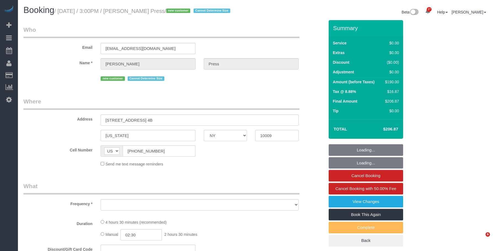
select select "NY"
select select "object:823"
select select "number:58"
select select "number:75"
select select "number:15"
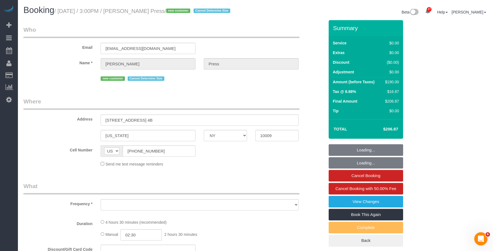
select select "number:5"
select select "string:stripe-pm_1S6YfM4VGloSiKo7PXEYptiZ"
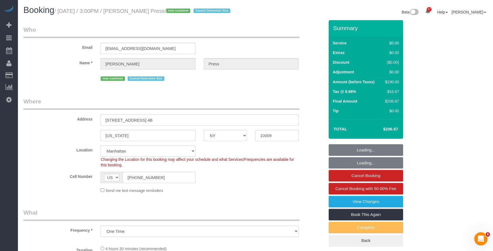
select select "spot1"
select select "2"
select select "object:1515"
select select "2"
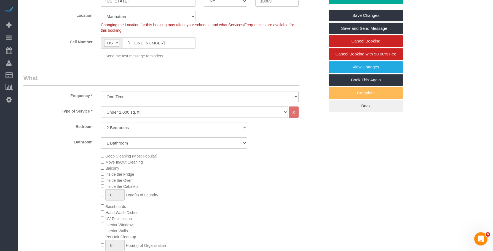
scroll to position [165, 0]
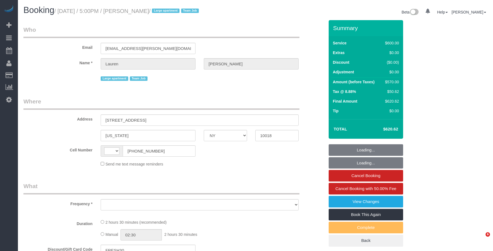
select select "NY"
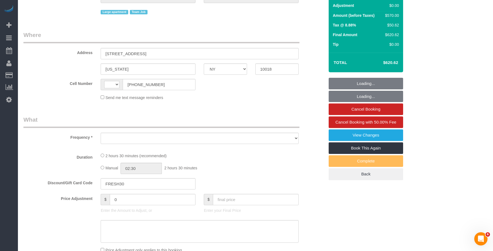
select select "3"
select select "150"
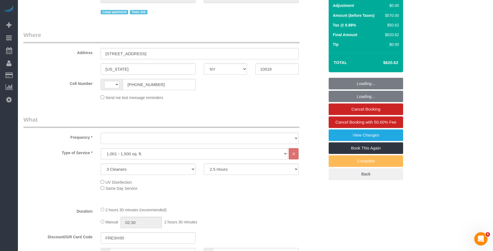
scroll to position [138, 0]
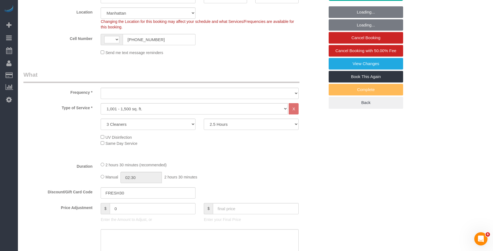
select select "string:[GEOGRAPHIC_DATA]"
select select "number:89"
select select "number:90"
select select "number:15"
select select "number:5"
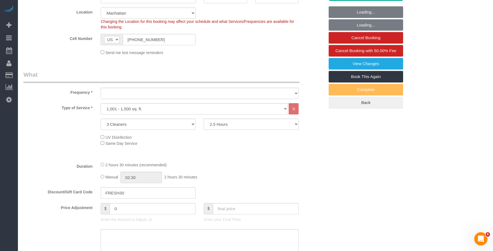
select select "string:stripe-pm_1S7vcl4VGloSiKo7FxsmvrwF"
select select "spot1"
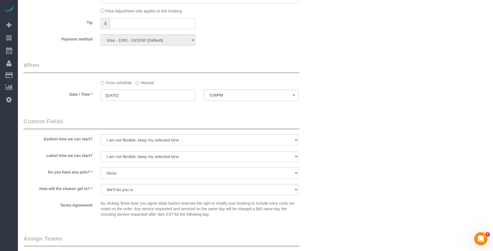
scroll to position [496, 0]
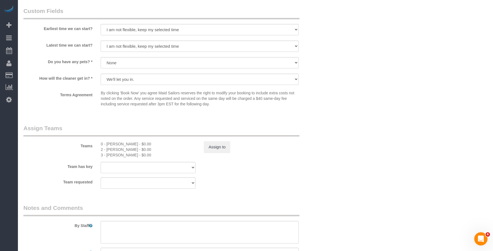
select select "object:1505"
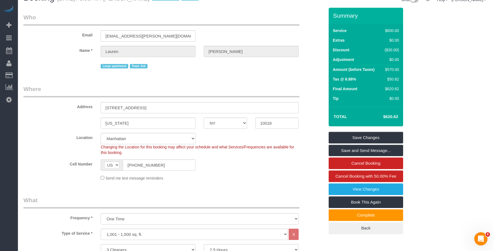
scroll to position [0, 0]
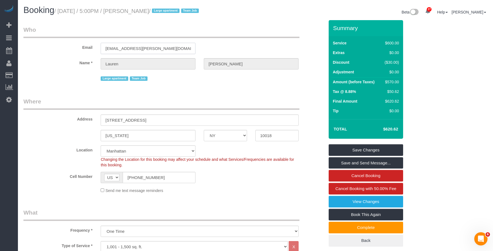
drag, startPoint x: 170, startPoint y: 50, endPoint x: 35, endPoint y: 34, distance: 136.4
click at [35, 34] on fieldset "Who Email [EMAIL_ADDRESS][PERSON_NAME][DOMAIN_NAME] Name * [PERSON_NAME][GEOGRA…" at bounding box center [173, 56] width 301 height 61
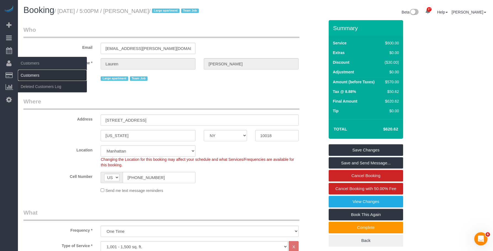
click at [42, 76] on link "Customers" at bounding box center [52, 75] width 69 height 11
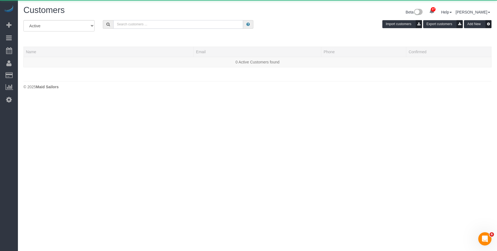
click at [199, 25] on input "text" at bounding box center [178, 24] width 130 height 9
paste input "[EMAIL_ADDRESS][PERSON_NAME][DOMAIN_NAME]"
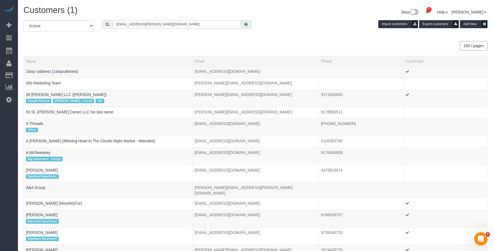
click at [170, 27] on input "[EMAIL_ADDRESS][PERSON_NAME][DOMAIN_NAME]" at bounding box center [177, 24] width 129 height 9
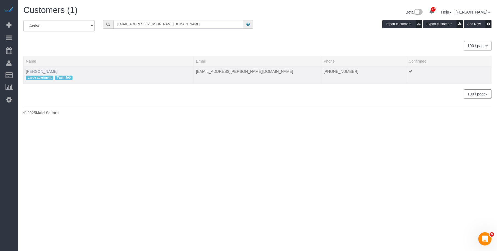
type input "[EMAIL_ADDRESS][PERSON_NAME][DOMAIN_NAME]"
drag, startPoint x: 43, startPoint y: 70, endPoint x: 76, endPoint y: 82, distance: 34.6
click at [43, 70] on link "[PERSON_NAME]" at bounding box center [42, 71] width 32 height 4
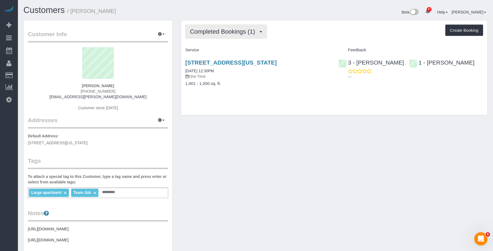
click at [241, 31] on span "Completed Bookings (1)" at bounding box center [224, 31] width 68 height 7
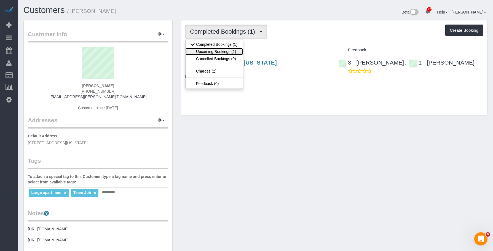
click at [223, 50] on link "Upcoming Bookings (1)" at bounding box center [214, 51] width 57 height 7
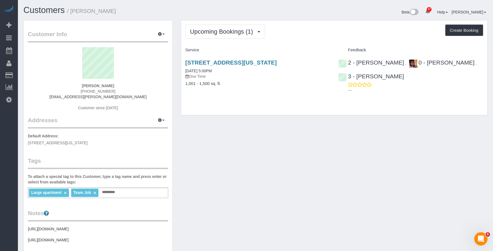
drag, startPoint x: 270, startPoint y: 88, endPoint x: 221, endPoint y: 75, distance: 50.9
click at [269, 89] on div "[STREET_ADDRESS][US_STATE] [DATE] 5:00PM One Time 1,001 - 1,500 sq. ft." at bounding box center [257, 76] width 153 height 42
drag, startPoint x: 183, startPoint y: 61, endPoint x: 324, endPoint y: 60, distance: 141.2
click at [324, 60] on div "[STREET_ADDRESS][US_STATE] [DATE] 5:00PM One Time 1,001 - 1,500 sq. ft." at bounding box center [257, 76] width 153 height 42
copy link "[STREET_ADDRESS][US_STATE]"
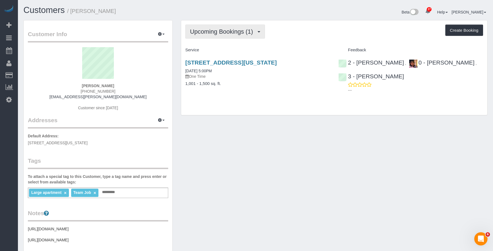
click at [232, 30] on span "Upcoming Bookings (1)" at bounding box center [223, 31] width 66 height 7
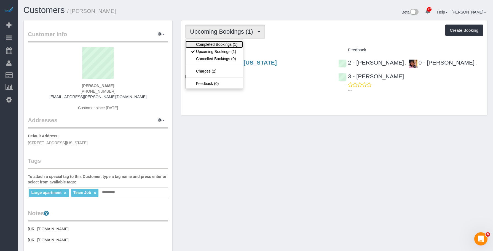
click at [217, 44] on link "Completed Bookings (1)" at bounding box center [214, 44] width 57 height 7
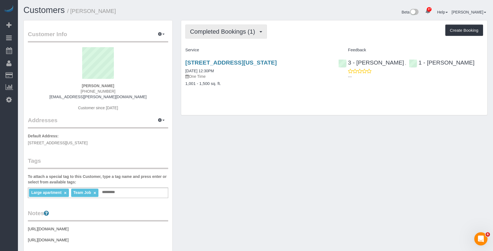
click at [232, 32] on span "Completed Bookings (1)" at bounding box center [224, 31] width 68 height 7
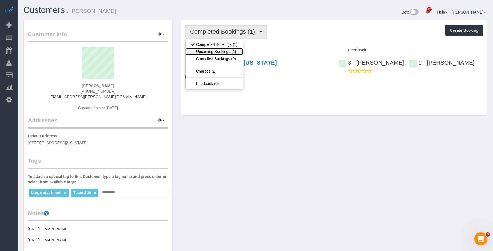
click at [228, 51] on link "Upcoming Bookings (1)" at bounding box center [214, 51] width 57 height 7
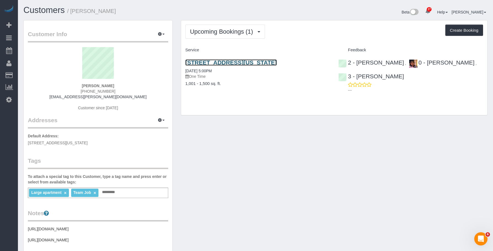
click at [215, 61] on link "[STREET_ADDRESS][US_STATE]" at bounding box center [231, 62] width 92 height 6
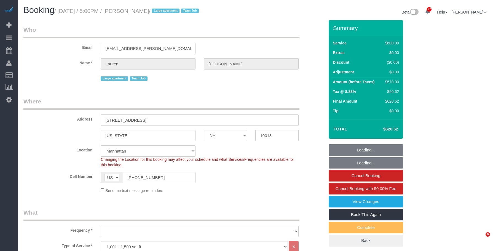
select select "NY"
select select "3"
select select "150"
select select "string:stripe-pm_1S7vcl4VGloSiKo7FxsmvrwF"
select select "number:89"
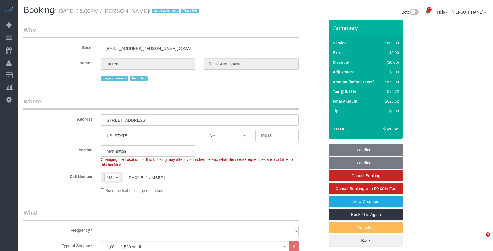
select select "number:90"
select select "number:15"
select select "number:5"
select select "object:1064"
select select "spot1"
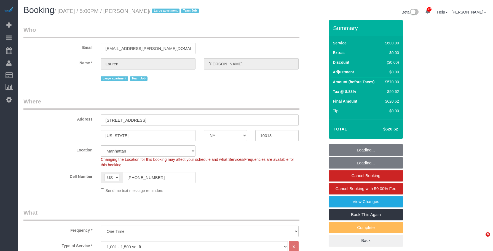
select select "object:1505"
drag, startPoint x: 111, startPoint y: 11, endPoint x: 174, endPoint y: 13, distance: 62.6
click at [174, 13] on small "/ [DATE] / 5:00PM / [PERSON_NAME] / Large apartment Team Job" at bounding box center [127, 11] width 146 height 6
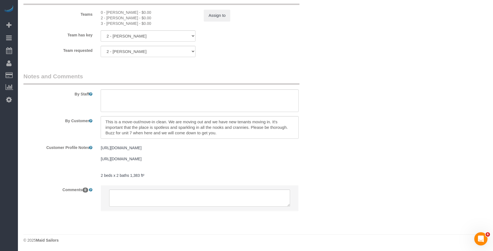
scroll to position [11, 0]
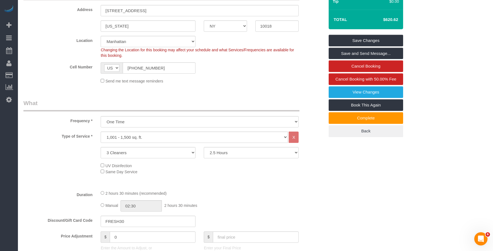
scroll to position [0, 0]
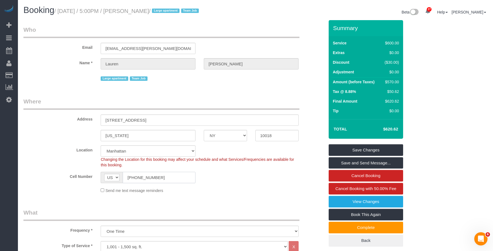
drag, startPoint x: 156, startPoint y: 178, endPoint x: 91, endPoint y: 173, distance: 65.3
click at [91, 173] on div "Cell Number AF AL DZ AD AO AI AQ AG AR AM AW AU AT AZ BS BH BD BB BY BE BZ BJ B…" at bounding box center [173, 177] width 309 height 11
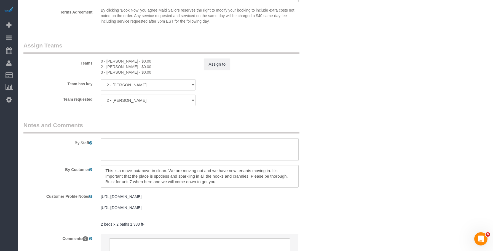
drag, startPoint x: 454, startPoint y: 100, endPoint x: 408, endPoint y: 103, distance: 46.1
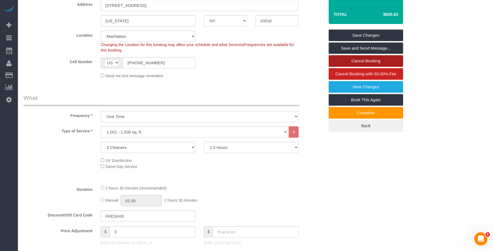
scroll to position [83, 0]
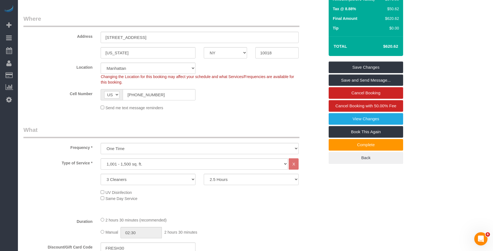
drag, startPoint x: 380, startPoint y: 45, endPoint x: 405, endPoint y: 46, distance: 25.7
click at [405, 46] on div "Summary Service $600.00 Extras $0.00 Discount ($30.00) Adjustment $0.00 Amount …" at bounding box center [383, 55] width 116 height 237
copy table "Total"
click at [159, 177] on select "1 Cleaner 2 Cleaners 3 Cleaners 4 Cleaners 5 Cleaners" at bounding box center [148, 179] width 95 height 11
select select "1"
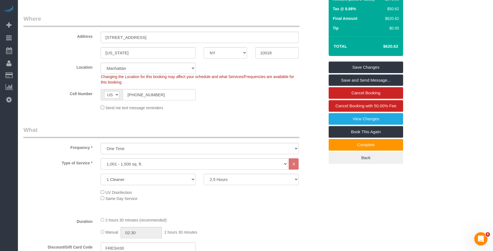
click at [101, 174] on select "1 Cleaner 2 Cleaners 3 Cleaners 4 Cleaners 5 Cleaners" at bounding box center [148, 179] width 95 height 11
drag, startPoint x: 235, startPoint y: 180, endPoint x: 235, endPoint y: 176, distance: 3.0
click at [235, 180] on select "2 Hours 2.5 Hours 3 Hours 3.5 Hours 4 Hours 4.5 Hours 5 Hours 5.5 Hours 6 Hours…" at bounding box center [251, 179] width 95 height 11
select select "480"
click at [204, 174] on select "2 Hours 2.5 Hours 3 Hours 3.5 Hours 4 Hours 4.5 Hours 5 Hours 5.5 Hours 6 Hours…" at bounding box center [251, 179] width 95 height 11
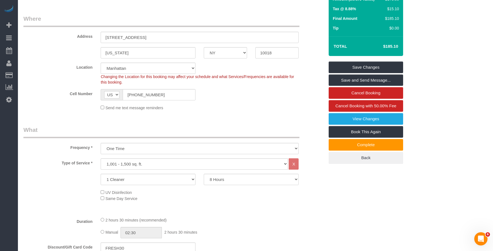
click at [436, 100] on div "Summary Service $200.00 Extras $0.00 Discount ($30.00) Adjustment $0.00 Amount …" at bounding box center [383, 55] width 116 height 237
drag, startPoint x: 381, startPoint y: 44, endPoint x: 399, endPoint y: 45, distance: 17.7
click at [399, 45] on td "$664.17" at bounding box center [383, 46] width 36 height 14
select select "spot35"
copy h4 "$664.17"
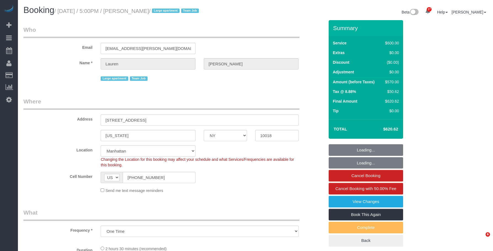
select select "NY"
select select "string:stripe-pm_1S7vcl4VGloSiKo7FxsmvrwF"
select select "number:89"
select select "number:90"
select select "number:15"
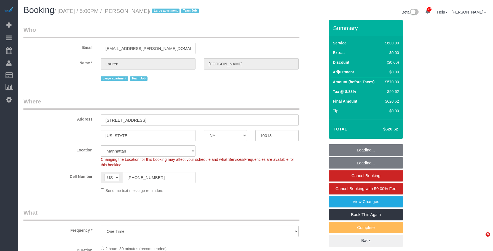
select select "number:5"
select select "spot1"
select select "3"
select select "150"
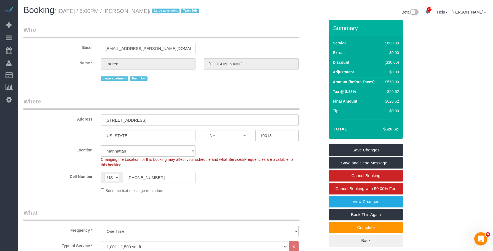
drag, startPoint x: 162, startPoint y: 178, endPoint x: 77, endPoint y: 165, distance: 85.9
click at [64, 164] on sui-booking-location "Location Manhattan Austin Boston Bronx Brooklyn Charlotte Denver New Jersey Por…" at bounding box center [173, 169] width 301 height 48
drag, startPoint x: 206, startPoint y: 92, endPoint x: 205, endPoint y: 82, distance: 10.0
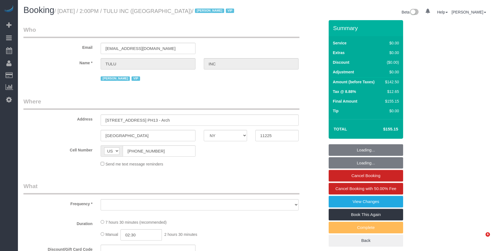
select select "NY"
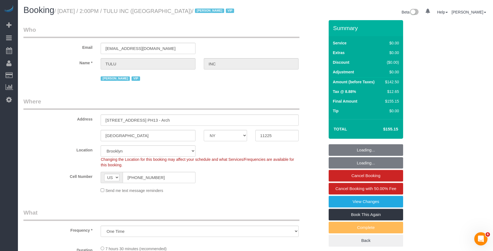
select select "object:958"
select select "number:89"
select select "number:90"
select select "number:15"
select select "number:5"
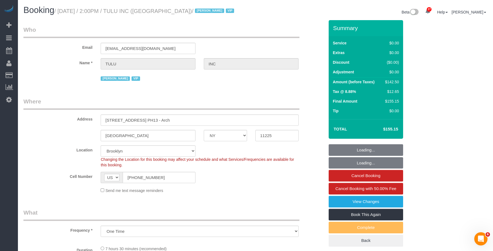
select select "3"
select select "spot1"
select select "3"
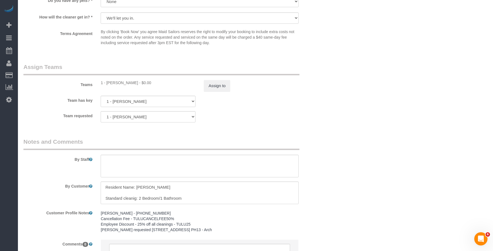
scroll to position [524, 0]
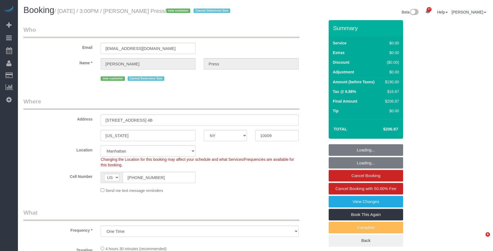
select select "NY"
select select "number:58"
select select "number:75"
select select "number:15"
select select "number:5"
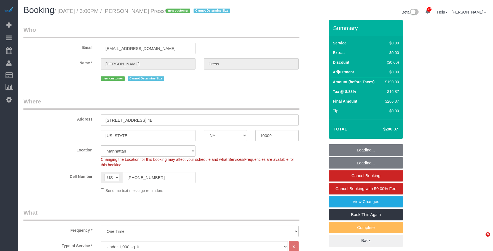
select select "2"
select select "object:1515"
select select "spot1"
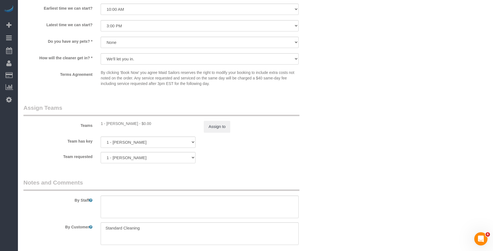
scroll to position [662, 0]
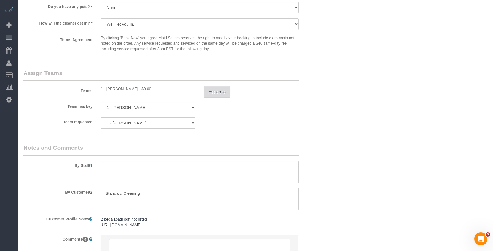
click at [216, 86] on button "Assign to" at bounding box center [217, 92] width 26 height 12
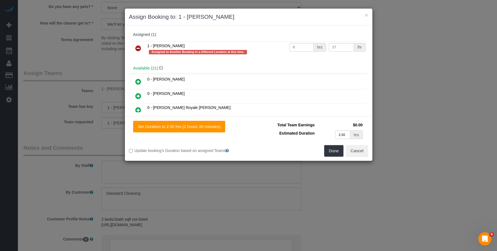
click at [137, 49] on icon at bounding box center [138, 48] width 6 height 7
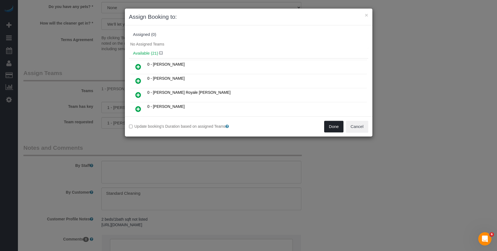
click at [332, 128] on button "Done" at bounding box center [333, 127] width 19 height 12
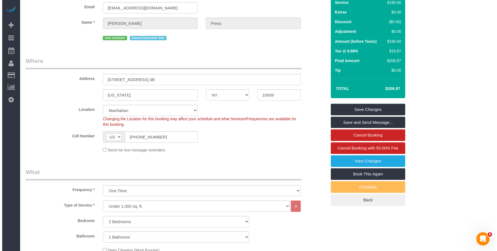
scroll to position [0, 0]
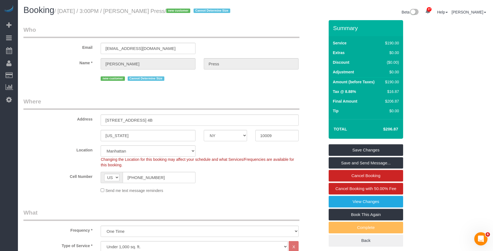
click at [384, 151] on link "Save Changes" at bounding box center [366, 150] width 74 height 12
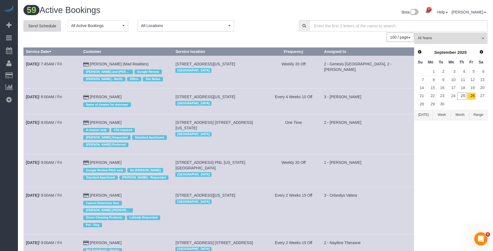
click at [49, 29] on link "Send Schedule" at bounding box center [42, 26] width 38 height 12
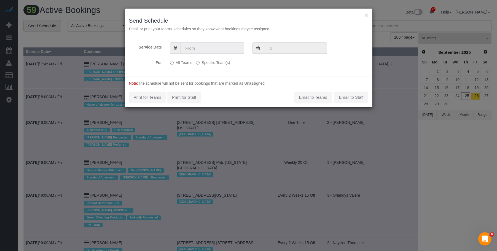
click at [220, 46] on input "text" at bounding box center [213, 47] width 64 height 11
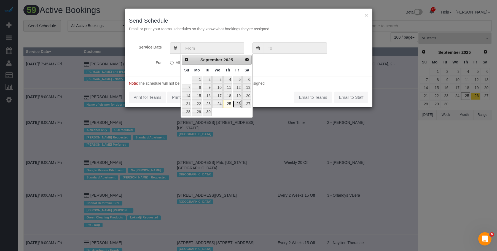
click at [239, 102] on link "26" at bounding box center [237, 103] width 9 height 7
type input "09/26/2025"
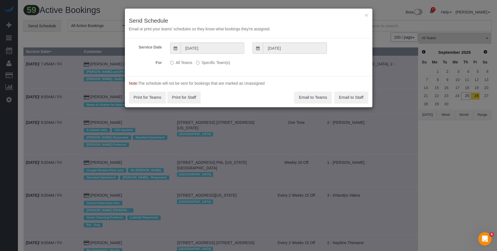
click at [218, 63] on label "Specific Team(s)" at bounding box center [213, 61] width 34 height 7
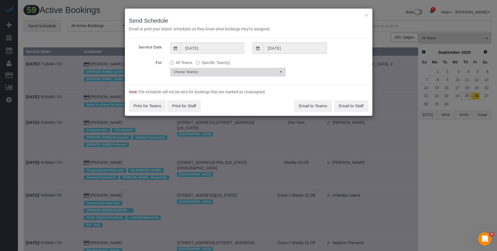
click at [247, 72] on span "Choose Team(s)" at bounding box center [226, 72] width 105 height 5
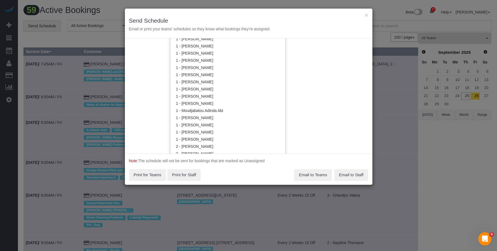
scroll to position [249, 0]
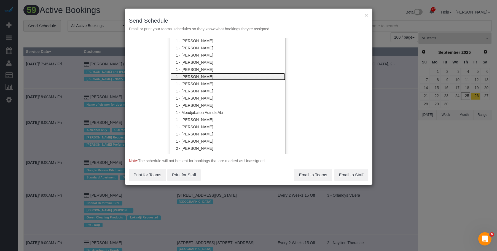
click at [215, 75] on link "1 - [PERSON_NAME]" at bounding box center [227, 76] width 115 height 7
click at [226, 13] on div "× Send Schedule Email or print your teams' schedules so they know what bookings…" at bounding box center [249, 24] width 248 height 30
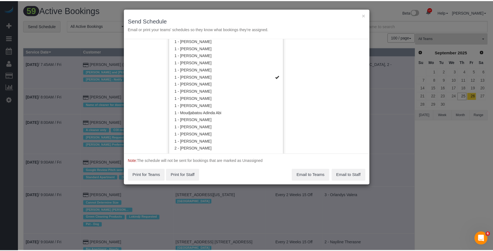
scroll to position [0, 0]
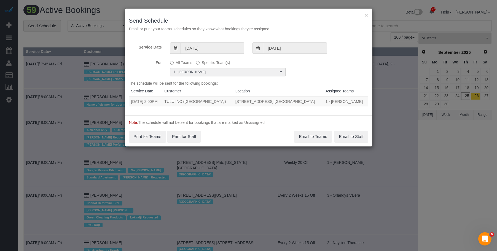
drag, startPoint x: 151, startPoint y: 102, endPoint x: 318, endPoint y: 101, distance: 166.6
click at [318, 101] on tr "09/26/2025 2:00PM TULU INC (NYC) 1101 President Street, Apt. Ph13 - Arch, Brook…" at bounding box center [248, 101] width 239 height 10
copy tr "2:00PM TULU INC (NYC) 1101 President Street, Apt. Ph13 - Arch, Brooklyn, NY 112…"
click at [306, 138] on button "Email to Teams" at bounding box center [313, 137] width 38 height 12
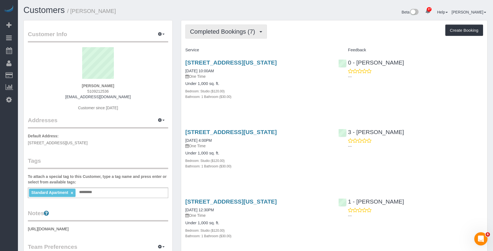
click at [205, 28] on button "Completed Bookings (7)" at bounding box center [226, 32] width 82 height 14
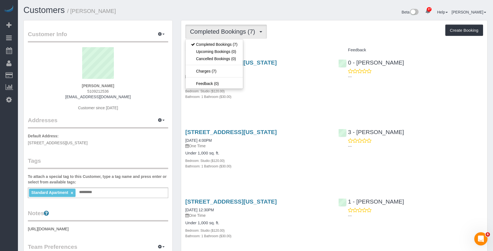
click at [318, 100] on div "[STREET_ADDRESS][US_STATE] [DATE] 10:00AM One Time Under 1,000 sq. ft. Bedroom:…" at bounding box center [257, 83] width 153 height 56
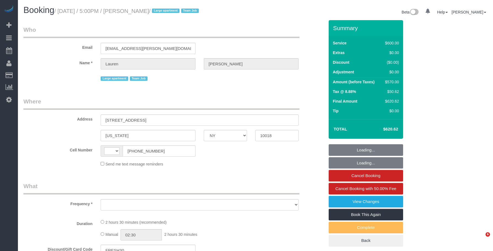
select select "NY"
select select "string:[GEOGRAPHIC_DATA]"
select select "3"
select select "150"
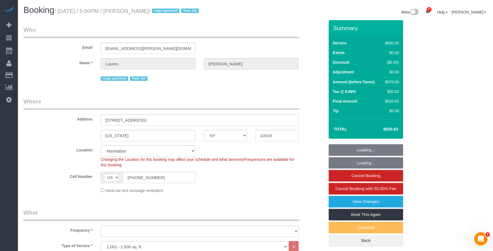
select select "string:stripe-pm_1S7vcl4VGloSiKo7FxsmvrwF"
select select "object:914"
select select "number:89"
select select "number:90"
select select "number:15"
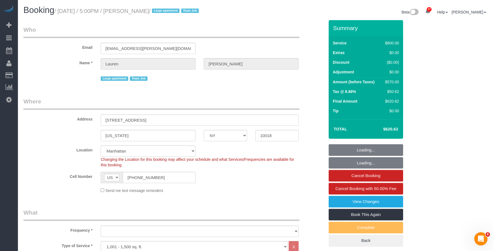
select select "number:5"
select select "spot1"
select select "object:1505"
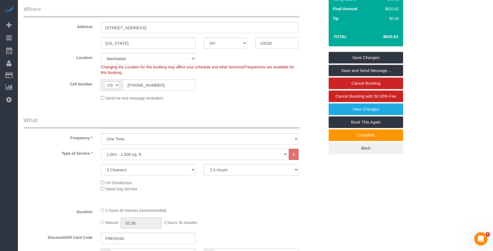
scroll to position [83, 0]
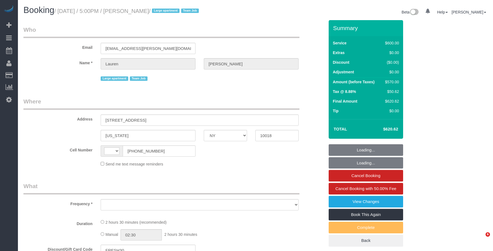
select select "NY"
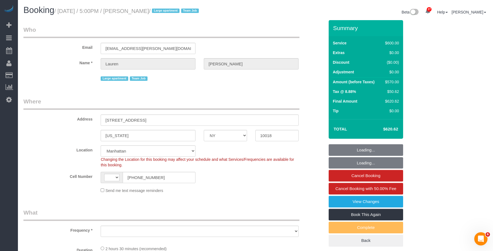
select select "string:[GEOGRAPHIC_DATA]"
select select "object:833"
select select "spot1"
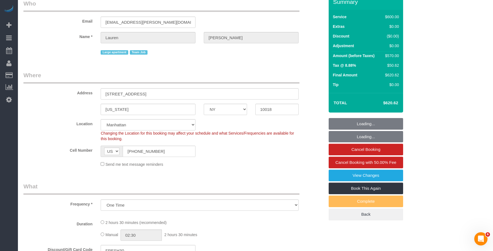
select select "string:stripe-pm_1S7vcl4VGloSiKo7FxsmvrwF"
select select "3"
select select "150"
select select "number:89"
select select "number:90"
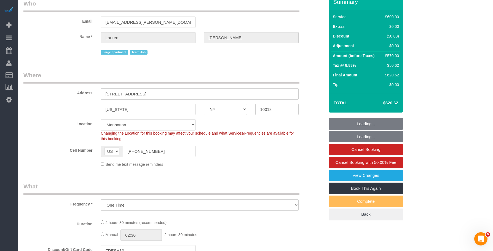
select select "number:15"
select select "number:5"
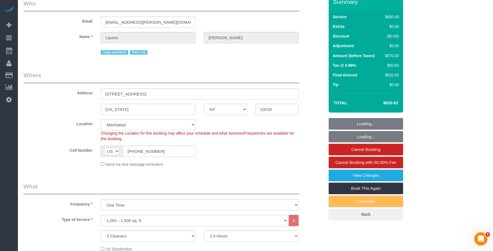
scroll to position [55, 0]
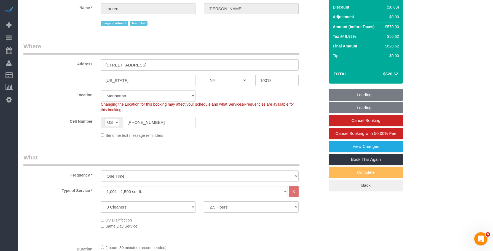
select select "object:1505"
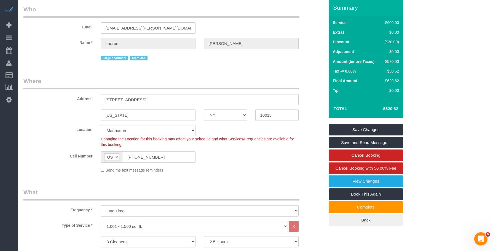
scroll to position [0, 0]
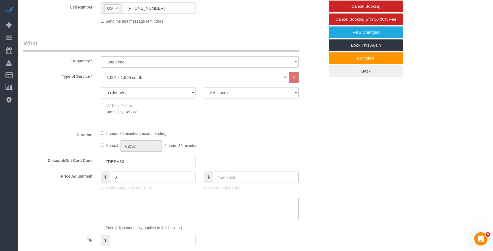
scroll to position [221, 0]
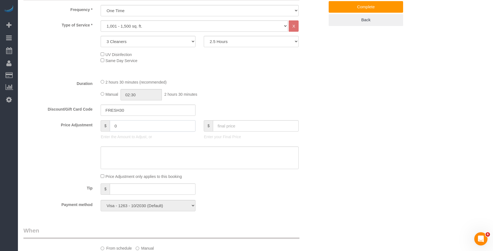
drag, startPoint x: 106, startPoint y: 127, endPoint x: 56, endPoint y: 118, distance: 51.0
click at [56, 118] on fieldset "What Frequency * One Time Weekly (20% Off) - 20.00% Every 2 Weeks (15% Off) - 1…" at bounding box center [173, 102] width 301 height 228
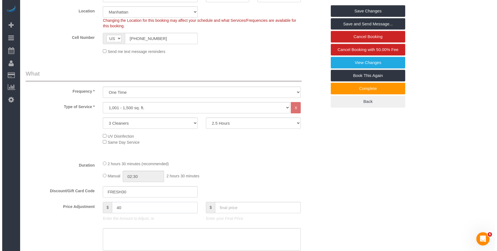
scroll to position [28, 0]
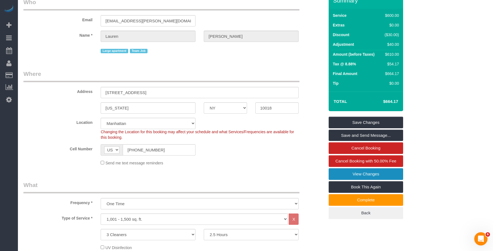
type input "40"
click at [338, 174] on link "View Changes" at bounding box center [366, 174] width 74 height 12
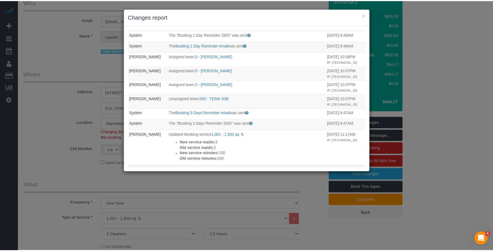
scroll to position [0, 0]
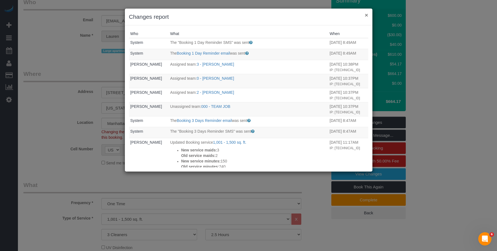
click at [367, 14] on button "×" at bounding box center [366, 15] width 3 height 6
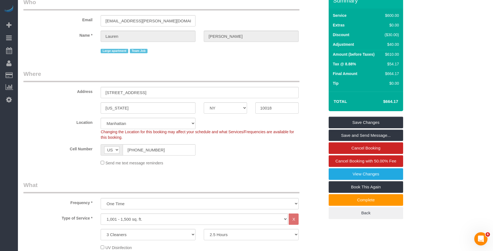
drag, startPoint x: 383, startPoint y: 101, endPoint x: 399, endPoint y: 99, distance: 15.6
click at [399, 99] on td "$664.17" at bounding box center [383, 102] width 36 height 14
copy h4 "$664.17"
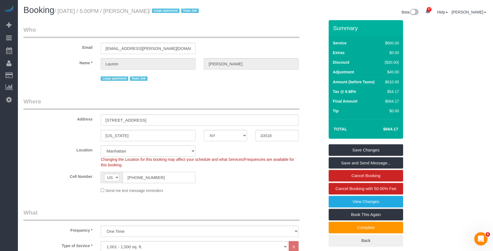
drag, startPoint x: 162, startPoint y: 175, endPoint x: 85, endPoint y: 132, distance: 87.8
click at [66, 164] on sui-booking-location "Location Manhattan Austin Boston Bronx Brooklyn Charlotte Denver New Jersey Por…" at bounding box center [173, 169] width 301 height 48
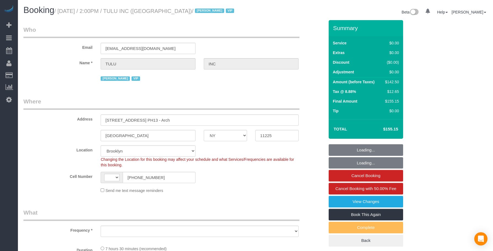
select select "NY"
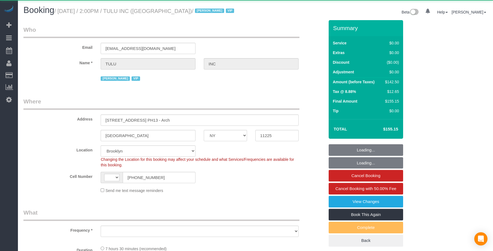
select select "string:[GEOGRAPHIC_DATA]"
select select "number:89"
select select "number:90"
select select "number:15"
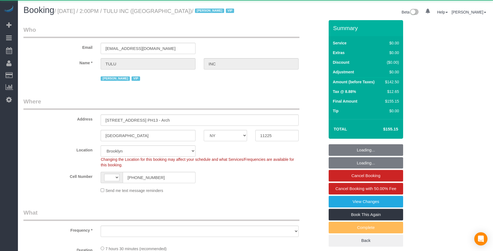
select select "number:5"
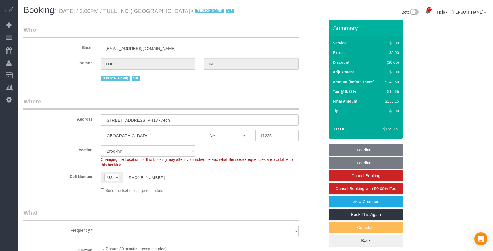
select select "3"
select select "object:1473"
select select "spot1"
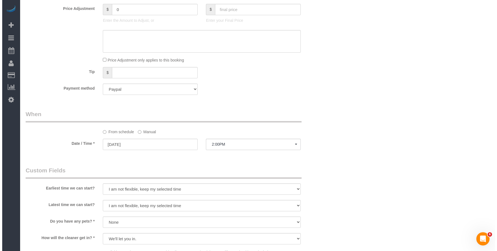
scroll to position [524, 0]
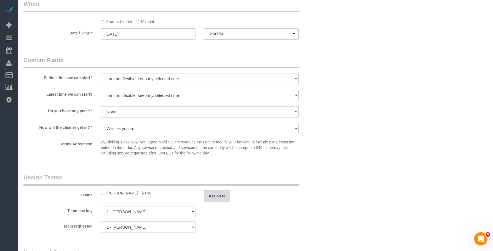
click at [216, 198] on button "Assign to" at bounding box center [217, 196] width 26 height 12
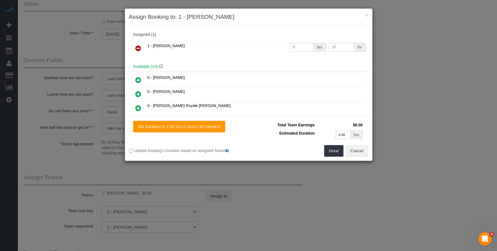
click at [137, 48] on icon at bounding box center [138, 48] width 6 height 7
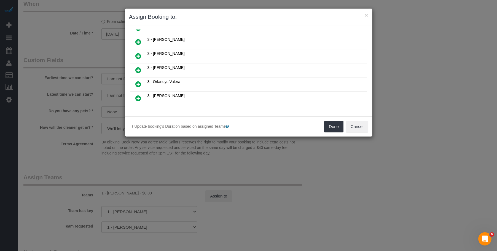
scroll to position [310, 0]
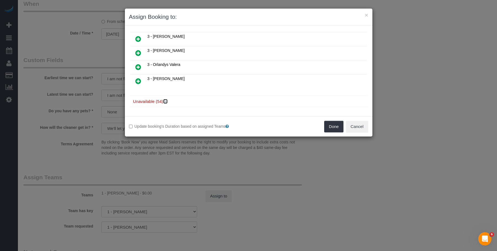
click at [165, 101] on icon at bounding box center [165, 101] width 3 height 4
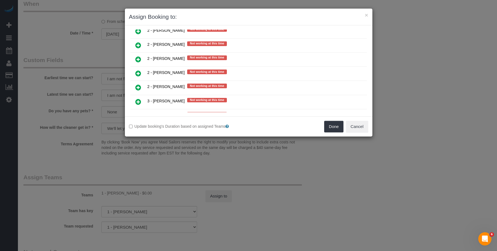
click at [136, 73] on icon at bounding box center [138, 73] width 6 height 7
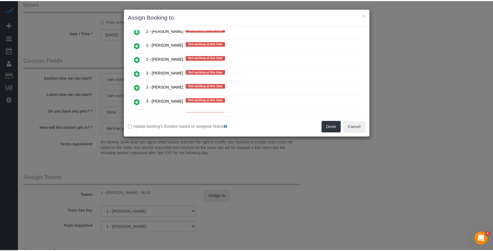
scroll to position [764, 0]
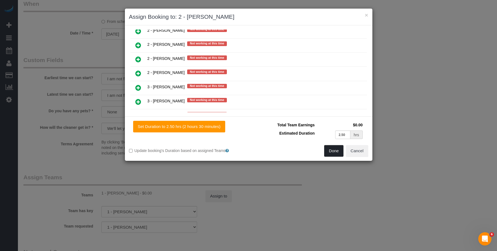
click at [326, 149] on button "Done" at bounding box center [333, 151] width 19 height 12
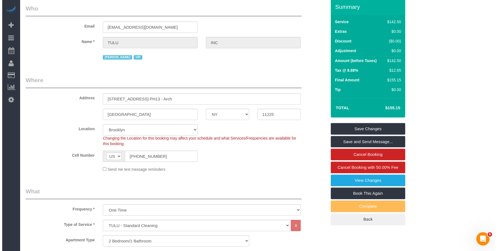
scroll to position [0, 0]
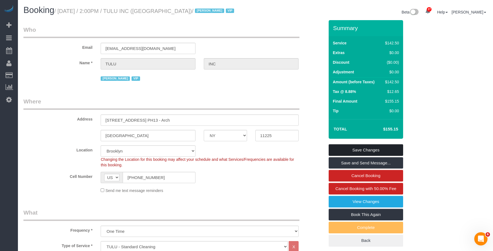
click at [383, 148] on link "Save Changes" at bounding box center [366, 150] width 74 height 12
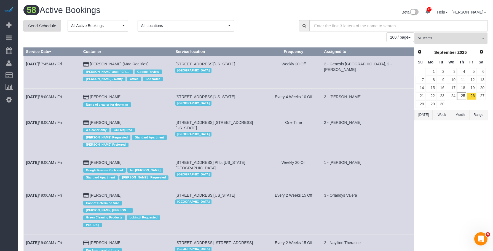
click at [47, 25] on link "Send Schedule" at bounding box center [42, 26] width 38 height 12
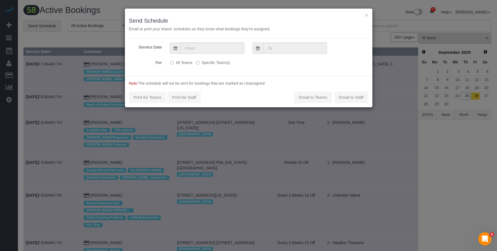
click at [220, 41] on div "Service Date For All Teams Specific Team(s) Choose Team(s) * - K.J. *Irene Flor…" at bounding box center [249, 57] width 248 height 38
click at [223, 46] on input "text" at bounding box center [213, 47] width 64 height 11
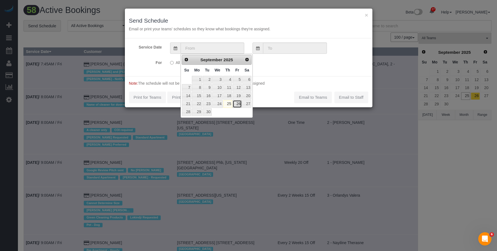
click at [237, 105] on link "26" at bounding box center [237, 103] width 9 height 7
type input "09/26/2025"
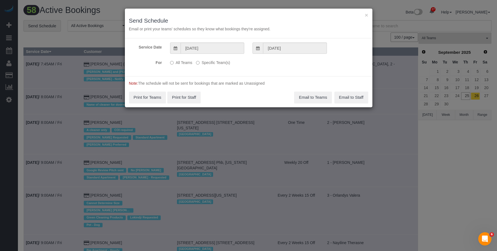
click at [225, 65] on label "Specific Team(s)" at bounding box center [213, 61] width 34 height 7
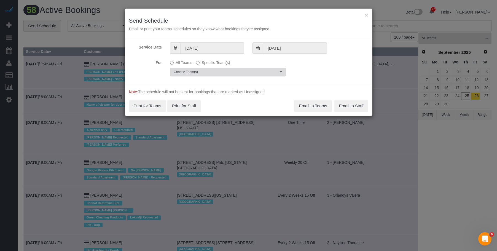
click at [251, 71] on span "Choose Team(s)" at bounding box center [226, 72] width 105 height 5
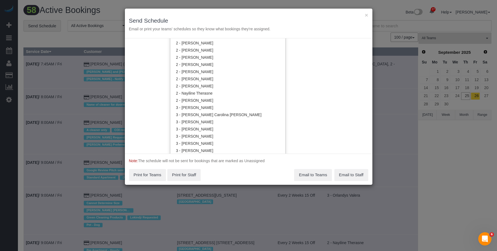
scroll to position [415, 0]
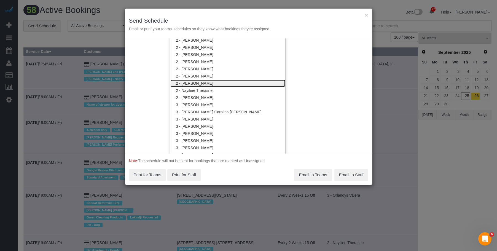
click at [231, 83] on link "2 - [PERSON_NAME]" at bounding box center [227, 83] width 115 height 7
click at [259, 13] on div "× Send Schedule Email or print your teams' schedules so they know what bookings…" at bounding box center [249, 24] width 248 height 30
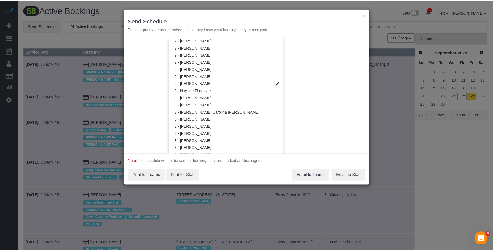
scroll to position [0, 0]
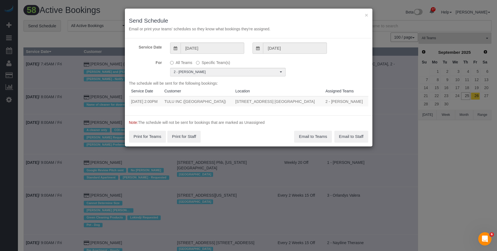
drag, startPoint x: 131, startPoint y: 103, endPoint x: 319, endPoint y: 102, distance: 187.3
click at [319, 102] on tr "09/26/2025 2:00PM TULU INC (NYC) 1101 President Street, Apt. Ph13 - Arch, Brook…" at bounding box center [248, 101] width 239 height 10
copy tr "09/26/2025 2:00PM TULU INC (NYC) 1101 President Street, Apt. Ph13 - Arch, Brook…"
click at [311, 133] on button "Email to Teams" at bounding box center [313, 137] width 38 height 12
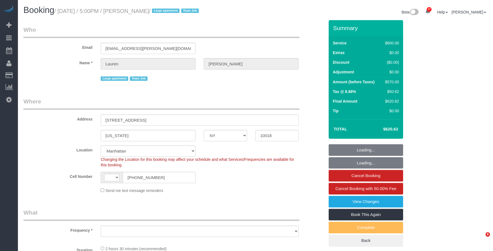
select select "NY"
select select "string:stripe-pm_1S7vcl4VGloSiKo7FxsmvrwF"
select select "number:89"
select select "number:90"
select select "number:15"
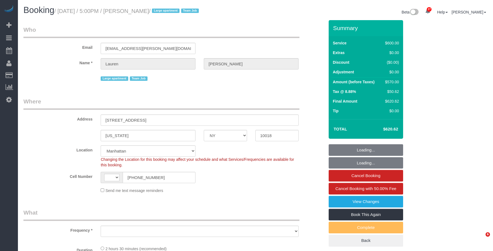
select select "number:5"
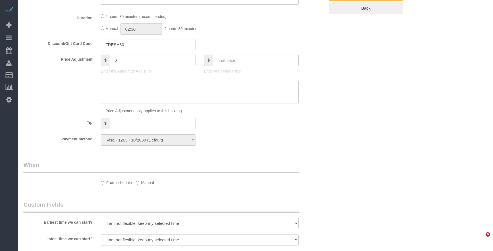
select select "3"
select select "150"
select select "spot1"
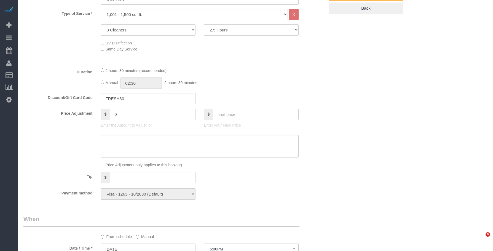
select select "string:[GEOGRAPHIC_DATA]"
select select "object:1505"
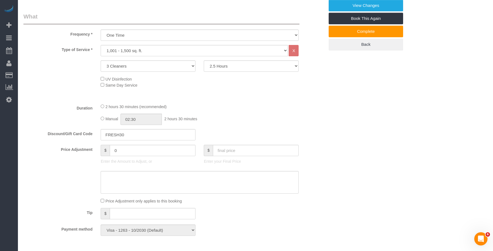
scroll to position [221, 0]
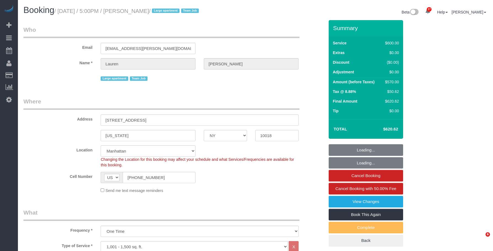
select select "NY"
select select "3"
select select "150"
select select "string:stripe-pm_1S7vcl4VGloSiKo7FxsmvrwF"
select select "spot1"
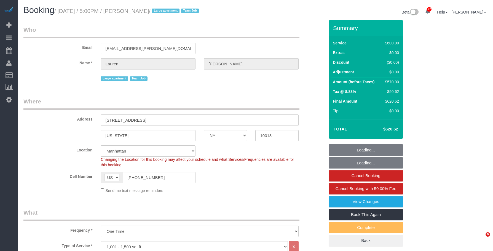
select select "number:89"
select select "number:90"
select select "number:15"
select select "number:5"
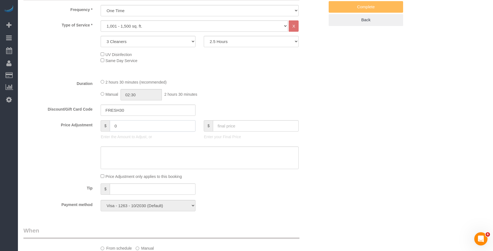
drag, startPoint x: 126, startPoint y: 127, endPoint x: 65, endPoint y: 125, distance: 61.5
click at [65, 125] on div "Price Adjustment $ 0 Enter the Amount to Adjust, or $ Enter your Final Price" at bounding box center [173, 131] width 309 height 22
type input "40"
click at [135, 158] on textarea at bounding box center [200, 157] width 198 height 23
drag, startPoint x: 112, startPoint y: 143, endPoint x: 52, endPoint y: 142, distance: 60.1
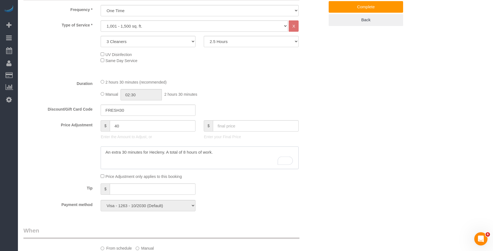
click at [52, 142] on sui-booking-price-adjustment "Price Adjustment $ 40 Enter the Amount to Adjust, or $ Enter your Final Price P…" at bounding box center [173, 149] width 301 height 59
click at [158, 159] on textarea "To enrich screen reader interactions, please activate Accessibility in Grammarl…" at bounding box center [200, 157] width 198 height 23
drag, startPoint x: 164, startPoint y: 153, endPoint x: 84, endPoint y: 147, distance: 79.6
click at [84, 147] on div at bounding box center [173, 157] width 309 height 23
paste textarea "was added"
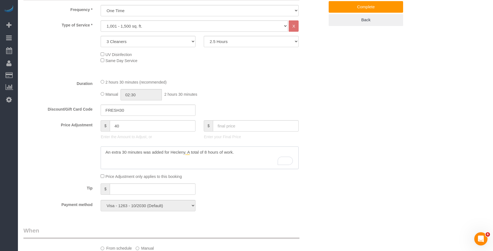
click at [232, 152] on textarea "To enrich screen reader interactions, please activate Accessibility in Grammarl…" at bounding box center [200, 157] width 198 height 23
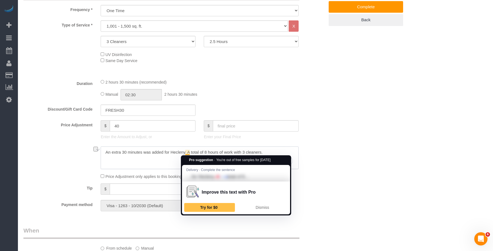
drag, startPoint x: 188, startPoint y: 153, endPoint x: 274, endPoint y: 154, distance: 86.1
click at [274, 154] on textarea "To enrich screen reader interactions, please activate Accessibility in Grammarl…" at bounding box center [200, 157] width 198 height 23
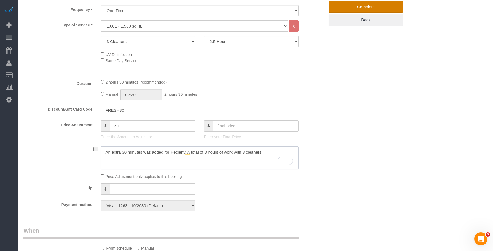
type textarea "An extra 30 minutes was added for Hecleny. A total of 8 hours of work with 3 cl…"
click at [368, 128] on div "Who Email [EMAIL_ADDRESS][PERSON_NAME][DOMAIN_NAME] Name * [PERSON_NAME][GEOGRA…" at bounding box center [255, 219] width 464 height 839
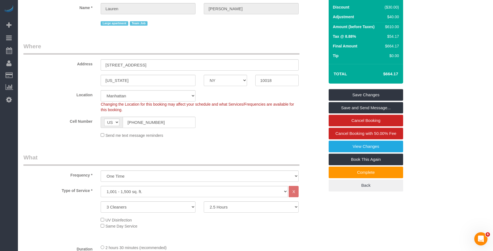
scroll to position [28, 0]
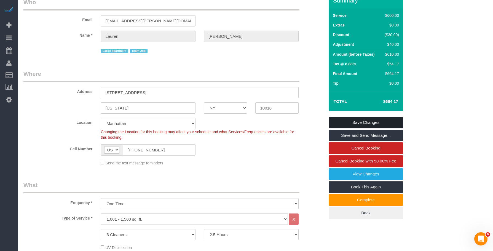
click at [372, 121] on link "Save Changes" at bounding box center [366, 123] width 74 height 12
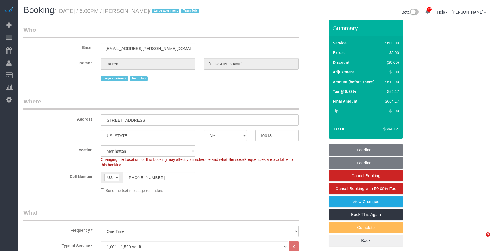
select select "NY"
select select "3"
select select "150"
select select "string:stripe-pm_1S7vcl4VGloSiKo7FxsmvrwF"
select select "spot1"
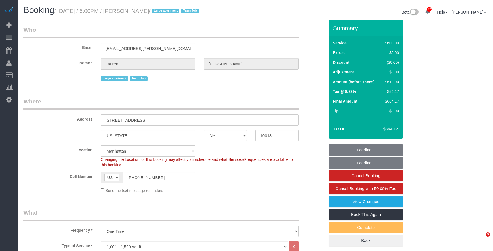
select select "number:89"
select select "number:90"
select select "number:15"
select select "number:5"
select select "object:1505"
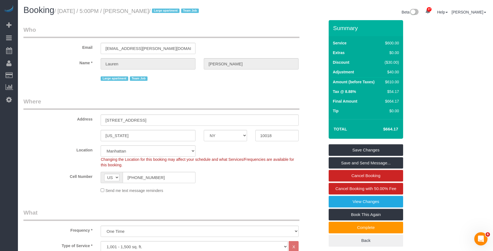
drag, startPoint x: 0, startPoint y: 0, endPoint x: 175, endPoint y: 12, distance: 175.3
click at [175, 12] on small "/ September 25, 2025 / 5:00PM / Lauren Fenton / Large apartment Team Job" at bounding box center [127, 11] width 146 height 6
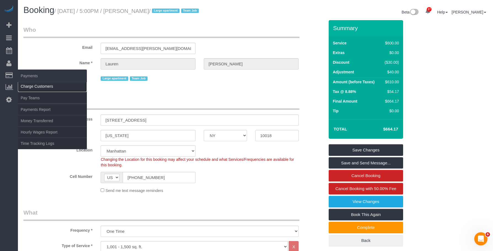
click at [46, 83] on link "Charge Customers" at bounding box center [52, 86] width 69 height 11
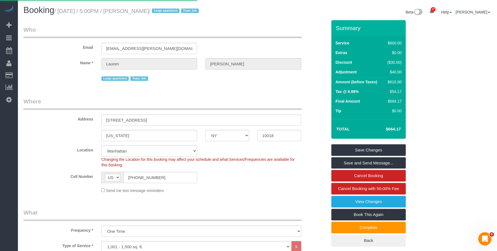
select select
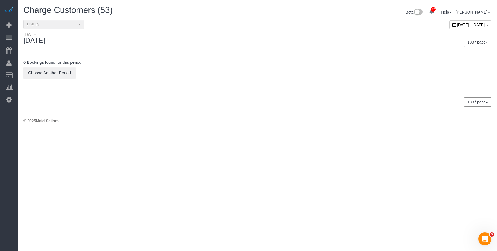
click at [459, 25] on span "[DATE] - [DATE]" at bounding box center [471, 25] width 28 height 4
type input "**********"
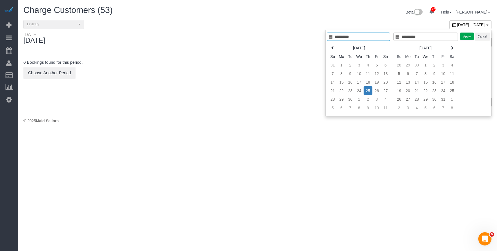
type input "**********"
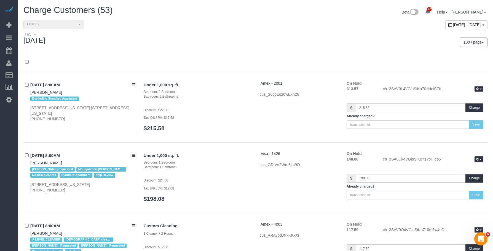
click at [263, 34] on div "100 / page 10 / page 20 / page 30 / page 40 / page 50 / page 100 / page" at bounding box center [374, 42] width 236 height 20
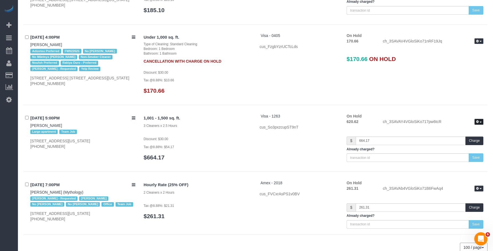
click at [480, 120] on button "button" at bounding box center [479, 122] width 9 height 6
click at [461, 132] on link "Release Hold" at bounding box center [462, 131] width 44 height 7
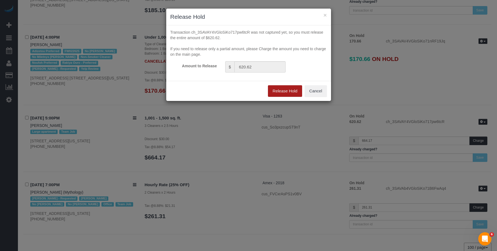
click at [276, 89] on button "Release Hold" at bounding box center [285, 91] width 34 height 12
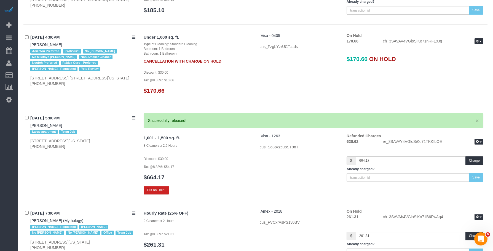
click at [250, 81] on p "Tax @8.88%: $10.66" at bounding box center [198, 80] width 108 height 6
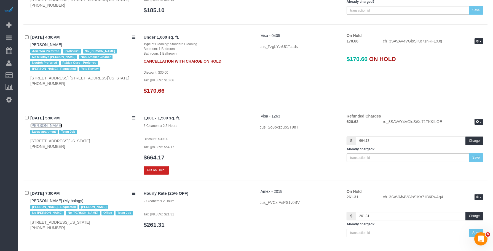
click at [44, 124] on link "[PERSON_NAME]" at bounding box center [46, 125] width 32 height 4
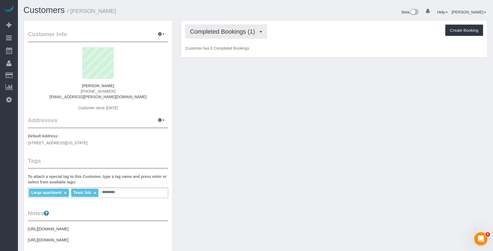
drag, startPoint x: 234, startPoint y: 30, endPoint x: 224, endPoint y: 49, distance: 21.5
click at [234, 30] on span "Completed Bookings (1)" at bounding box center [224, 31] width 68 height 7
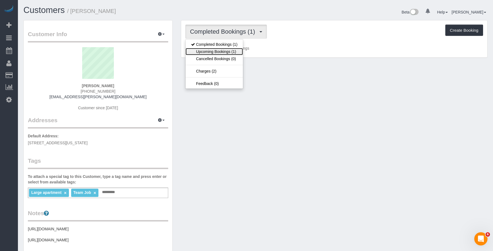
click at [223, 52] on link "Upcoming Bookings (1)" at bounding box center [214, 51] width 57 height 7
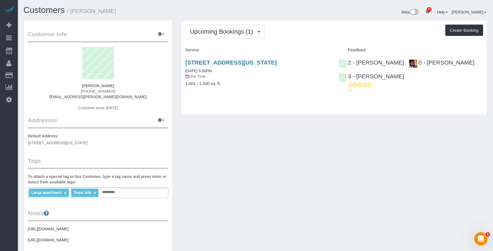
click at [255, 76] on p "One Time" at bounding box center [257, 77] width 145 height 6
click at [263, 61] on link "[STREET_ADDRESS][US_STATE]" at bounding box center [231, 62] width 92 height 6
drag, startPoint x: 71, startPoint y: 10, endPoint x: 112, endPoint y: 9, distance: 40.8
click at [112, 9] on h1 "Customers / [PERSON_NAME]" at bounding box center [137, 10] width 228 height 9
copy small "[PERSON_NAME]"
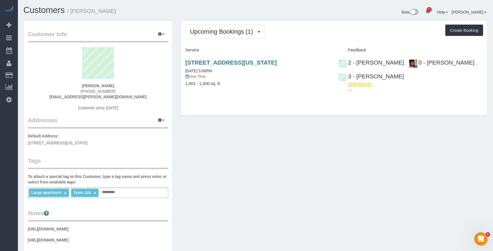
click at [288, 28] on div "Upcoming Bookings (1) Completed Bookings (1) Upcoming Bookings (1) Cancelled Bo…" at bounding box center [334, 32] width 298 height 14
click at [223, 35] on button "Upcoming Bookings (1)" at bounding box center [225, 32] width 80 height 14
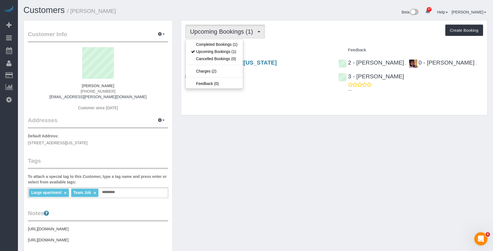
click at [230, 127] on div "Customer Info Edit Contact Info Send Message Email Preferences Special Sales Ta…" at bounding box center [255, 219] width 472 height 398
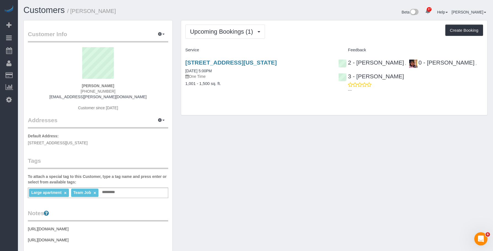
click at [216, 23] on div "Upcoming Bookings (1) Completed Bookings (1) Upcoming Bookings (1) Cancelled Bo…" at bounding box center [334, 67] width 306 height 95
click at [236, 63] on link "[STREET_ADDRESS][US_STATE]" at bounding box center [231, 62] width 92 height 6
click at [241, 37] on button "Upcoming Bookings (1)" at bounding box center [225, 32] width 80 height 14
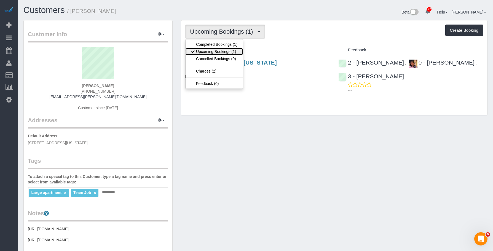
click at [229, 54] on link "Upcoming Bookings (1)" at bounding box center [214, 51] width 57 height 7
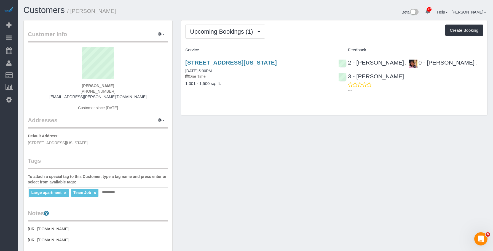
click at [247, 72] on div "[STREET_ADDRESS][US_STATE] [DATE] 5:00PM One Time" at bounding box center [257, 69] width 145 height 20
click at [266, 61] on link "[STREET_ADDRESS][US_STATE]" at bounding box center [231, 62] width 92 height 6
drag, startPoint x: 71, startPoint y: 11, endPoint x: 114, endPoint y: 10, distance: 43.0
click at [114, 10] on h1 "Customers / [PERSON_NAME]" at bounding box center [137, 10] width 228 height 9
click at [91, 12] on small "/ [PERSON_NAME]" at bounding box center [91, 11] width 49 height 6
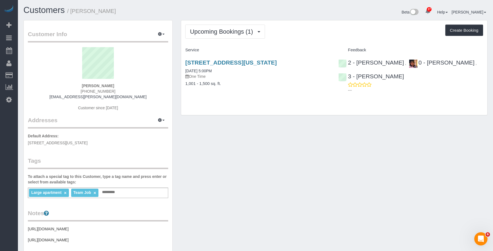
click at [76, 10] on small "/ [PERSON_NAME]" at bounding box center [91, 11] width 49 height 6
drag, startPoint x: 72, startPoint y: 12, endPoint x: 116, endPoint y: 10, distance: 43.4
click at [116, 10] on h1 "Customers / [PERSON_NAME]" at bounding box center [137, 10] width 228 height 9
copy small "[PERSON_NAME]"
click at [215, 60] on link "[STREET_ADDRESS][US_STATE]" at bounding box center [231, 62] width 92 height 6
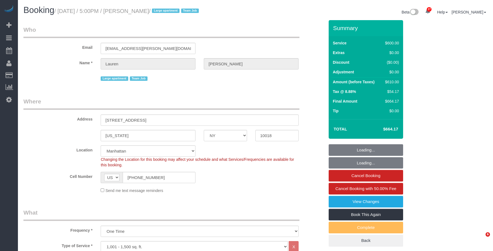
select select "NY"
select select "3"
select select "150"
select select "string:stripe-pm_1S7vcl4VGloSiKo7FxsmvrwF"
select select "spot1"
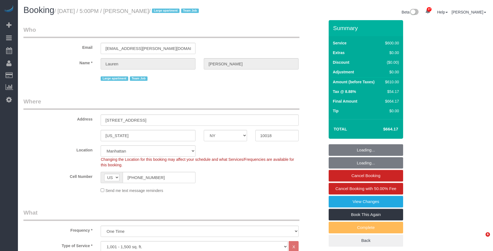
select select "number:89"
select select "number:90"
select select "number:15"
select select "number:5"
select select "object:1505"
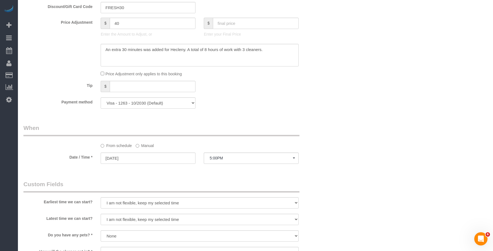
scroll to position [276, 0]
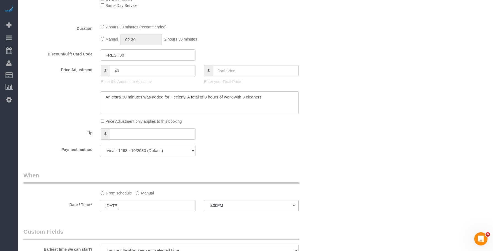
click at [151, 149] on select "Visa - 3444 - 10/2026 Visa - 1263 - 10/2030 (Default) Add Credit Card ─────────…" at bounding box center [148, 150] width 95 height 11
click at [135, 148] on select "Visa - 3444 - 10/2026 Visa - 1263 - 10/2030 (Default) Add Credit Card ─────────…" at bounding box center [148, 150] width 95 height 11
click at [148, 151] on select "Visa - 3444 - 10/2026 Visa - 1263 - 10/2030 (Default) Add Credit Card ─────────…" at bounding box center [148, 150] width 95 height 11
select select "string:stripe"
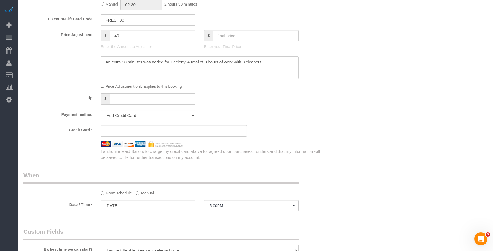
click at [474, 108] on div "Who Email lauren.gray.fenton@gmail.com Name * Lauren Fenton Large apartment Tea…" at bounding box center [255, 146] width 464 height 875
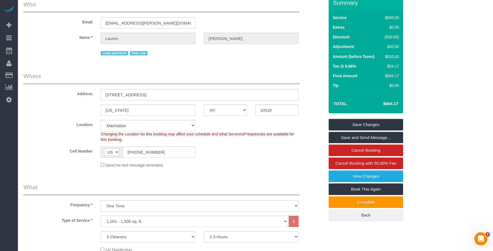
scroll to position [0, 0]
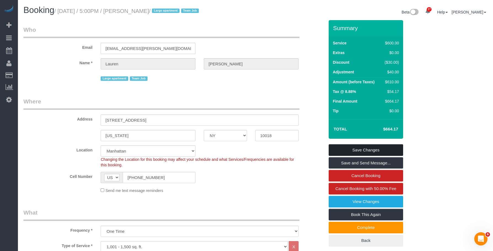
drag, startPoint x: 375, startPoint y: 148, endPoint x: 390, endPoint y: 160, distance: 19.4
click at [375, 148] on link "Save Changes" at bounding box center [366, 150] width 74 height 12
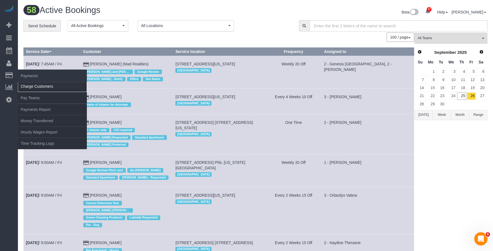
click at [33, 86] on link "Charge Customers" at bounding box center [52, 86] width 69 height 11
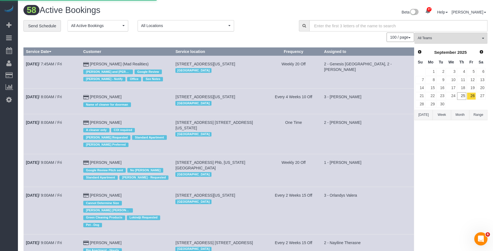
select select
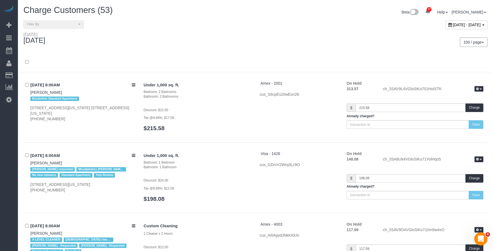
scroll to position [3505, 0]
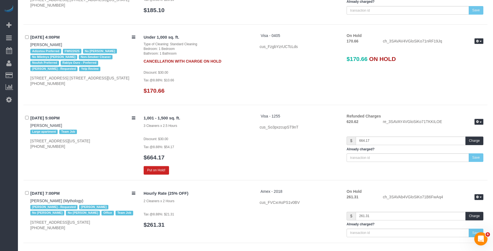
click at [264, 146] on div "1,001 - 1,500 sq. ft. 3 Cleaners x 2.5 Hours Discount: $30.00 Tax @8.88%: $54.1…" at bounding box center [314, 143] width 348 height 61
click at [209, 81] on p "Tax @8.88%: $10.66" at bounding box center [198, 80] width 108 height 6
click at [479, 141] on button "Charge" at bounding box center [475, 141] width 18 height 9
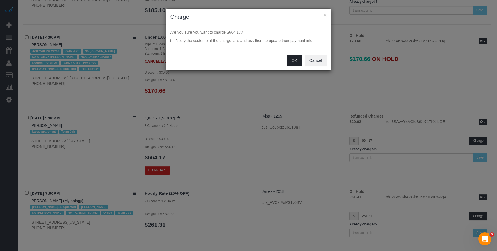
click at [296, 58] on button "OK" at bounding box center [294, 61] width 15 height 12
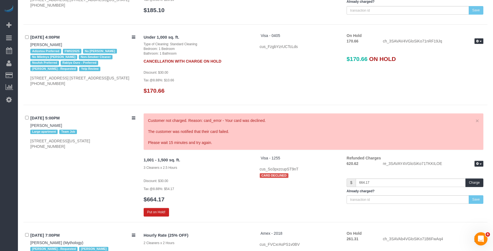
click at [252, 92] on div "Under 1,000 sq. ft. Type of Cleaning: Standard Cleaning Bedroom: 1 Bedroom Bath…" at bounding box center [198, 66] width 116 height 67
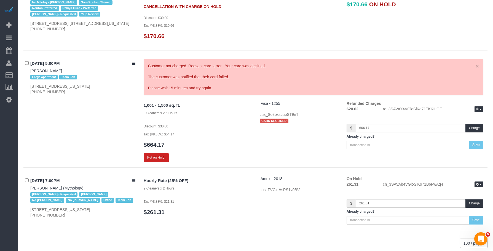
scroll to position [3560, 0]
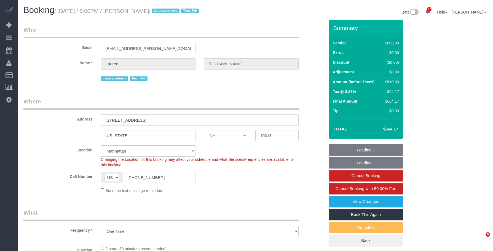
select select "NY"
select select "string:stripe-pm_1SBPfA4VGloSiKo75MCfpd7h"
select select "spot1"
select select "number:89"
select select "number:90"
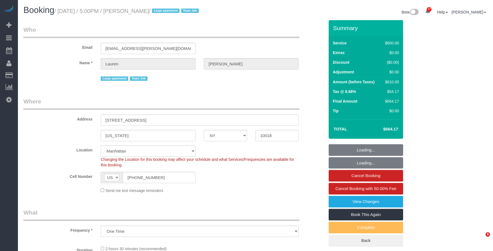
select select "number:15"
select select "number:5"
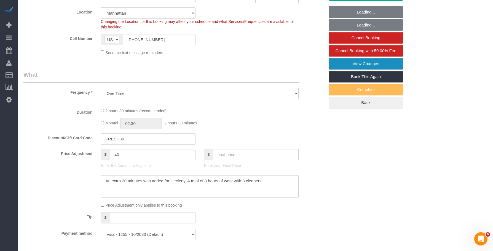
click at [358, 63] on link "View Changes" at bounding box center [366, 64] width 74 height 12
select select "3"
select select "150"
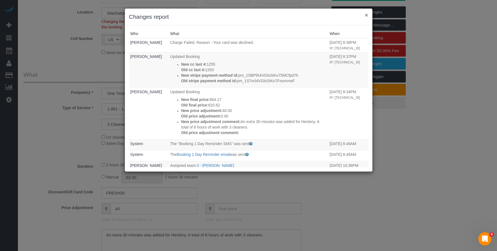
click at [368, 14] on button "×" at bounding box center [366, 15] width 3 height 6
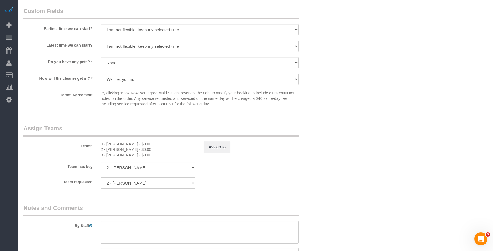
scroll to position [414, 0]
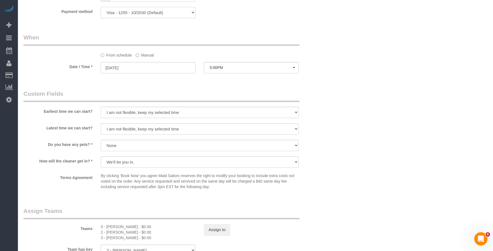
click at [170, 12] on select "Visa - 3444 - 10/2026 Visa - 1263 - 10/2030 Visa - 1255 - 10/2030 (Default) Add…" at bounding box center [148, 12] width 95 height 11
select select "string:stripe-pm_1S7vcl4VGloSiKo7FxsmvrwF"
click at [101, 7] on select "Visa - 3444 - 10/2026 Visa - 1263 - 10/2030 Visa - 1255 - 10/2030 (Default) Add…" at bounding box center [148, 12] width 95 height 11
click at [362, 93] on div "Who Email [EMAIL_ADDRESS][PERSON_NAME][DOMAIN_NAME] Name * [PERSON_NAME][GEOGRA…" at bounding box center [255, 25] width 464 height 839
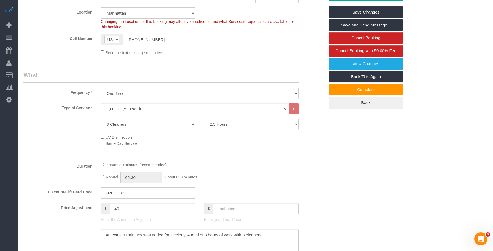
scroll to position [0, 0]
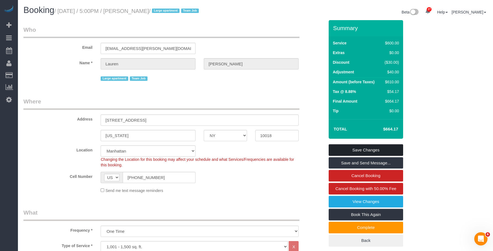
click at [400, 150] on link "Save Changes" at bounding box center [366, 150] width 74 height 12
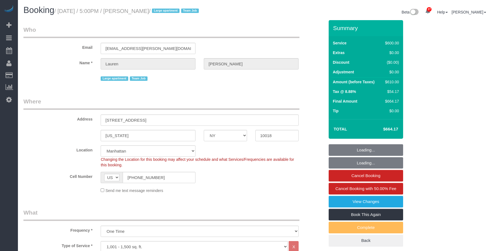
select select "NY"
select select "3"
select select "150"
select select "string:stripe-pm_1S7vcl4VGloSiKo7FxsmvrwF"
select select "number:89"
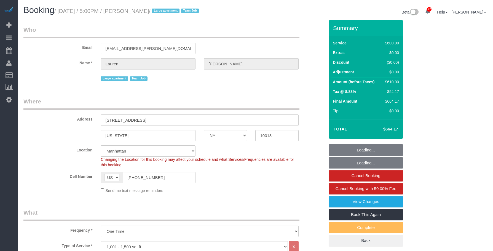
select select "number:90"
select select "number:15"
select select "number:5"
select select "spot1"
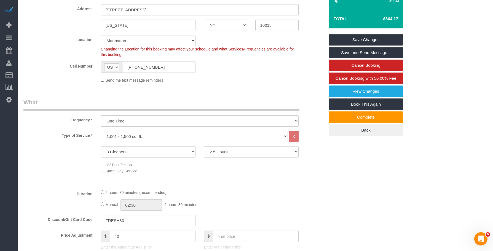
scroll to position [138, 0]
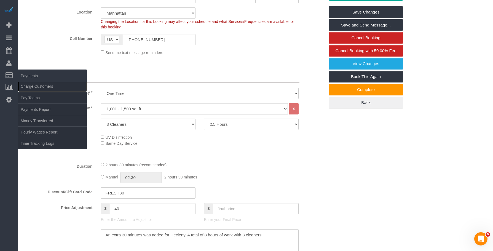
drag, startPoint x: 40, startPoint y: 85, endPoint x: 75, endPoint y: 81, distance: 34.9
click at [40, 85] on link "Charge Customers" at bounding box center [52, 86] width 69 height 11
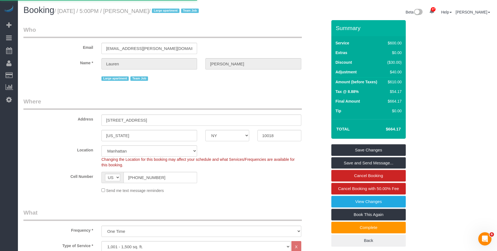
select select
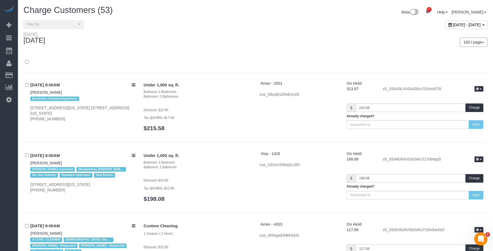
click at [250, 31] on div "**********" at bounding box center [255, 26] width 472 height 12
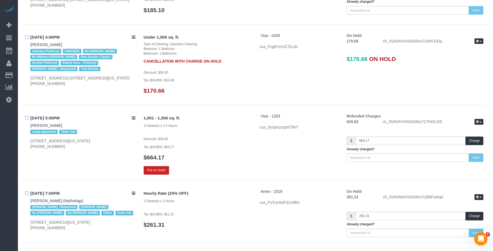
click at [207, 150] on div "1,001 - 1,500 sq. ft. 3 Cleaners x 2.5 Hours Discount: $30.00 Tax @8.88%: $54.1…" at bounding box center [198, 143] width 116 height 61
click at [151, 170] on button "Put on Hold!" at bounding box center [156, 170] width 25 height 9
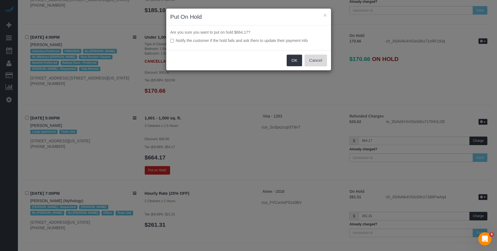
click at [319, 63] on button "Cancel" at bounding box center [316, 61] width 22 height 12
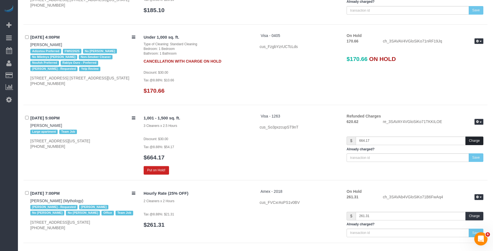
click at [475, 141] on button "Charge" at bounding box center [475, 141] width 18 height 9
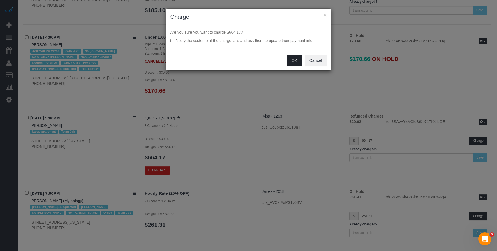
click at [292, 61] on button "OK" at bounding box center [294, 61] width 15 height 12
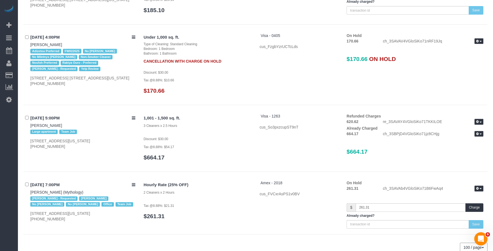
drag, startPoint x: 346, startPoint y: 117, endPoint x: 360, endPoint y: 125, distance: 16.9
click at [359, 123] on div "Refunded Charges 620.62 re_3SAVAY4VGloSiKo71TKKILOE View Details Already Charge…" at bounding box center [415, 136] width 145 height 47
drag, startPoint x: 371, startPoint y: 142, endPoint x: 368, endPoint y: 144, distance: 3.0
click at [371, 142] on div "Refunded Charges 620.62 re_3SAVAY4VGloSiKo71TKKILOE View Details Already Charge…" at bounding box center [415, 136] width 145 height 47
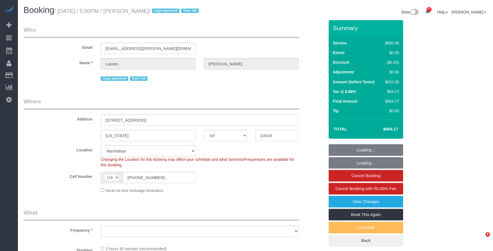
select select "NY"
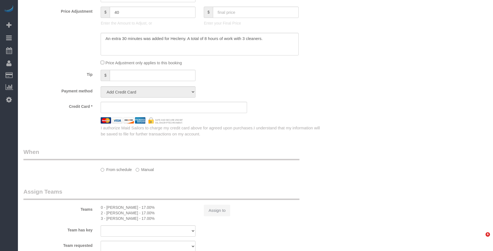
select select "object:978"
select select "string:stripe-pm_1S7vcl4VGloSiKo7FxsmvrwF"
select select "3"
select select "150"
select select "number:89"
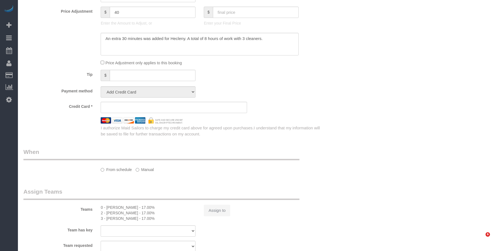
select select "number:90"
select select "number:15"
select select "number:5"
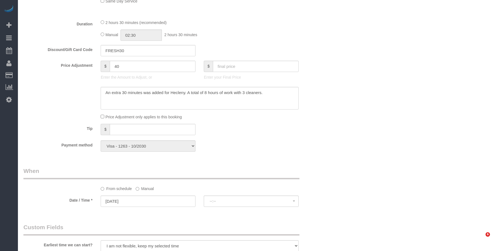
select select "object:1505"
select select "spot1"
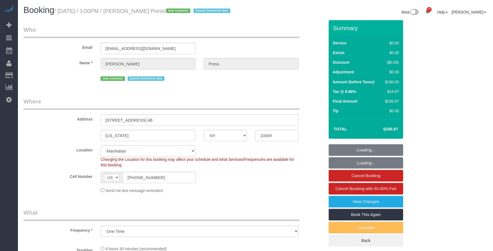
select select "NY"
select select "object:1507"
select select "spot1"
select select "2"
select select "number:58"
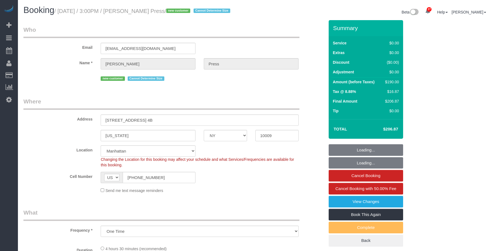
select select "number:75"
select select "number:15"
select select "number:5"
drag, startPoint x: 119, startPoint y: 46, endPoint x: 45, endPoint y: 33, distance: 75.6
click at [45, 33] on fieldset "Who Email [EMAIL_ADDRESS][DOMAIN_NAME] Name * [PERSON_NAME] Press new customer …" at bounding box center [173, 56] width 301 height 61
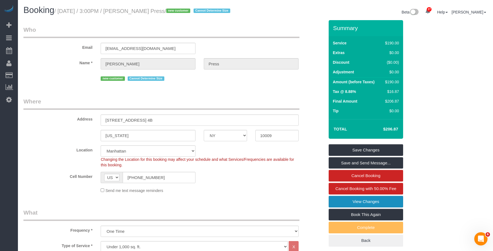
click at [356, 201] on link "View Changes" at bounding box center [366, 202] width 74 height 12
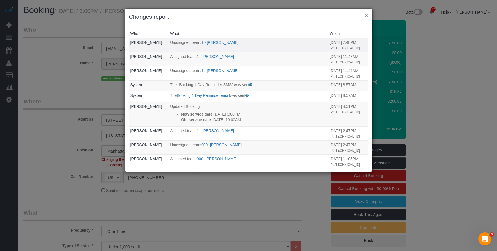
drag, startPoint x: 367, startPoint y: 15, endPoint x: 318, endPoint y: 20, distance: 49.1
click at [367, 15] on button "×" at bounding box center [366, 15] width 3 height 6
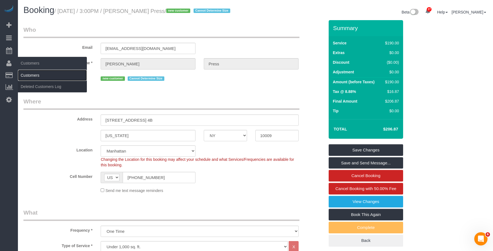
click at [33, 74] on link "Customers" at bounding box center [52, 75] width 69 height 11
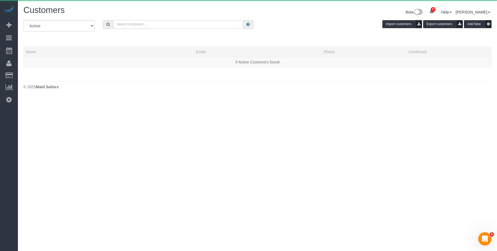
click at [138, 23] on input "text" at bounding box center [178, 24] width 130 height 9
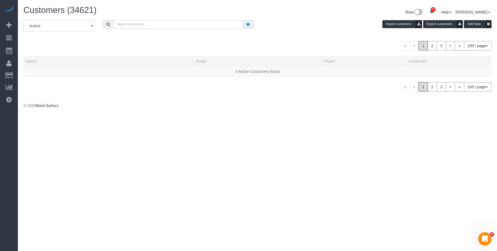
paste input "[EMAIL_ADDRESS][DOMAIN_NAME]"
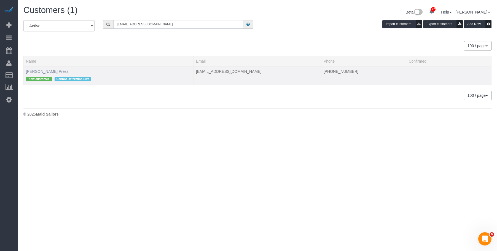
type input "[EMAIL_ADDRESS][DOMAIN_NAME]"
click at [45, 70] on link "[PERSON_NAME] Press" at bounding box center [47, 71] width 43 height 4
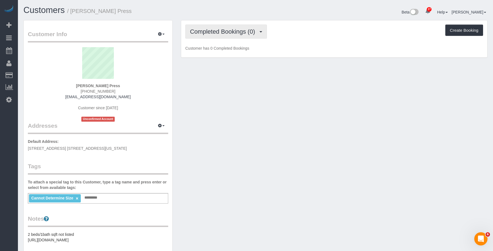
click at [223, 28] on span "Completed Bookings (0)" at bounding box center [224, 31] width 68 height 7
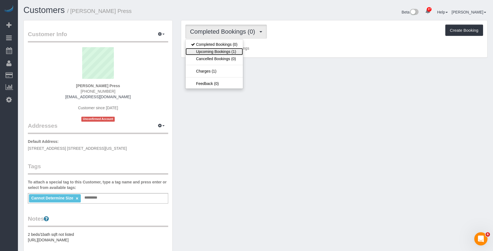
click at [220, 53] on link "Upcoming Bookings (1)" at bounding box center [214, 51] width 57 height 7
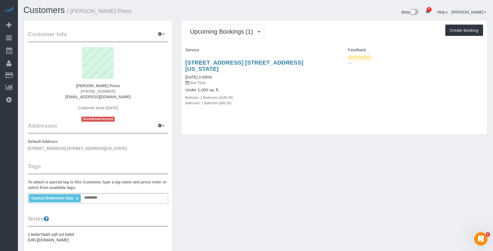
drag, startPoint x: 192, startPoint y: 60, endPoint x: 307, endPoint y: 59, distance: 114.2
click at [307, 59] on div "Upcoming Bookings (1) Completed Bookings (0) Upcoming Bookings (1) Cancelled Bo…" at bounding box center [334, 80] width 315 height 121
copy link "[STREET_ADDRESS] [STREET_ADDRESS][US_STATE]"
click at [305, 104] on div "[STREET_ADDRESS] [STREET_ADDRESS][US_STATE] [DATE] 3:00PM One Time Under 1,000 …" at bounding box center [257, 86] width 153 height 62
drag, startPoint x: 180, startPoint y: 59, endPoint x: 301, endPoint y: 57, distance: 121.1
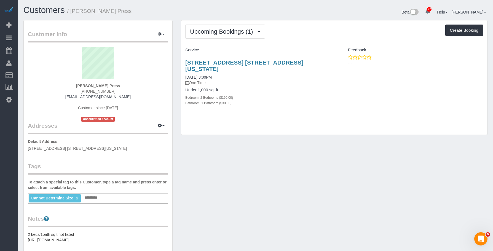
click at [301, 57] on div "Upcoming Bookings (1) Completed Bookings (0) Upcoming Bookings (1) Cancelled Bo…" at bounding box center [334, 80] width 315 height 121
copy link "[STREET_ADDRESS] [STREET_ADDRESS][US_STATE]"
click at [256, 63] on link "[STREET_ADDRESS] [STREET_ADDRESS][US_STATE]" at bounding box center [244, 65] width 118 height 13
copy link "[STREET_ADDRESS] [STREET_ADDRESS][US_STATE]"
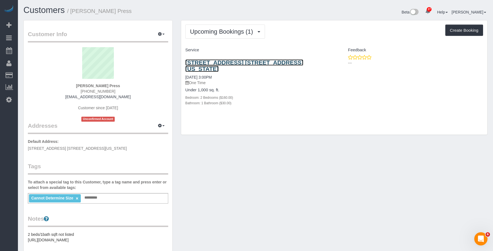
copy link "[STREET_ADDRESS] [STREET_ADDRESS][US_STATE]"
click at [319, 6] on div "Beta 27 Your Notifications You have 0 alerts × You have 2 to charge for [DATE] …" at bounding box center [374, 13] width 236 height 15
drag, startPoint x: 225, startPoint y: 60, endPoint x: 366, endPoint y: 20, distance: 146.1
click at [305, 60] on div "[STREET_ADDRESS] [STREET_ADDRESS][US_STATE] [DATE] 3:00PM One Time Under 1,000 …" at bounding box center [257, 86] width 153 height 62
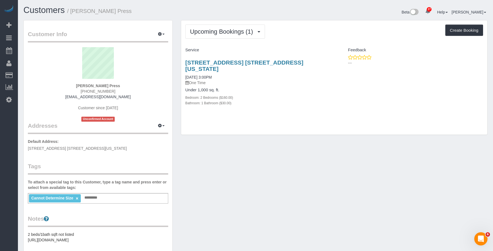
copy link "[STREET_ADDRESS] [STREET_ADDRESS][US_STATE]"
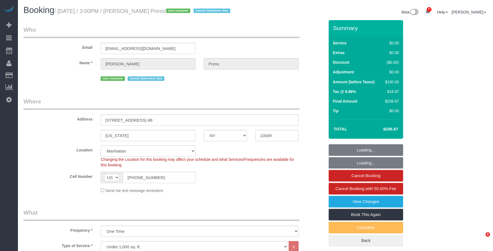
select select "NY"
select select "object:1071"
select select "2"
select select "spot1"
select select "number:58"
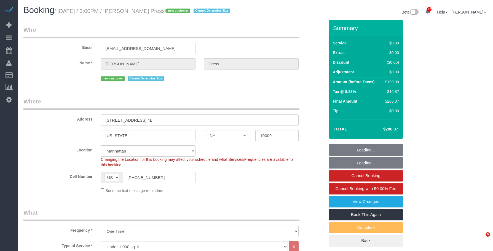
select select "number:75"
select select "number:15"
select select "number:5"
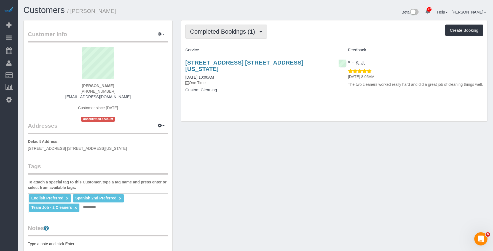
drag, startPoint x: 239, startPoint y: 31, endPoint x: 233, endPoint y: 39, distance: 10.0
click at [239, 31] on span "Completed Bookings (1)" at bounding box center [224, 31] width 68 height 7
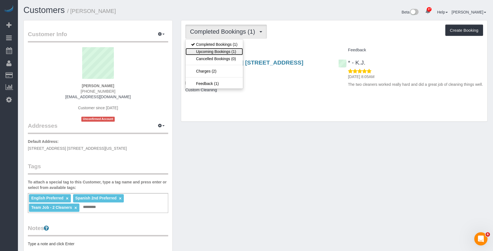
click at [225, 50] on link "Upcoming Bookings (1)" at bounding box center [214, 51] width 57 height 7
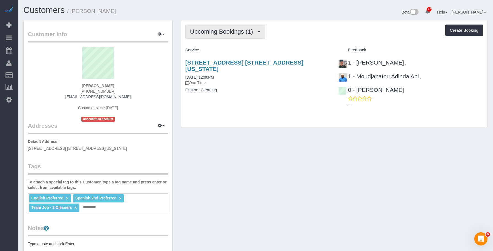
drag, startPoint x: 229, startPoint y: 32, endPoint x: 225, endPoint y: 40, distance: 8.5
click at [228, 32] on span "Upcoming Bookings (1)" at bounding box center [223, 31] width 66 height 7
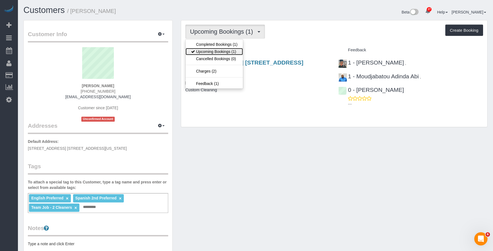
click at [223, 48] on link "Upcoming Bookings (1)" at bounding box center [214, 51] width 57 height 7
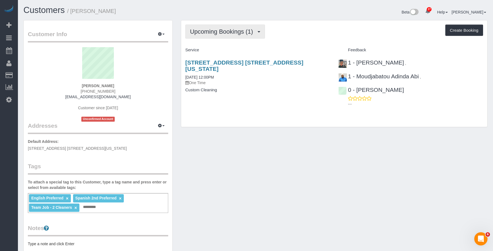
click at [230, 36] on button "Upcoming Bookings (1)" at bounding box center [225, 32] width 80 height 14
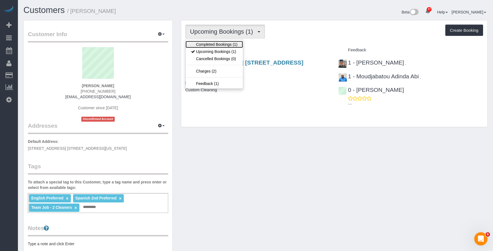
click at [226, 43] on link "Completed Bookings (1)" at bounding box center [214, 44] width 57 height 7
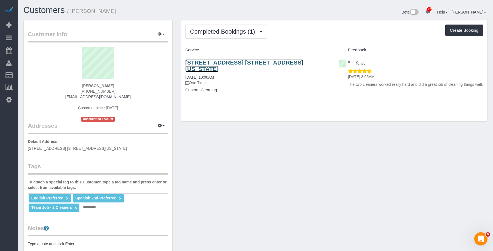
click at [228, 62] on link "[STREET_ADDRESS] [STREET_ADDRESS][US_STATE]" at bounding box center [244, 65] width 118 height 13
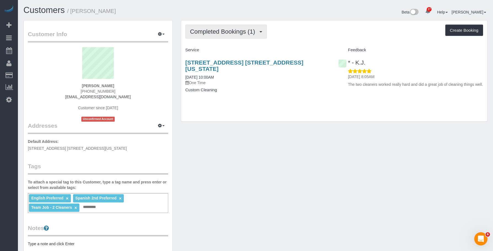
click at [240, 32] on span "Completed Bookings (1)" at bounding box center [224, 31] width 68 height 7
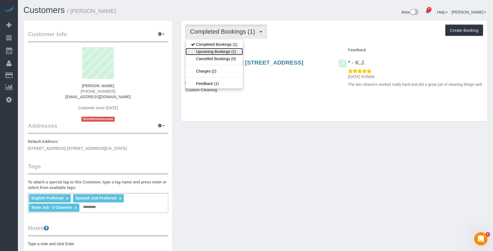
click at [223, 52] on link "Upcoming Bookings (1)" at bounding box center [214, 51] width 57 height 7
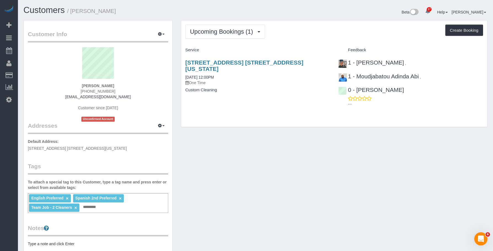
click at [270, 88] on div "[STREET_ADDRESS] [STREET_ADDRESS][US_STATE] [DATE] 12:00PM One Time Custom Clea…" at bounding box center [257, 79] width 153 height 49
click at [299, 60] on link "[STREET_ADDRESS] [STREET_ADDRESS][US_STATE]" at bounding box center [244, 65] width 118 height 13
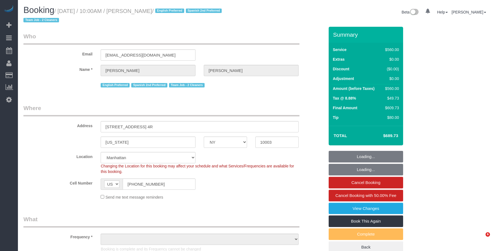
select select "NY"
select select "2"
select select "210"
select select "spot1"
select select "number:89"
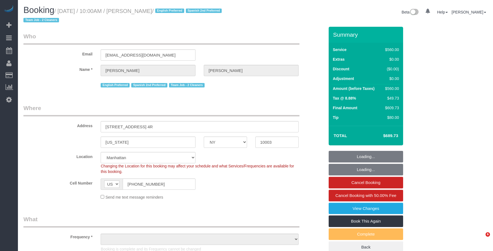
select select "number:90"
select select "number:15"
select select "number:5"
select select "object:1115"
select select "string:stripe-pm_1RXQ5M4VGloSiKo7OnvxrPDv"
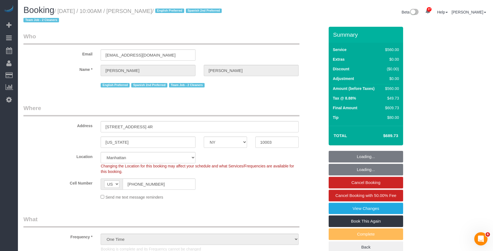
scroll to position [32, 0]
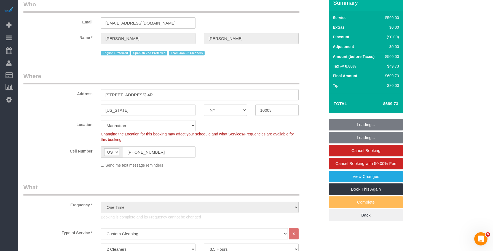
select select "object:1552"
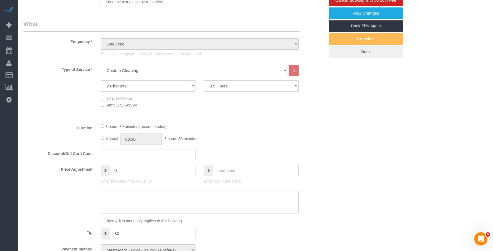
scroll to position [193, 0]
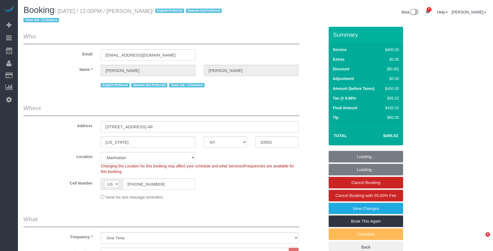
select select "NY"
select select "2"
select select "150"
select select "spot1"
select select "number:89"
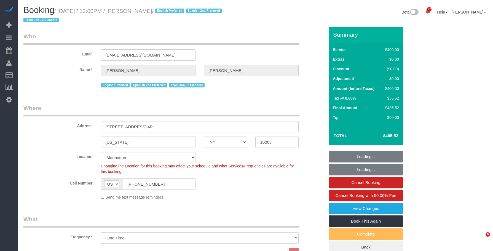
select select "number:74"
select select "number:15"
select select "number:7"
select select "object:1557"
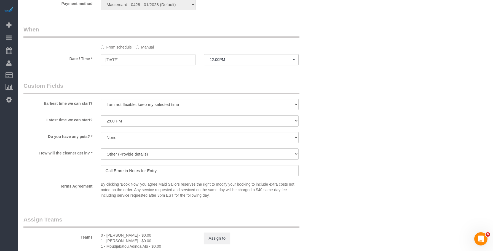
scroll to position [483, 0]
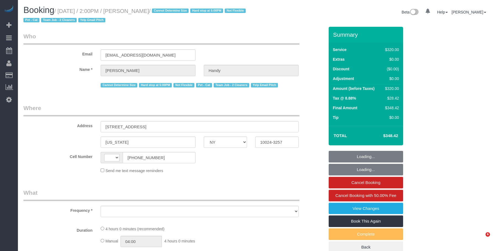
select select "NY"
select select "string:[GEOGRAPHIC_DATA]"
select select "object:839"
select select "number:59"
select select "number:73"
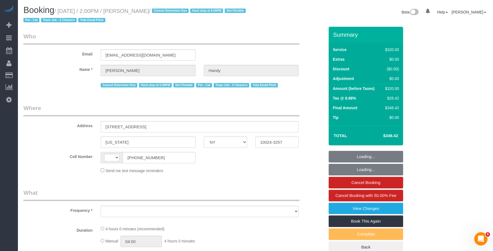
select select "number:14"
select select "number:5"
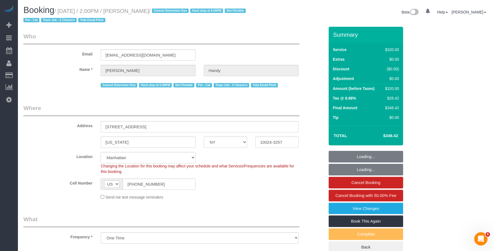
select select "string:stripe-pm_1N0aqB4VGloSiKo7K1PFk39U"
select select "240"
select select "spot1"
select select "object:1509"
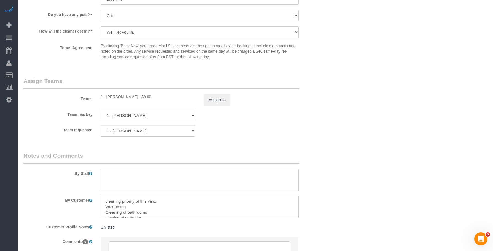
scroll to position [602, 0]
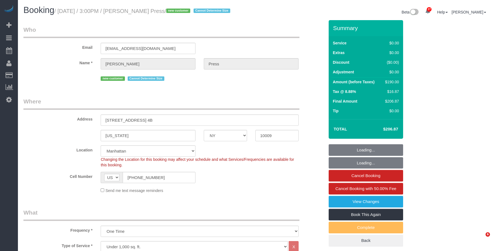
select select "NY"
select select "2"
select select "number:58"
select select "number:75"
select select "number:15"
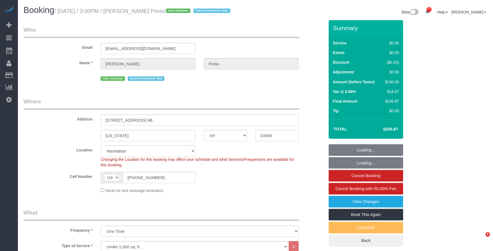
select select "number:5"
select select "spot1"
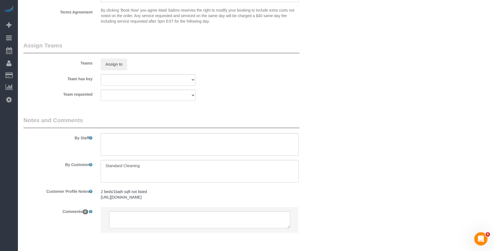
scroll to position [711, 0]
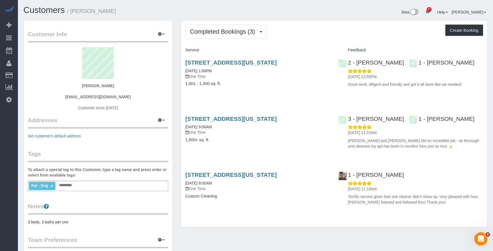
scroll to position [398, 493]
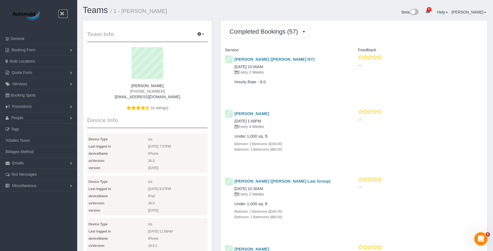
click at [60, 12] on link at bounding box center [63, 14] width 8 height 8
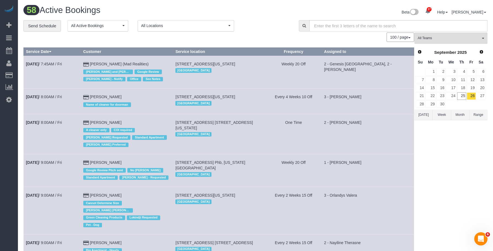
scroll to position [2025, 493]
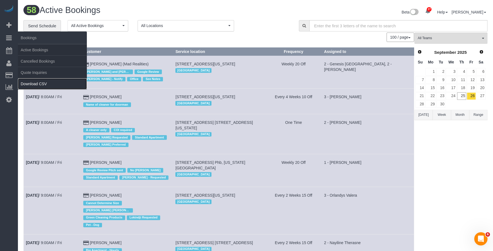
click at [36, 83] on link "Download CSV" at bounding box center [52, 83] width 69 height 11
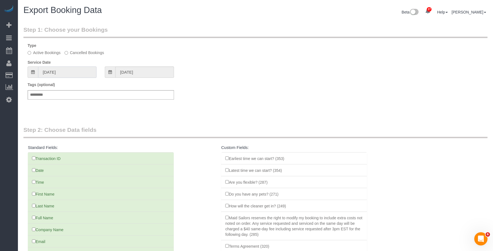
click at [68, 75] on input "08/26/2025" at bounding box center [67, 71] width 58 height 11
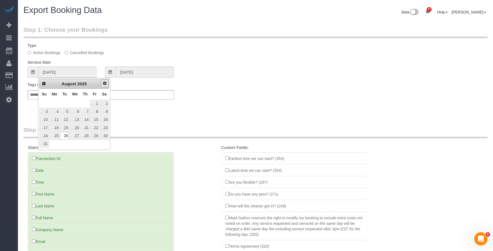
click at [105, 82] on span "Next" at bounding box center [105, 83] width 4 height 4
click at [85, 128] on link "25" at bounding box center [85, 127] width 9 height 7
type input "09/25/2025"
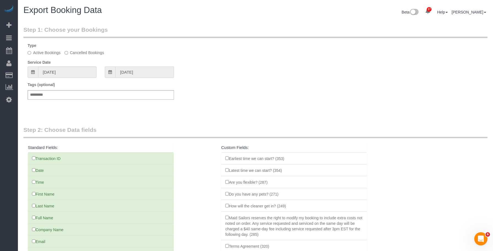
click at [154, 73] on input "09/25/2025" at bounding box center [144, 71] width 58 height 11
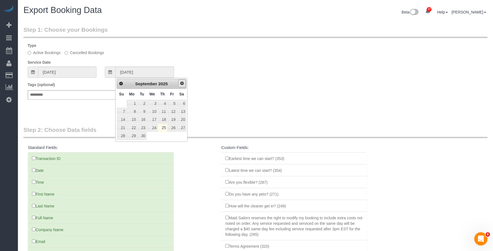
click at [182, 86] on link "Next" at bounding box center [182, 83] width 8 height 8
click at [164, 103] on link "2" at bounding box center [162, 103] width 9 height 7
type input "10/02/2025"
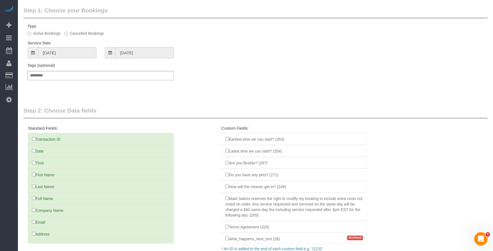
scroll to position [28, 0]
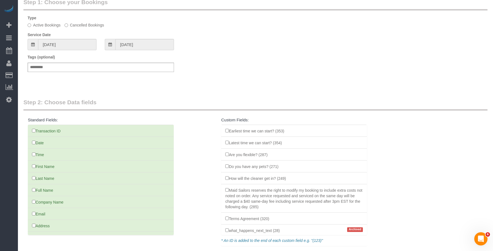
click at [245, 67] on div "Tags (optional) Add a tag" at bounding box center [255, 65] width 464 height 23
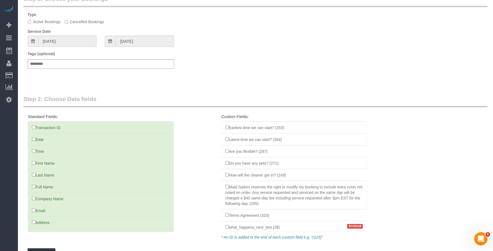
scroll to position [55, 0]
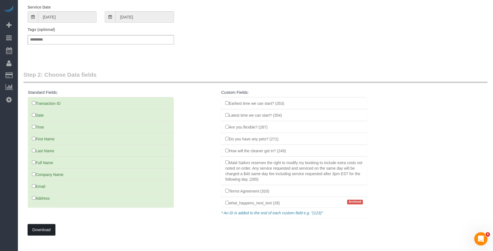
click at [41, 227] on button "Download" at bounding box center [42, 230] width 28 height 12
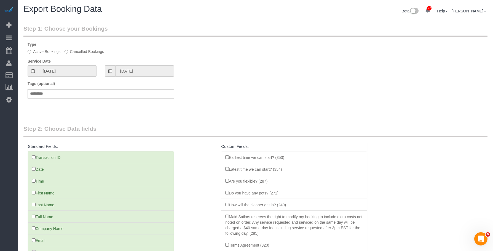
scroll to position [0, 0]
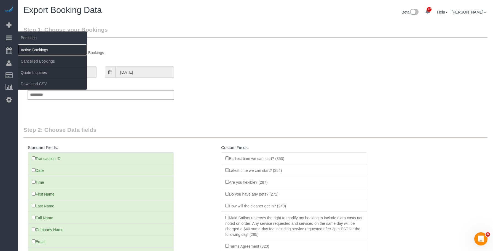
click at [39, 52] on link "Active Bookings" at bounding box center [52, 49] width 69 height 11
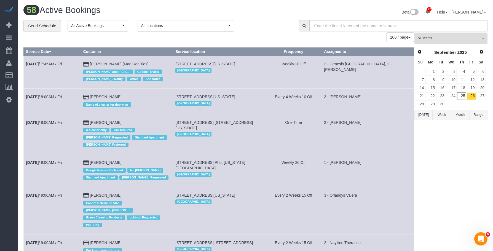
click at [443, 39] on span "All Teams" at bounding box center [449, 38] width 63 height 5
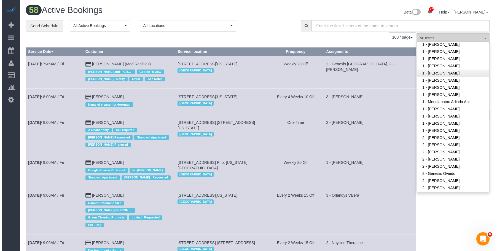
scroll to position [221, 0]
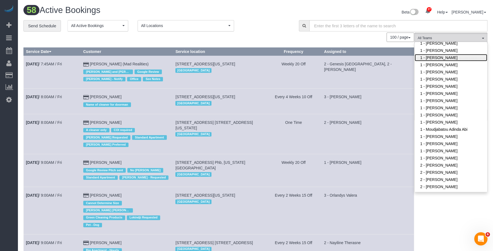
click at [445, 54] on link "1 - [PERSON_NAME]" at bounding box center [451, 57] width 73 height 7
click at [253, 22] on div "**********" at bounding box center [156, 26] width 267 height 12
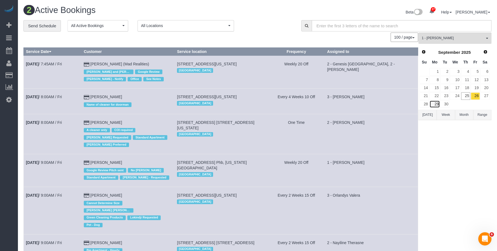
drag, startPoint x: 430, startPoint y: 103, endPoint x: 431, endPoint y: 110, distance: 7.5
click at [430, 103] on link "29" at bounding box center [435, 103] width 10 height 7
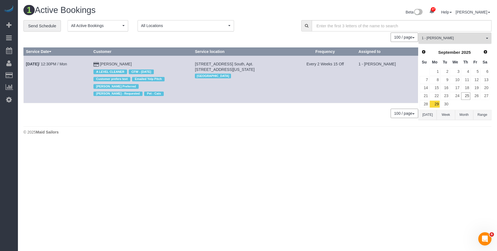
click at [466, 42] on button "1 - Ingrid Malasi All Teams" at bounding box center [455, 38] width 73 height 11
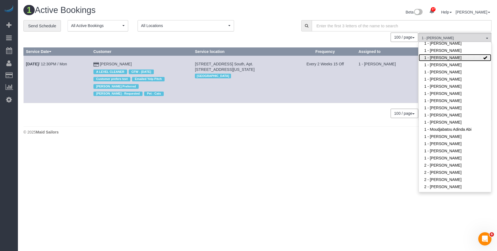
click at [464, 54] on link "1 - [PERSON_NAME]" at bounding box center [455, 57] width 73 height 7
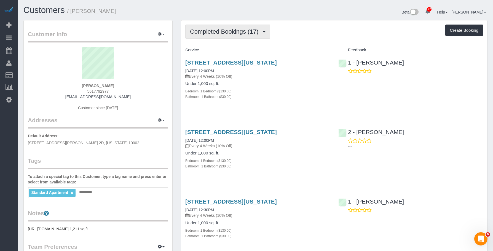
click at [217, 28] on button "Completed Bookings (17)" at bounding box center [227, 32] width 85 height 14
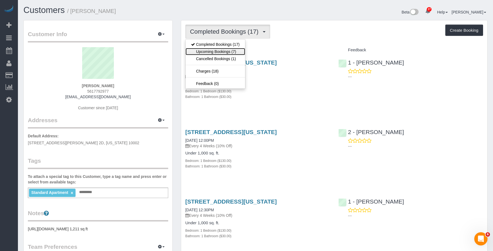
click at [215, 52] on link "Upcoming Bookings (7)" at bounding box center [216, 51] width 60 height 7
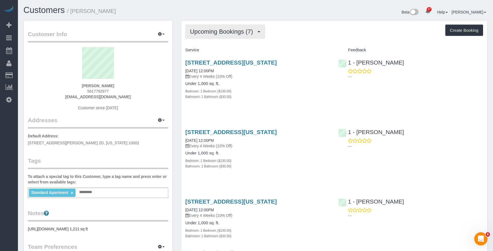
click at [215, 31] on span "Upcoming Bookings (7)" at bounding box center [223, 31] width 66 height 7
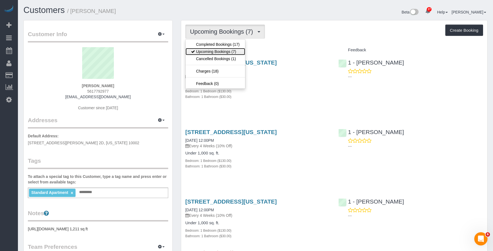
click at [215, 53] on link "Upcoming Bookings (7)" at bounding box center [216, 51] width 60 height 7
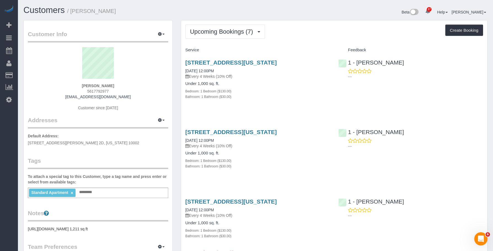
click at [267, 93] on div "Bedroom: 1 Bedroom ($130.00)" at bounding box center [257, 91] width 145 height 6
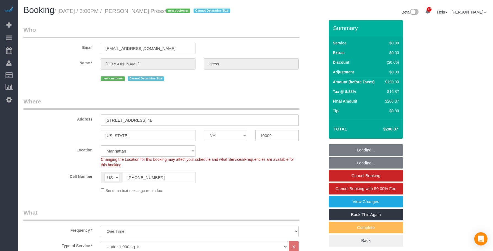
select select "NY"
select select "2"
select select "spot1"
select select "number:58"
select select "number:75"
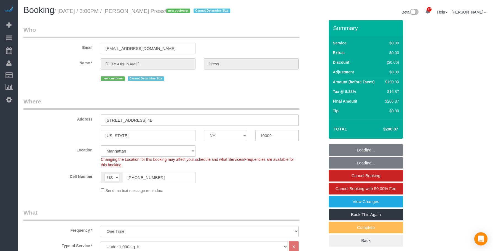
select select "number:15"
select select "number:5"
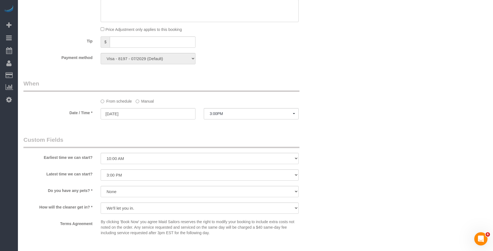
scroll to position [524, 0]
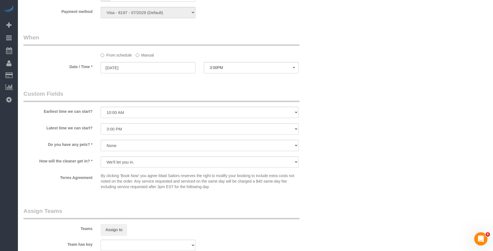
click at [143, 55] on label "Manual" at bounding box center [145, 53] width 18 height 7
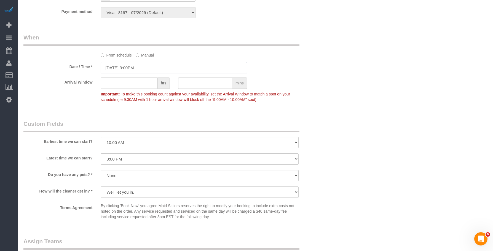
click at [153, 72] on input "09/26/2025 3:00PM" at bounding box center [174, 67] width 146 height 11
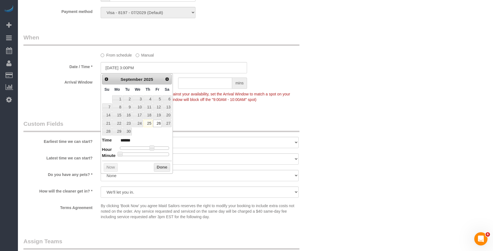
type input "09/26/2025 1:00PM"
type input "******"
click at [148, 149] on div at bounding box center [144, 147] width 49 height 3
type input "09/26/2025 2:00PM"
type input "******"
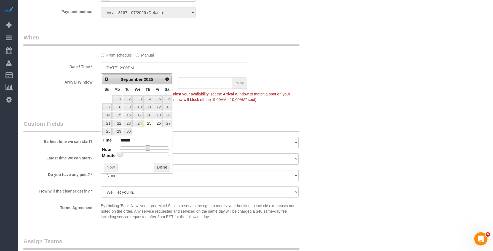
type input "09/26/2025 3:00PM"
type input "******"
click at [152, 148] on div at bounding box center [144, 147] width 49 height 3
type input "09/26/2025 2:00PM"
type input "******"
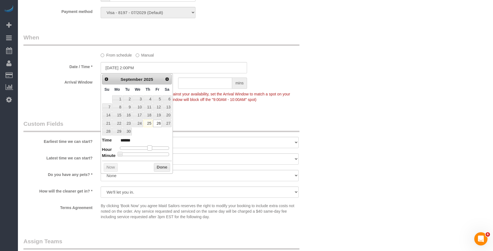
click at [152, 150] on div at bounding box center [144, 147] width 49 height 3
drag, startPoint x: 321, startPoint y: 74, endPoint x: 322, endPoint y: 79, distance: 5.3
click at [323, 74] on sui-booking-spot "From schedule Manual Date / Time * 09/26/2025 2:00PM Arrival Window hrs mins Im…" at bounding box center [173, 68] width 301 height 71
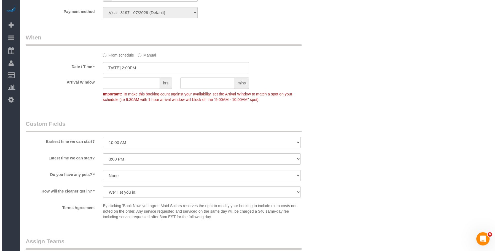
scroll to position [634, 0]
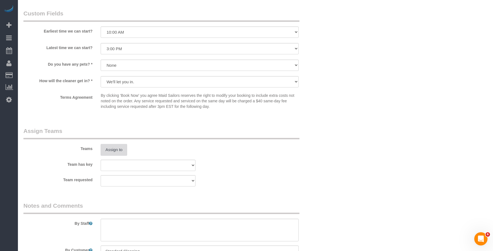
click at [113, 145] on button "Assign to" at bounding box center [114, 150] width 26 height 12
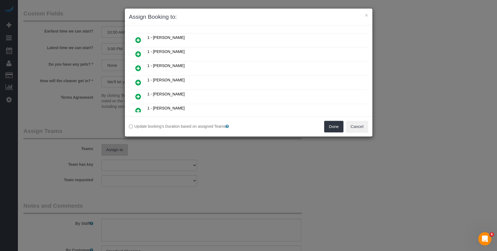
scroll to position [138, 0]
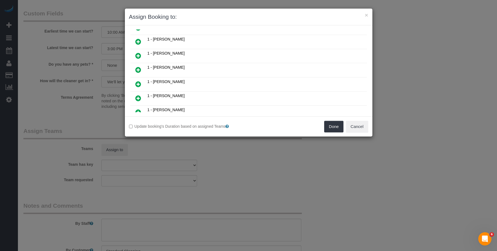
click at [137, 69] on icon at bounding box center [138, 69] width 6 height 7
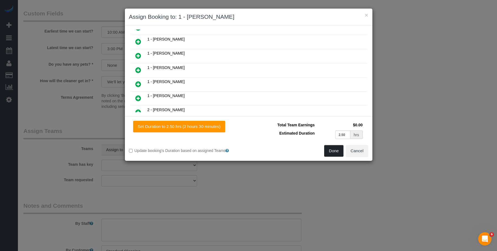
click at [327, 149] on button "Done" at bounding box center [333, 151] width 19 height 12
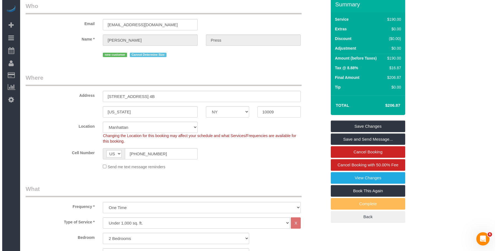
scroll to position [0, 0]
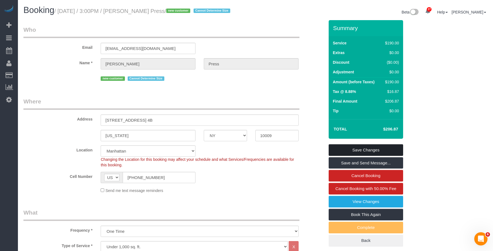
click at [359, 149] on link "Save Changes" at bounding box center [366, 150] width 74 height 12
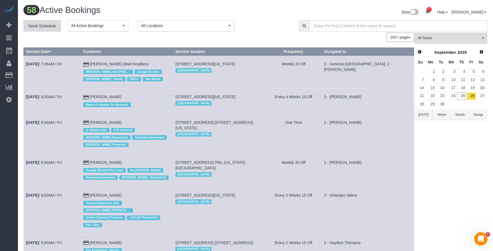
click at [47, 29] on link "Send Schedule" at bounding box center [42, 26] width 38 height 12
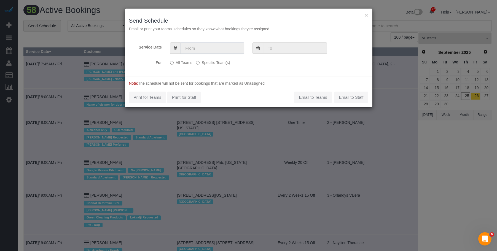
click at [239, 48] on input "text" at bounding box center [213, 47] width 64 height 11
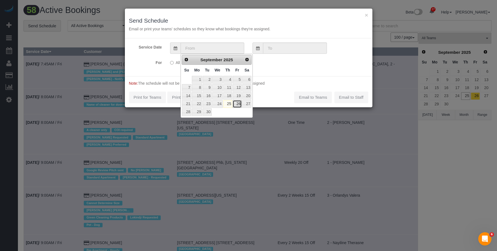
click at [240, 105] on link "26" at bounding box center [237, 103] width 9 height 7
type input "09/26/2025"
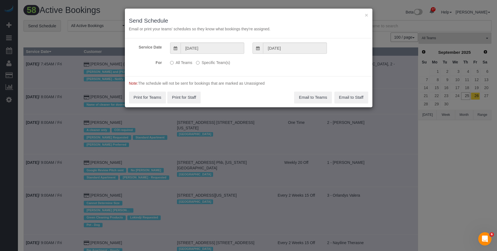
click at [220, 57] on div "Service Date 09/26/2025 09/26/2025 For All Teams Specific Team(s) Choose Team(s…" at bounding box center [249, 57] width 248 height 38
click at [221, 65] on label "Specific Team(s)" at bounding box center [213, 61] width 34 height 7
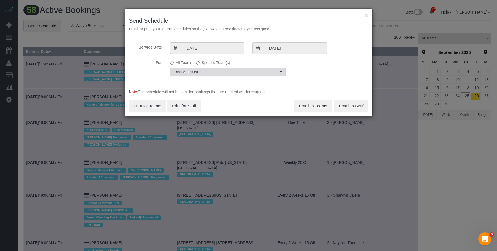
drag, startPoint x: 259, startPoint y: 76, endPoint x: 263, endPoint y: 78, distance: 4.7
click at [259, 76] on button "Choose Team(s)" at bounding box center [228, 72] width 116 height 9
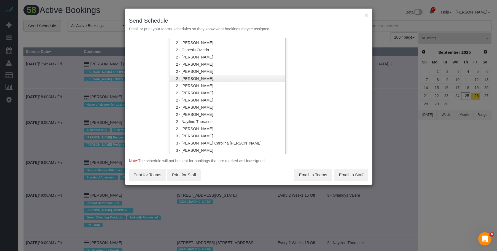
scroll to position [387, 0]
click at [367, 15] on button "×" at bounding box center [366, 15] width 3 height 6
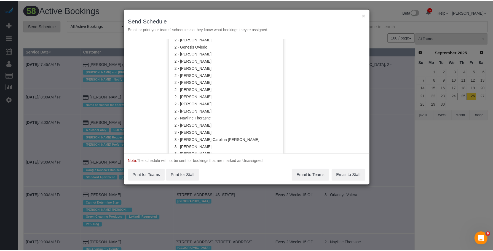
scroll to position [0, 0]
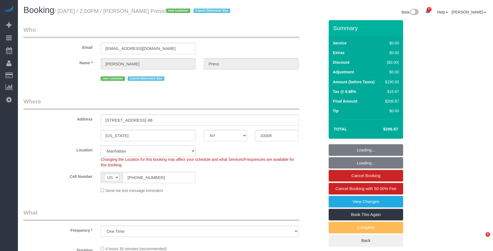
select select "NY"
select select "string:stripe-pm_1S6YfM4VGloSiKo7PXEYptiZ"
select select "number:58"
select select "number:75"
select select "number:15"
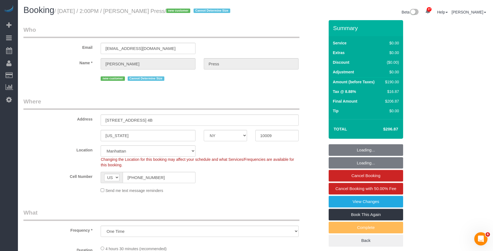
select select "number:5"
select select "object:974"
select select "2"
select select "spot1"
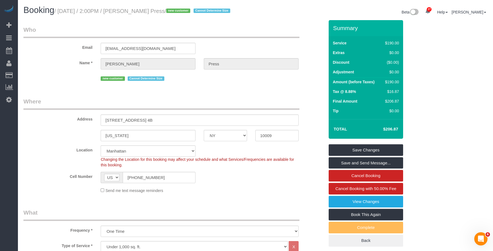
click at [183, 101] on legend "Where" at bounding box center [161, 103] width 276 height 12
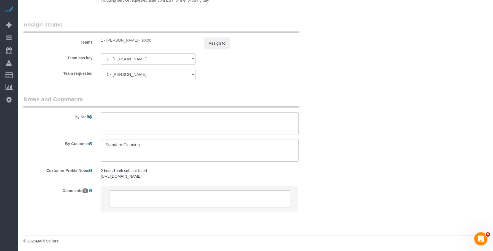
scroll to position [711, 0]
click at [27, 129] on sui-booking-comments "By Staff By Customer Customer Profile Notes 2 beds/1bath sqft not listed [URL][…" at bounding box center [173, 155] width 301 height 122
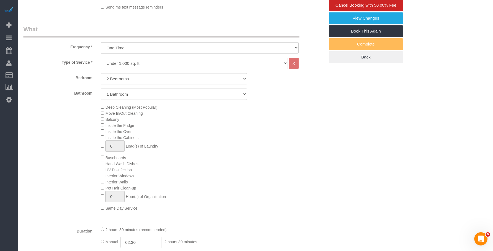
scroll to position [160, 0]
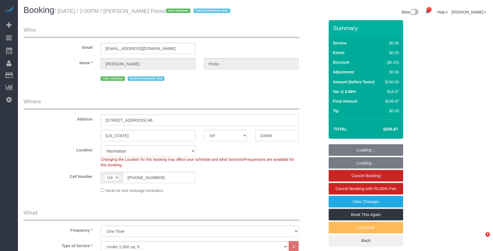
select select "NY"
select select "2"
select select "number:58"
select select "number:75"
select select "number:15"
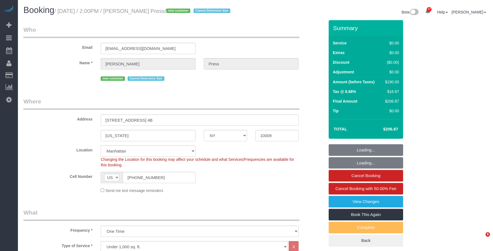
select select "number:5"
select select "spot1"
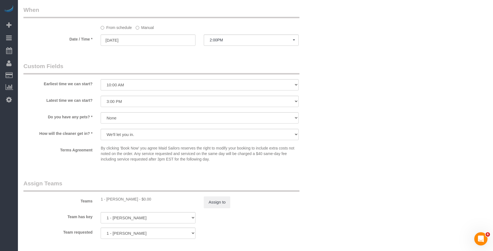
scroll to position [634, 0]
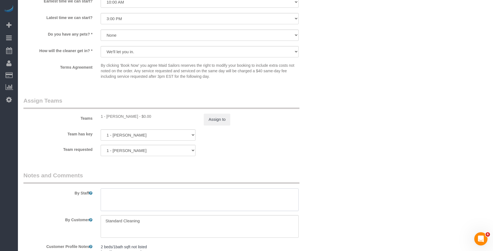
click at [244, 194] on textarea at bounding box center [200, 199] width 198 height 23
paste textarea "Make sure to double-check the work to ensure nothing is missed and that the cli…"
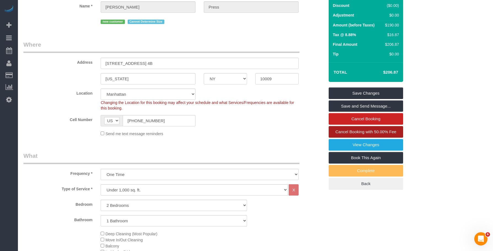
scroll to position [28, 0]
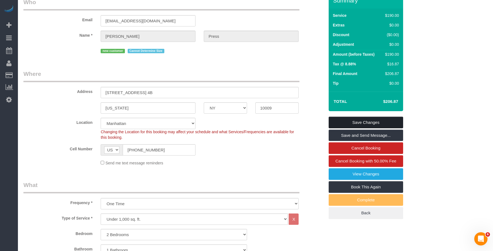
type textarea "Make sure to double-check the work to ensure nothing is missed and that the cli…"
click at [387, 124] on link "Save Changes" at bounding box center [366, 123] width 74 height 12
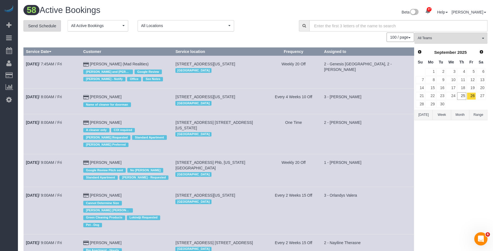
click at [46, 25] on link "Send Schedule" at bounding box center [42, 26] width 38 height 12
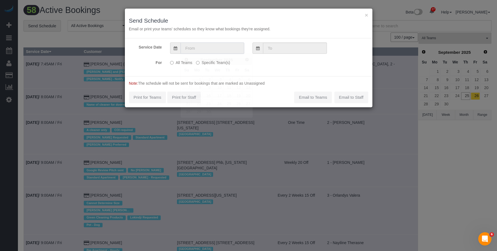
click at [208, 43] on input "text" at bounding box center [213, 47] width 64 height 11
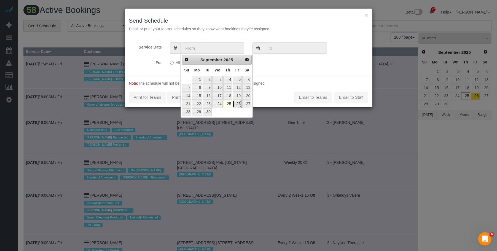
drag, startPoint x: 238, startPoint y: 105, endPoint x: 225, endPoint y: 74, distance: 33.2
click at [238, 105] on link "26" at bounding box center [237, 103] width 9 height 7
type input "09/26/2025"
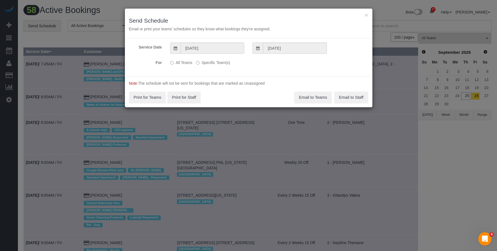
click at [218, 64] on label "Specific Team(s)" at bounding box center [213, 61] width 34 height 7
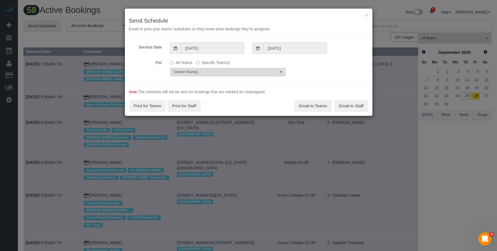
click at [250, 74] on span "Choose Team(s)" at bounding box center [226, 72] width 105 height 5
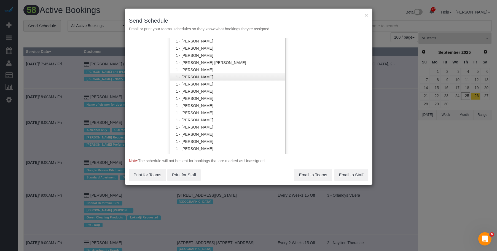
scroll to position [194, 0]
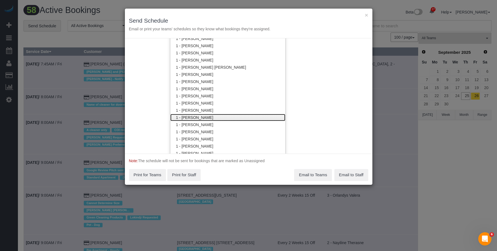
click at [207, 116] on link "1 - [PERSON_NAME]" at bounding box center [227, 117] width 115 height 7
click at [232, 20] on h3 "Send Schedule" at bounding box center [248, 20] width 239 height 6
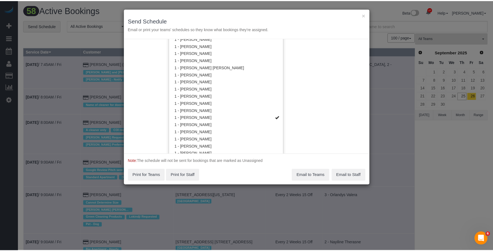
scroll to position [0, 0]
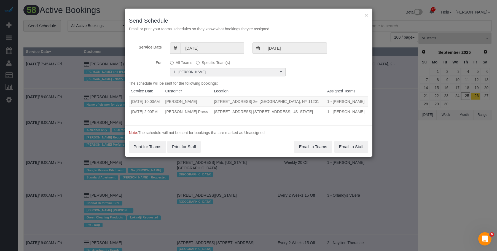
drag, startPoint x: 152, startPoint y: 102, endPoint x: 301, endPoint y: 99, distance: 149.2
click at [301, 99] on tr "09/26/2025 10:00AM Jordan Sobon 60 Court Street, Apt. 2e, Brooklyn, NY 11201 1 …" at bounding box center [248, 101] width 239 height 10
copy tr "10:00AM Jordan Sobon 60 Court Street, Apt. 2e, Brooklyn, NY 11201"
drag, startPoint x: 152, startPoint y: 112, endPoint x: 322, endPoint y: 113, distance: 169.9
click at [322, 113] on tr "09/26/2025 2:00PM Casey Press 41 Avenue B Apt. 4b, New York, NY 10009 1 - Josel…" at bounding box center [248, 111] width 239 height 10
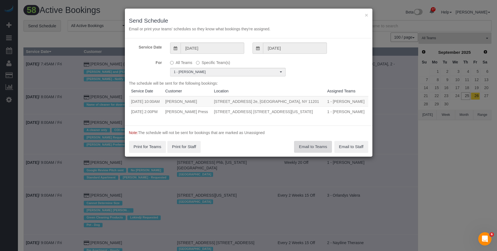
copy tr "2:00PM Casey Press 41 Avenue B Apt. 4b, New York, NY 10009"
click at [311, 148] on button "Email to Teams" at bounding box center [313, 147] width 38 height 12
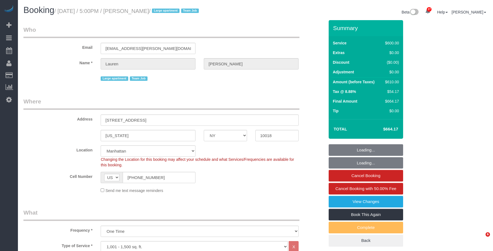
select select "NY"
select select "3"
select select "150"
select select "string:stripe-pm_1S7vcl4VGloSiKo7FxsmvrwF"
select select "spot1"
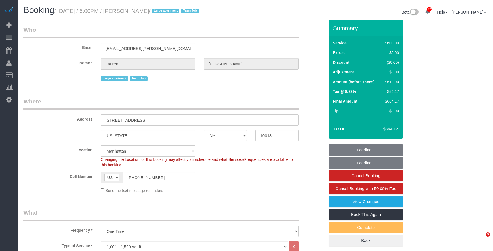
select select "number:89"
select select "number:90"
select select "number:15"
select select "number:5"
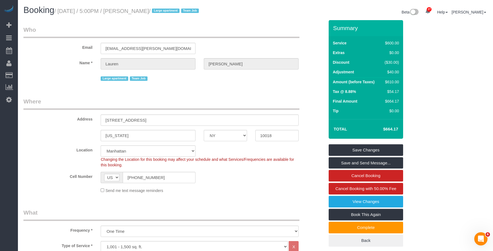
drag, startPoint x: 61, startPoint y: 11, endPoint x: 174, endPoint y: 13, distance: 113.6
click at [174, 13] on small "/ [DATE] / 5:00PM / [PERSON_NAME] / Large apartment Team Job" at bounding box center [127, 11] width 146 height 6
copy small "[DATE] / 5:00PM / [PERSON_NAME]"
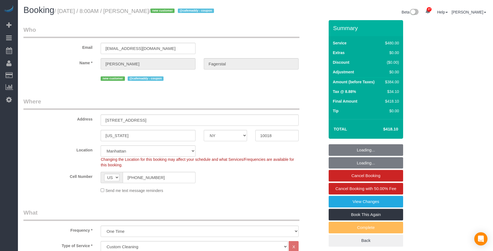
select select "NY"
select select "360"
select select "spot34"
select select "number:56"
select select "number:70"
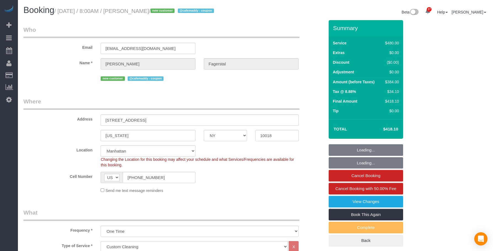
select select "number:15"
select select "number:5"
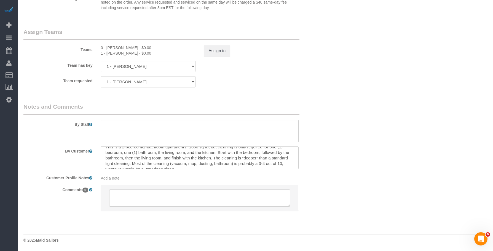
scroll to position [71, 0]
click at [227, 157] on textarea at bounding box center [200, 157] width 198 height 23
click at [155, 155] on textarea "To enrich screen reader interactions, please activate Accessibility in Grammarl…" at bounding box center [200, 157] width 198 height 23
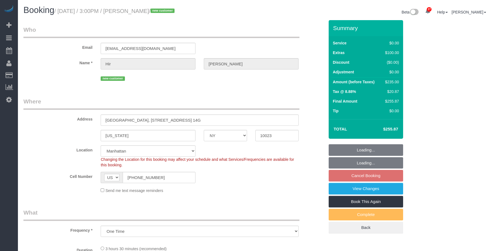
select select "NY"
select select "number:89"
select select "number:90"
select select "number:15"
select select "number:5"
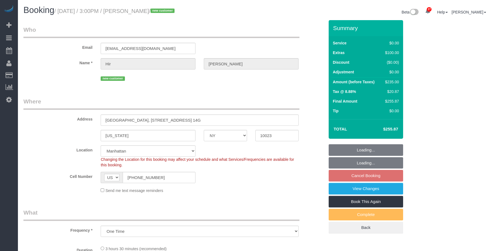
select select "1"
select select "object:1507"
select select "spot8"
